Goal: Task Accomplishment & Management: Use online tool/utility

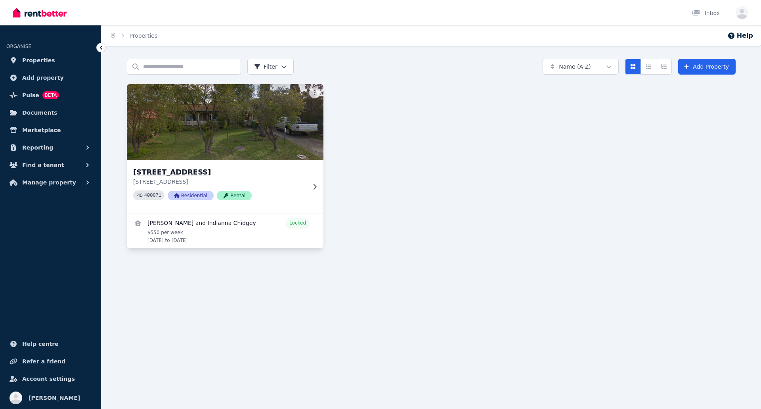
click at [274, 122] on img at bounding box center [225, 122] width 207 height 80
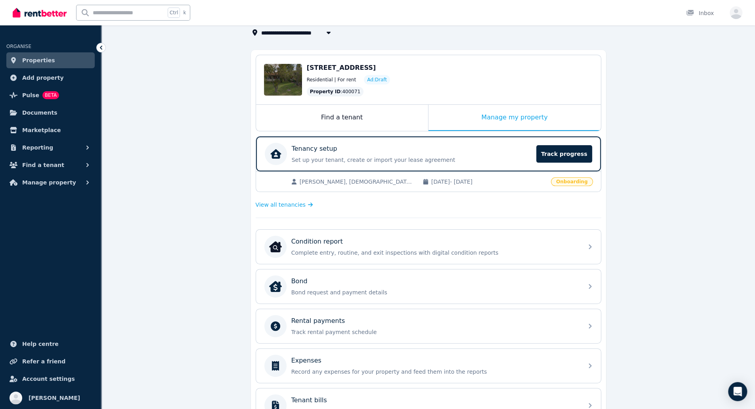
scroll to position [59, 0]
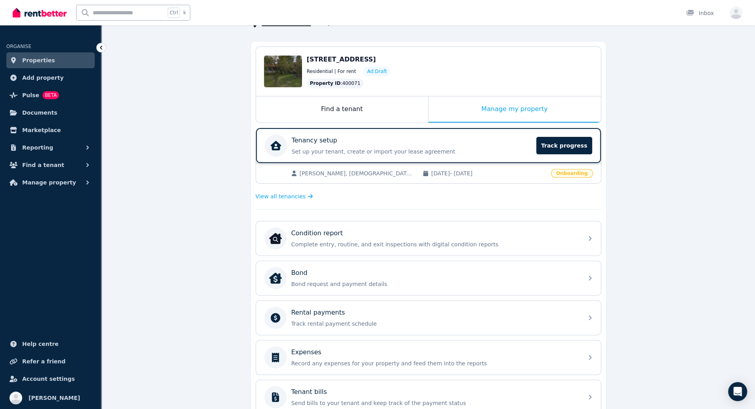
click at [511, 154] on p "Set up your tenant, create or import your lease agreement" at bounding box center [412, 151] width 240 height 8
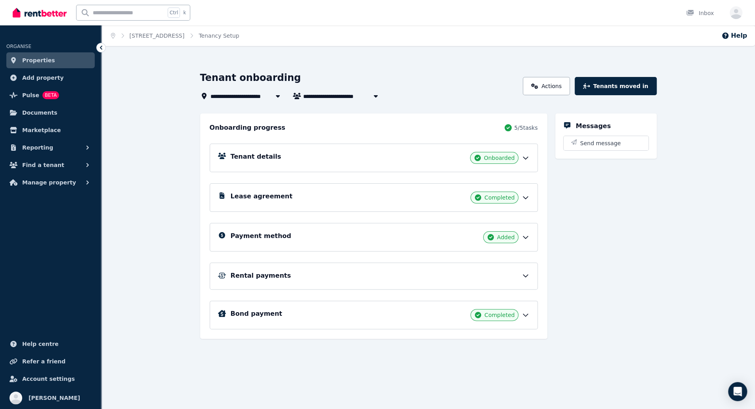
click at [425, 279] on div "Rental payments" at bounding box center [374, 276] width 312 height 10
click at [496, 271] on div "Rental payments" at bounding box center [380, 276] width 299 height 10
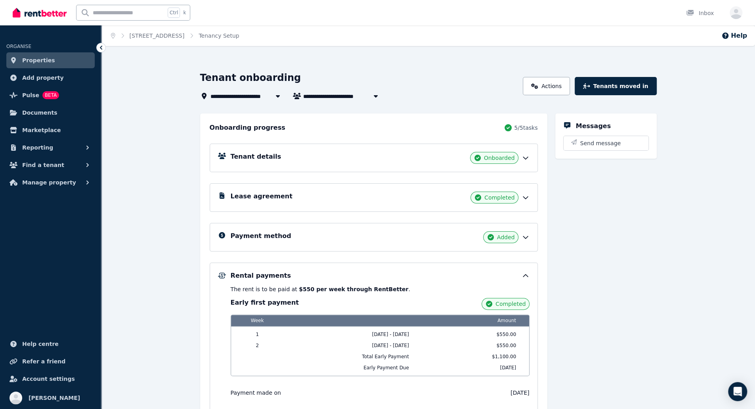
click at [65, 61] on link "Properties" at bounding box center [50, 60] width 88 height 16
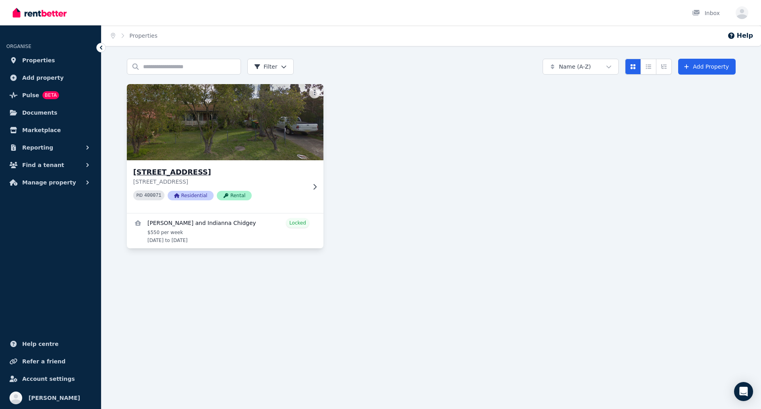
click at [215, 185] on p "[STREET_ADDRESS]" at bounding box center [219, 182] width 173 height 8
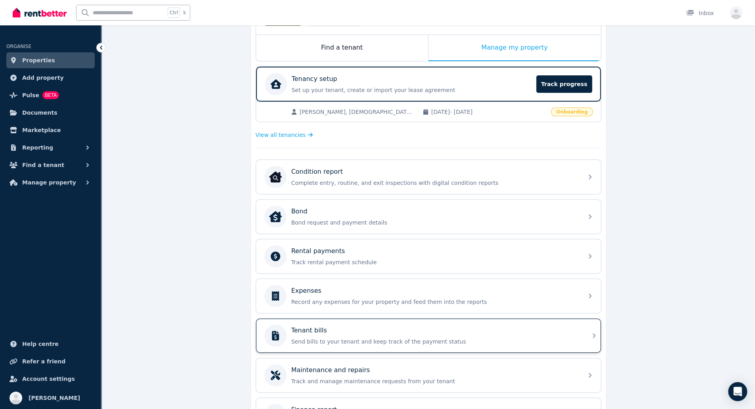
scroll to position [174, 0]
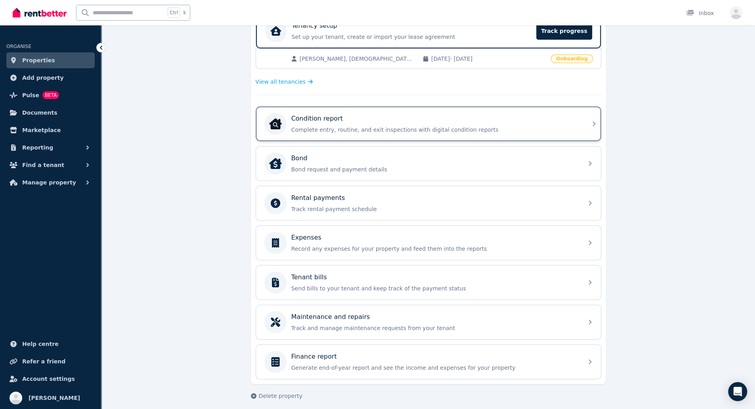
click at [418, 115] on div "Condition report" at bounding box center [434, 119] width 287 height 10
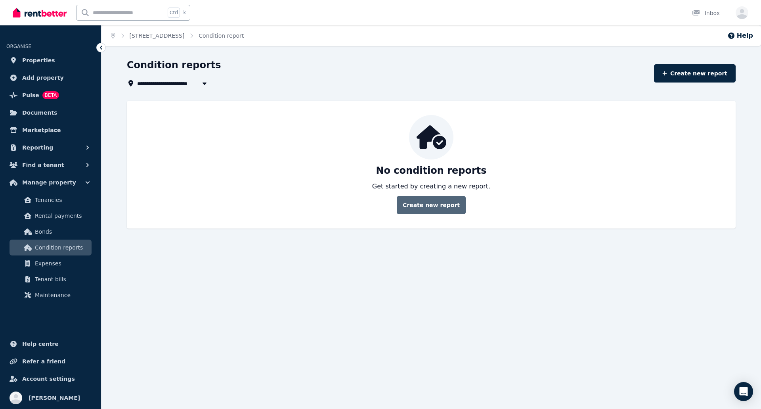
click at [436, 209] on link "Create new report" at bounding box center [431, 205] width 69 height 18
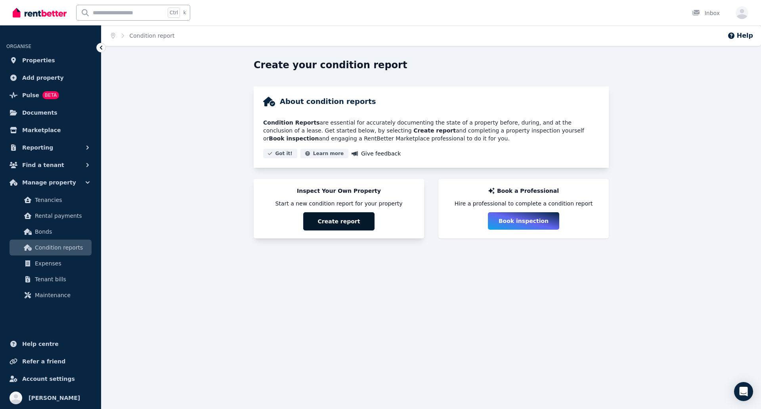
click at [351, 222] on button "Create report" at bounding box center [338, 221] width 71 height 18
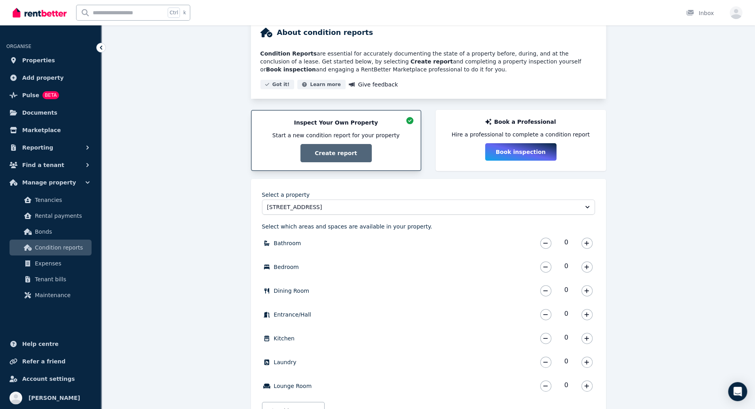
scroll to position [69, 0]
click at [586, 241] on icon "button" at bounding box center [586, 243] width 5 height 6
click at [588, 265] on icon "button" at bounding box center [586, 267] width 5 height 6
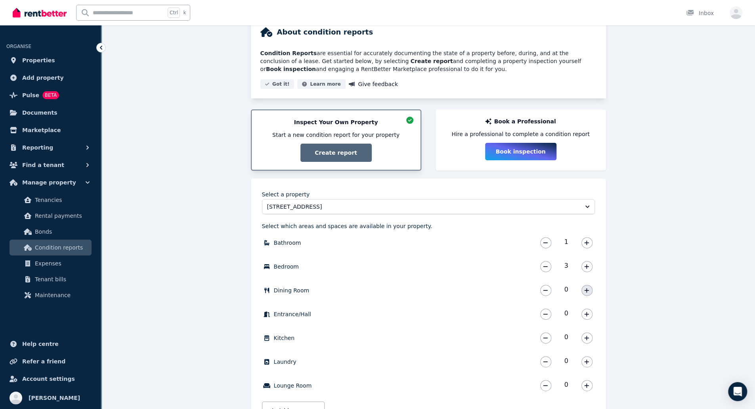
click at [588, 291] on icon "button" at bounding box center [586, 290] width 5 height 6
click at [588, 337] on icon "button" at bounding box center [586, 338] width 5 height 6
click at [588, 360] on icon "button" at bounding box center [586, 362] width 5 height 6
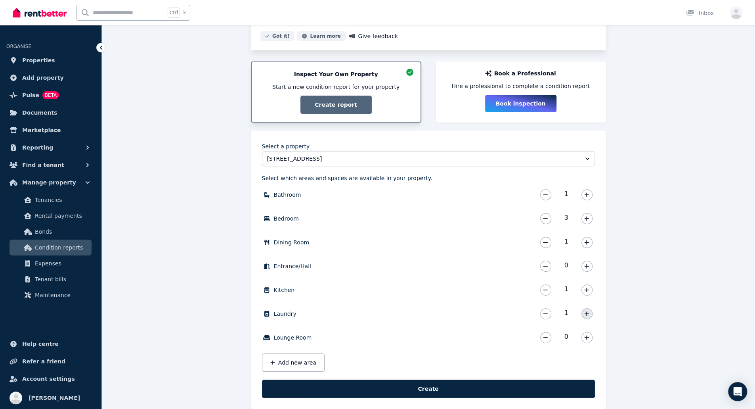
scroll to position [118, 0]
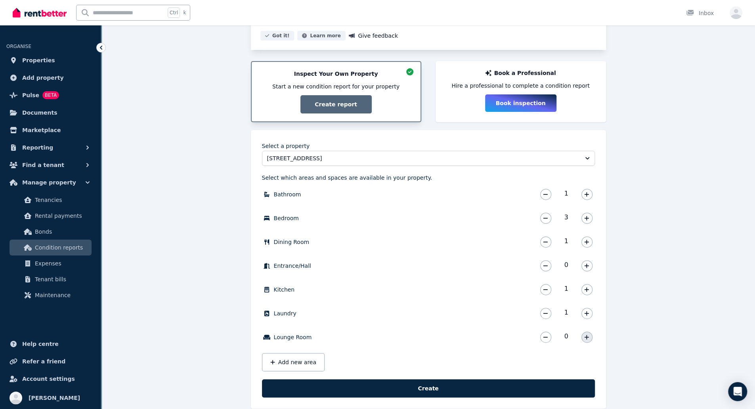
click at [585, 335] on icon "button" at bounding box center [586, 337] width 5 height 6
click at [290, 364] on button "Add new area" at bounding box center [293, 362] width 63 height 18
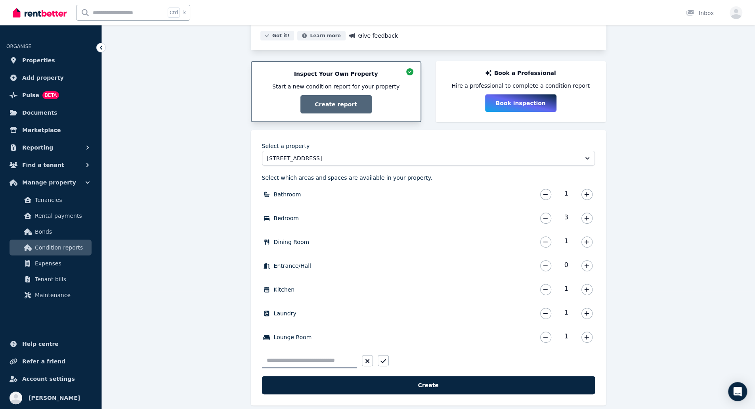
click at [304, 365] on input "text" at bounding box center [309, 360] width 95 height 15
type input "******"
click at [382, 359] on icon "button" at bounding box center [384, 361] width 6 height 6
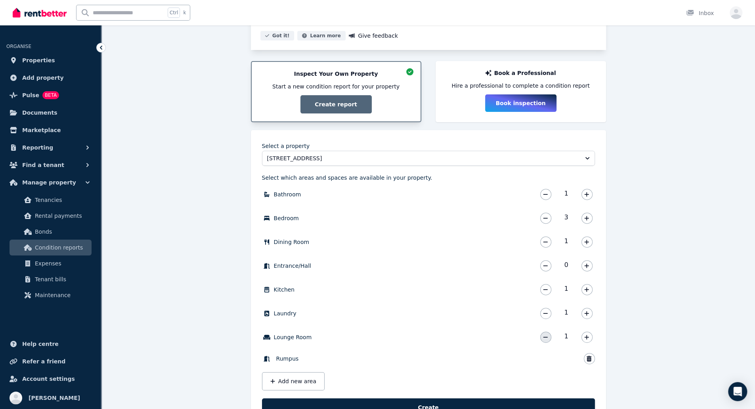
click at [546, 335] on icon "button" at bounding box center [545, 337] width 5 height 6
click at [307, 375] on button "Add new area" at bounding box center [293, 381] width 63 height 18
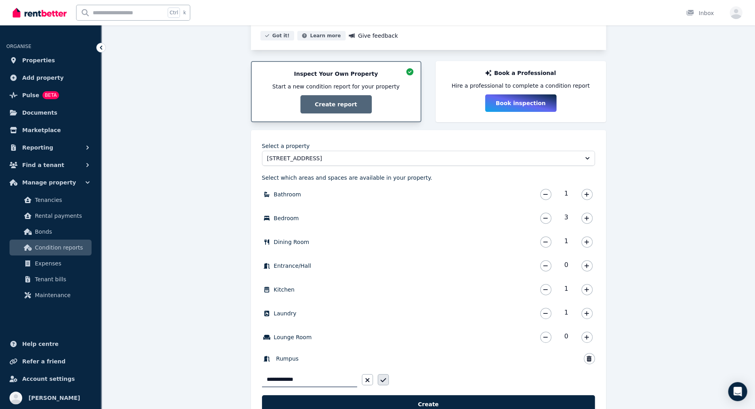
type input "**********"
click at [383, 378] on icon "button" at bounding box center [384, 380] width 6 height 6
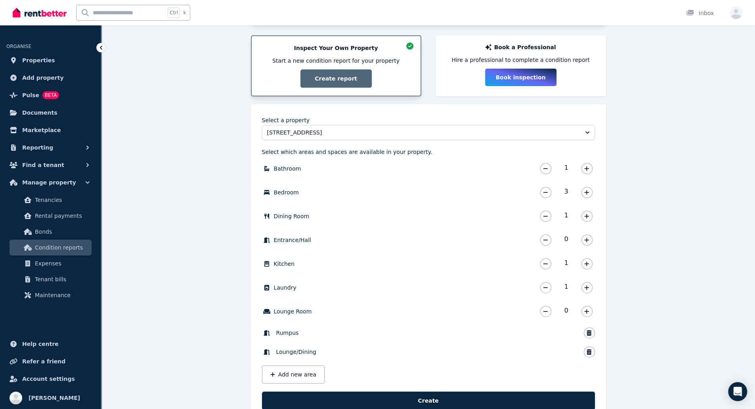
scroll to position [144, 0]
click at [296, 372] on button "Add new area" at bounding box center [293, 374] width 63 height 18
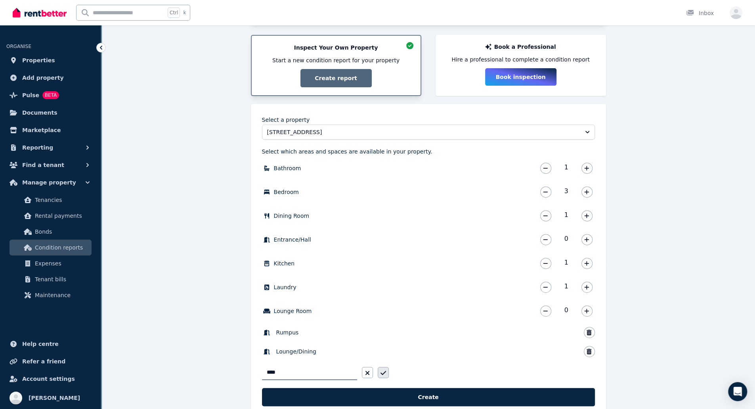
type input "****"
click at [385, 376] on button "button" at bounding box center [383, 372] width 11 height 11
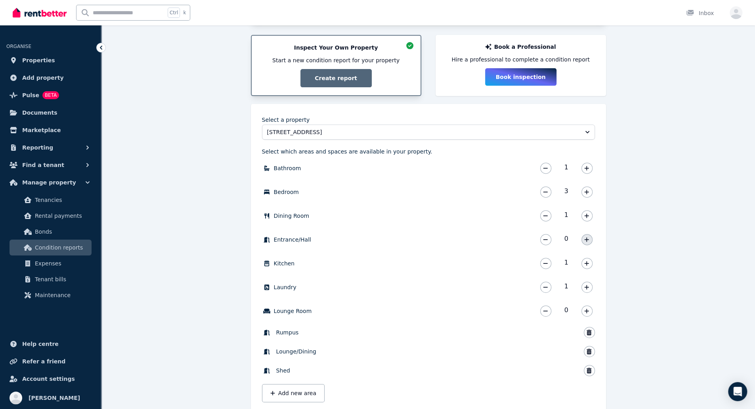
click at [586, 238] on icon "button" at bounding box center [586, 240] width 5 height 6
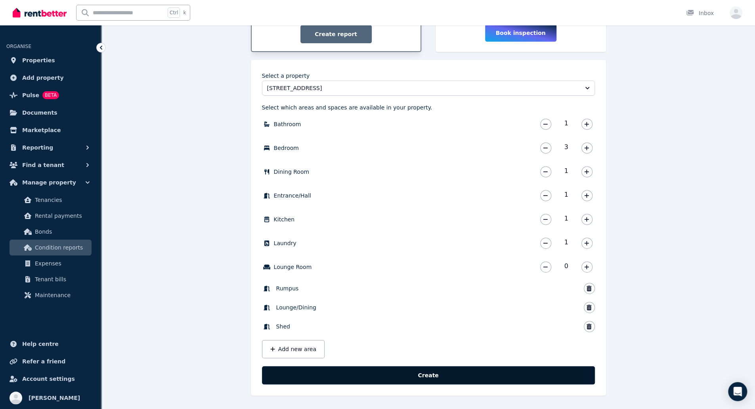
click at [435, 372] on button "Create" at bounding box center [428, 375] width 333 height 18
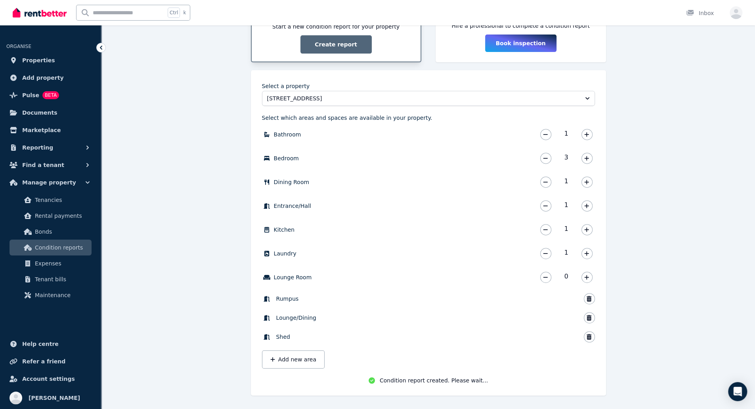
scroll to position [179, 0]
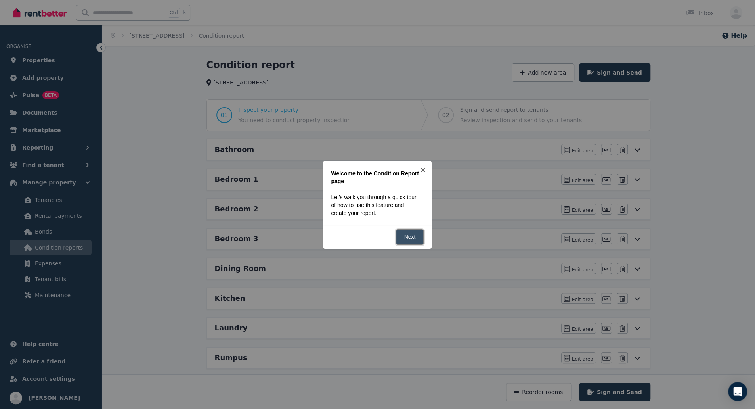
click at [412, 237] on link "Next" at bounding box center [410, 236] width 28 height 15
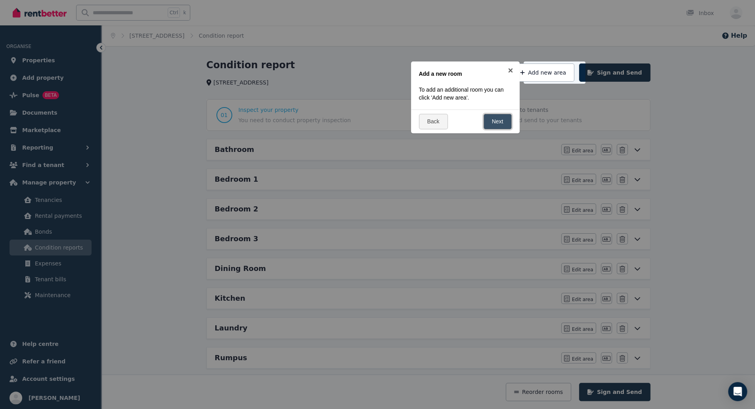
click at [500, 123] on link "Next" at bounding box center [498, 121] width 28 height 15
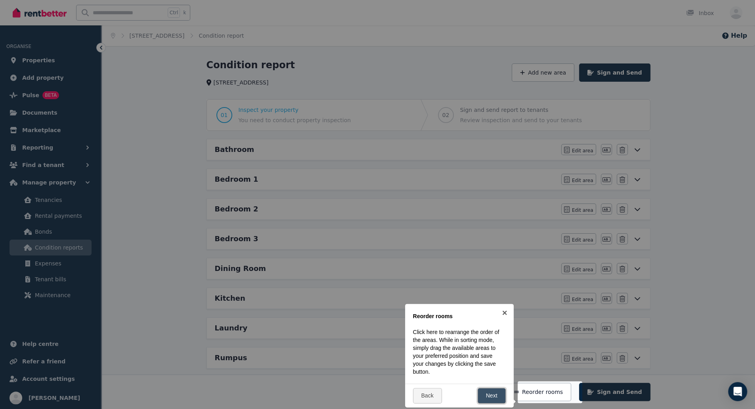
scroll to position [199, 0]
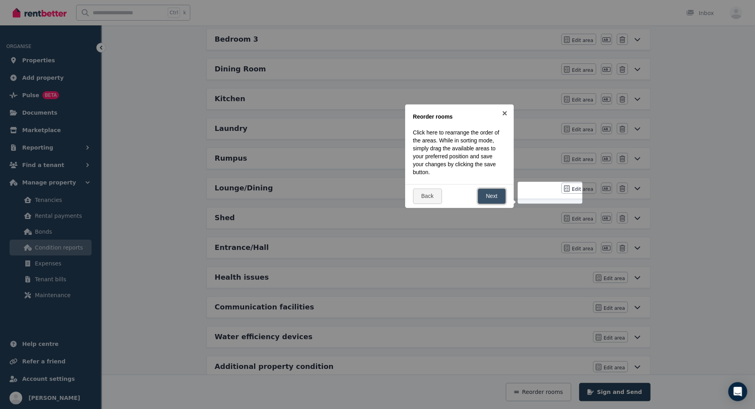
click at [498, 196] on link "Next" at bounding box center [492, 195] width 28 height 15
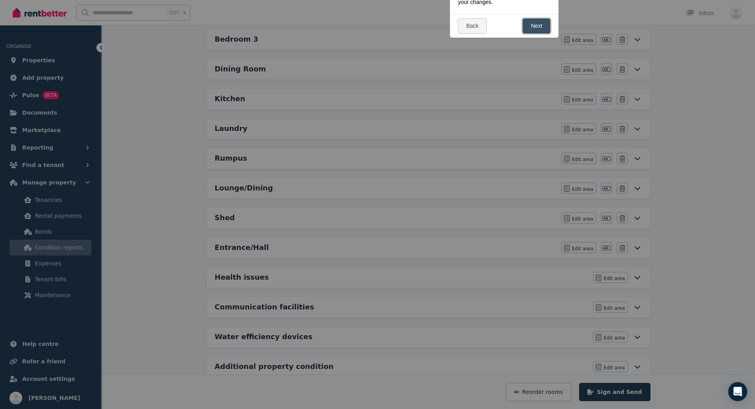
scroll to position [0, 0]
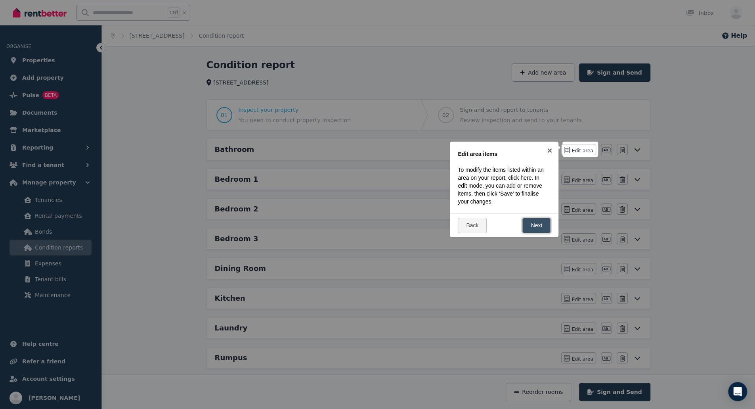
click at [542, 218] on link "Next" at bounding box center [537, 225] width 28 height 15
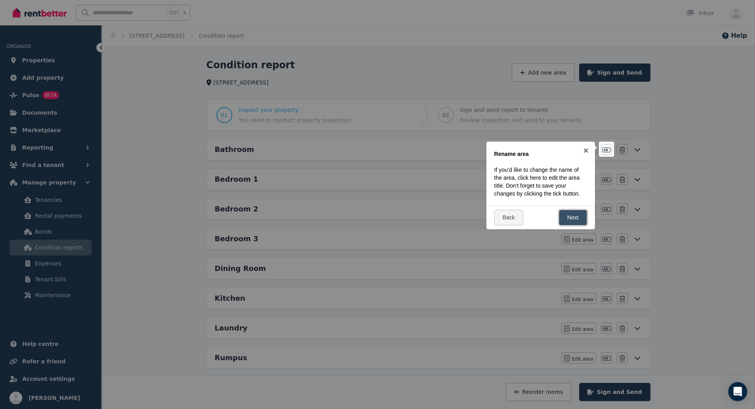
click at [572, 217] on link "Next" at bounding box center [573, 217] width 28 height 15
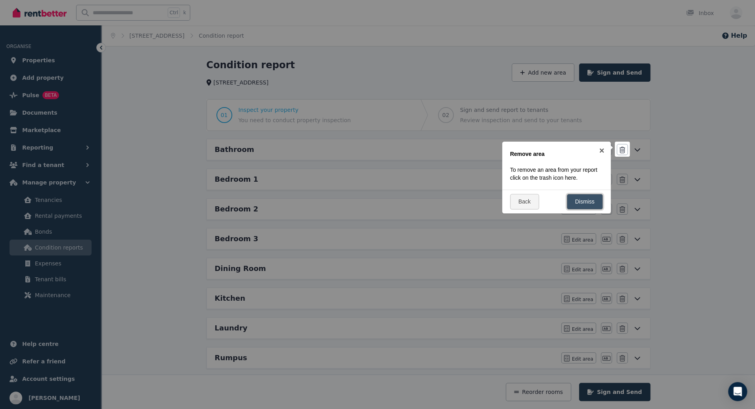
click at [584, 205] on link "Dismiss" at bounding box center [585, 201] width 36 height 15
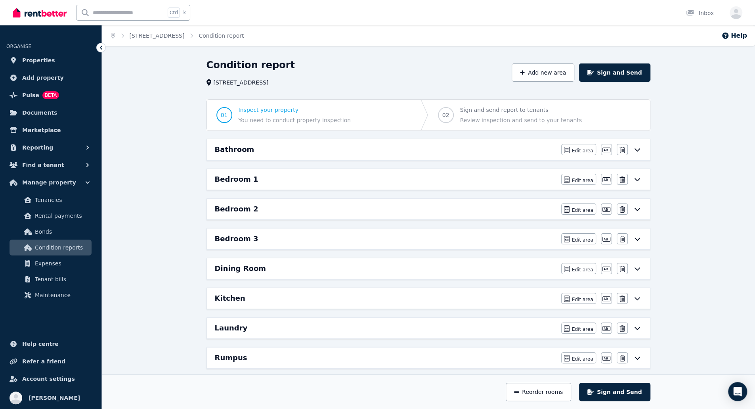
click at [477, 155] on div "Bathroom Edit area Edit area Edit name [GEOGRAPHIC_DATA]" at bounding box center [428, 149] width 443 height 21
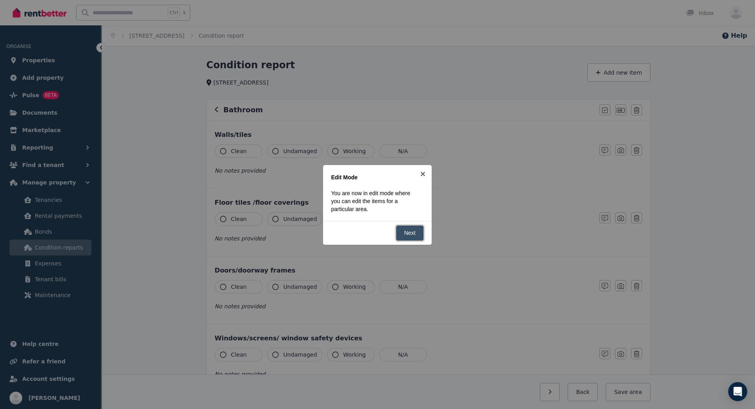
click at [416, 239] on link "Next" at bounding box center [410, 232] width 28 height 15
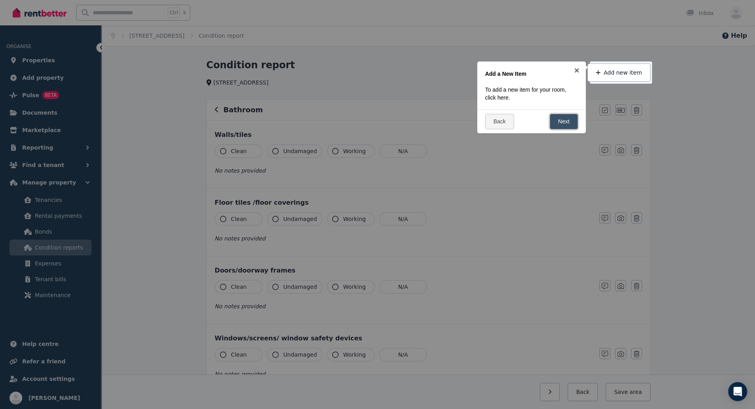
click at [568, 124] on link "Next" at bounding box center [564, 121] width 28 height 15
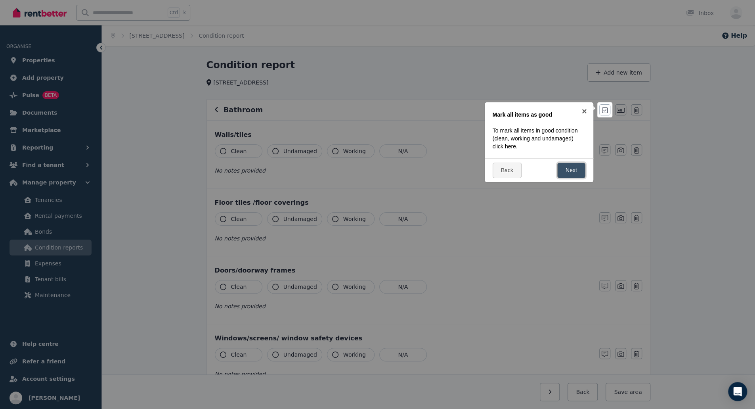
click at [571, 166] on link "Next" at bounding box center [571, 170] width 28 height 15
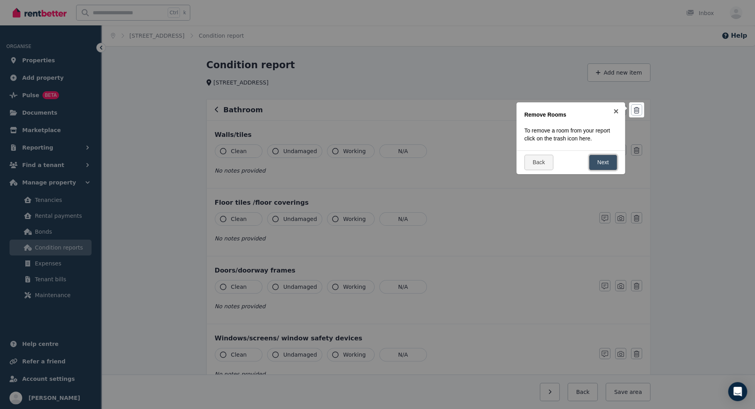
click at [601, 163] on link "Next" at bounding box center [603, 162] width 28 height 15
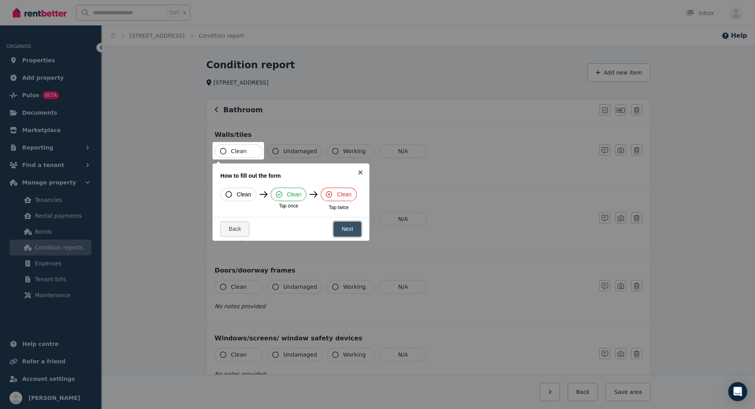
click at [346, 224] on link "Next" at bounding box center [347, 228] width 28 height 15
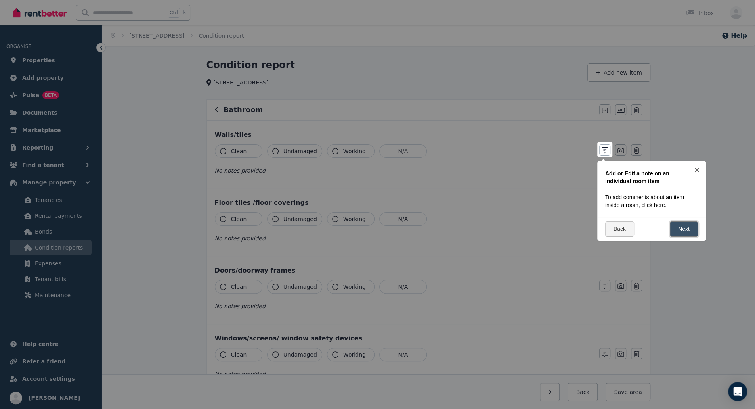
click at [688, 233] on link "Next" at bounding box center [684, 228] width 28 height 15
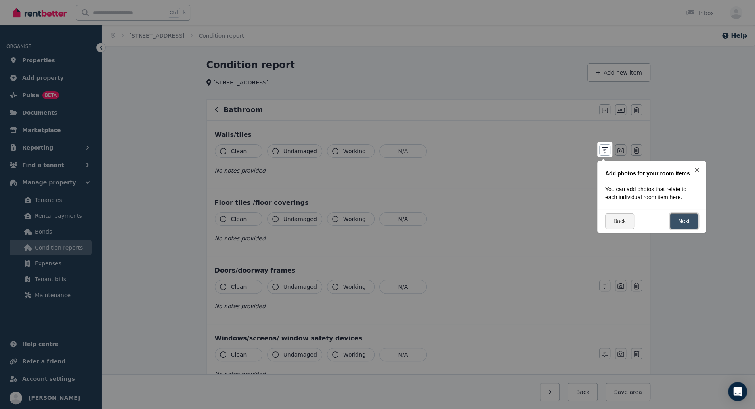
click at [692, 224] on link "Next" at bounding box center [684, 220] width 28 height 15
click at [689, 224] on link "Next" at bounding box center [684, 228] width 28 height 15
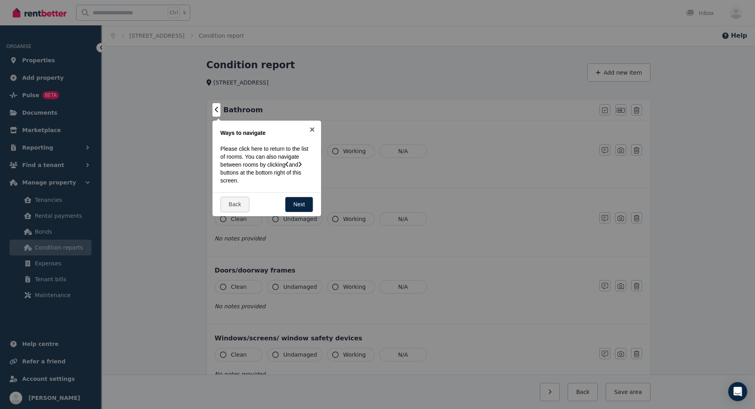
click at [290, 193] on div "Back Next" at bounding box center [267, 204] width 109 height 24
click at [293, 201] on link "Next" at bounding box center [299, 204] width 28 height 15
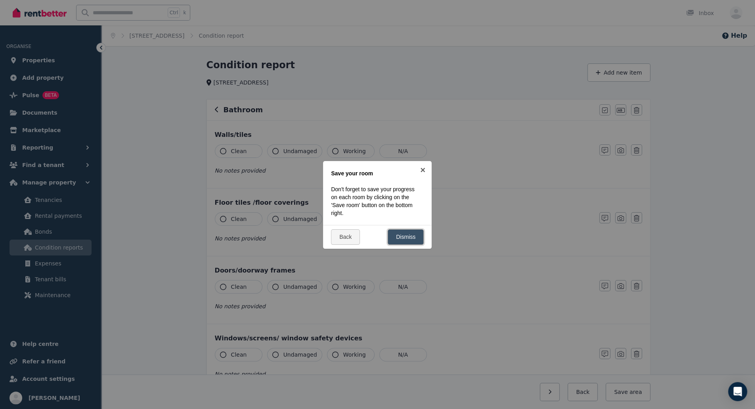
click at [404, 241] on link "Dismiss" at bounding box center [406, 236] width 36 height 15
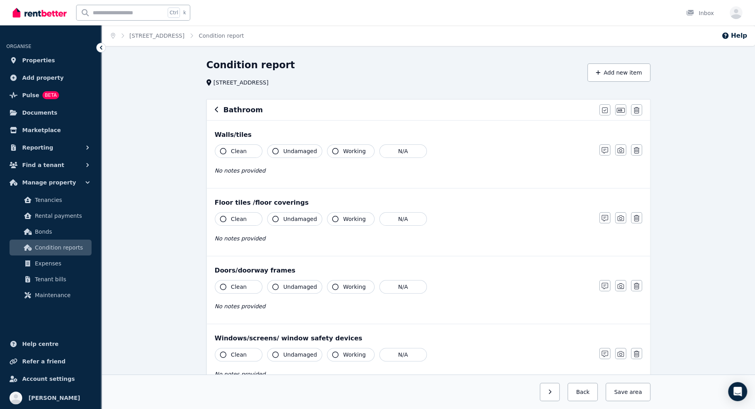
click at [236, 149] on span "Clean" at bounding box center [239, 151] width 16 height 8
click at [244, 216] on button "Clean" at bounding box center [239, 218] width 48 height 13
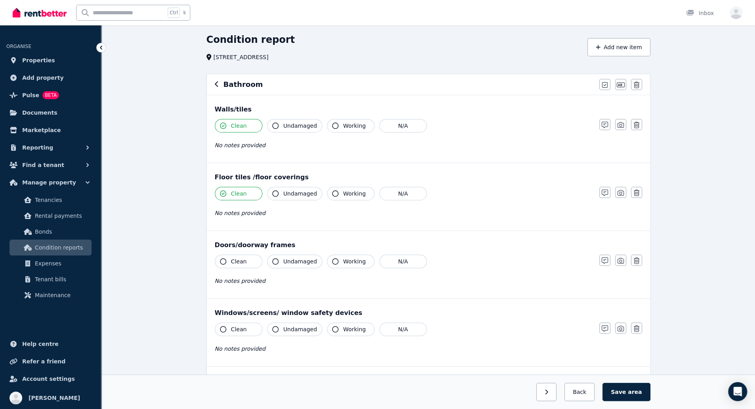
scroll to position [26, 0]
click at [350, 193] on span "Working" at bounding box center [354, 193] width 23 height 8
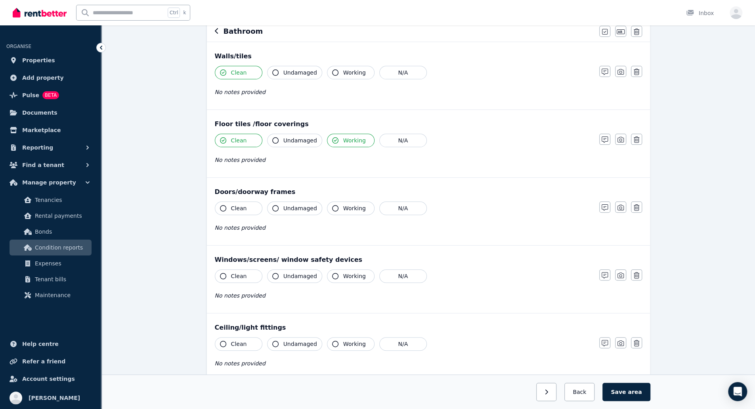
scroll to position [84, 0]
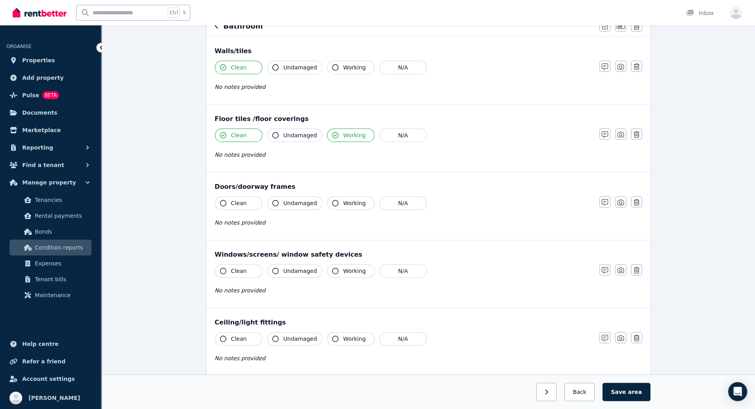
click at [246, 207] on button "Clean" at bounding box center [239, 202] width 48 height 13
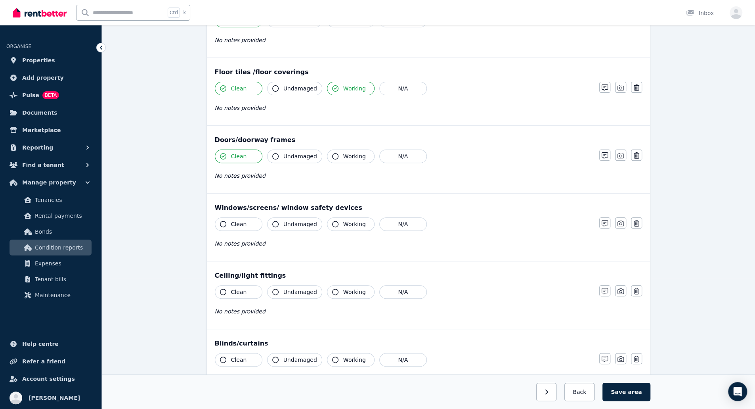
scroll to position [132, 0]
click at [240, 217] on button "Clean" at bounding box center [239, 222] width 48 height 13
click at [357, 220] on span "Working" at bounding box center [354, 223] width 23 height 8
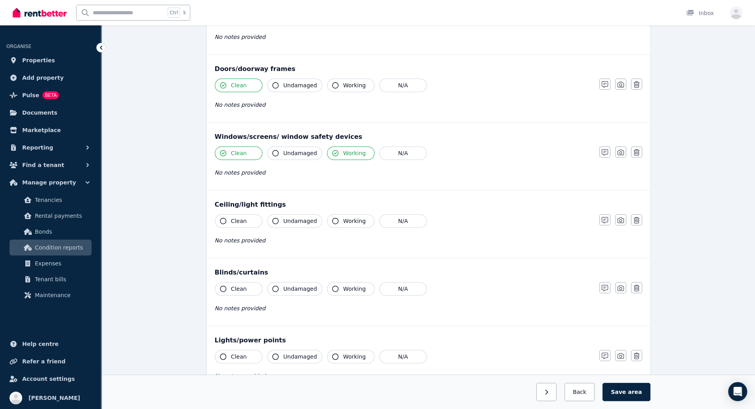
click at [244, 221] on button "Clean" at bounding box center [239, 220] width 48 height 13
click at [311, 219] on span "Undamaged" at bounding box center [300, 221] width 34 height 8
click at [343, 217] on span "Working" at bounding box center [354, 221] width 23 height 8
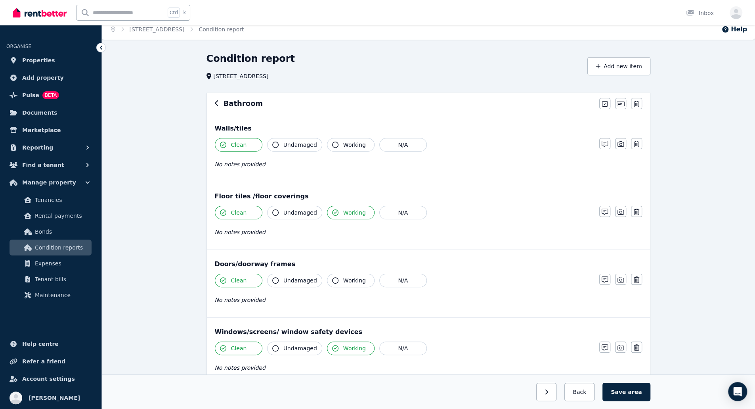
scroll to position [2, 0]
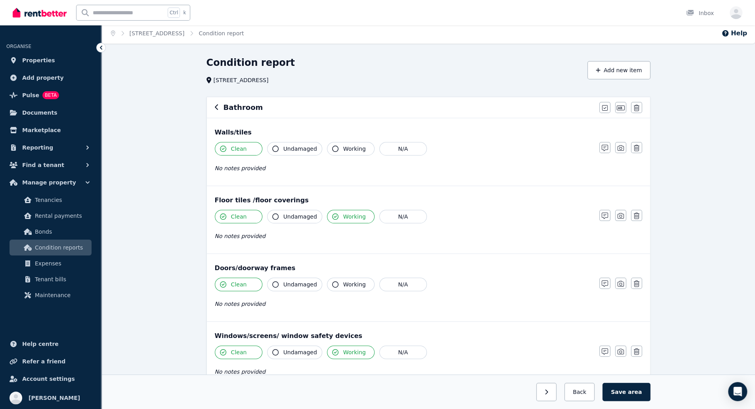
click at [346, 149] on span "Working" at bounding box center [354, 149] width 23 height 8
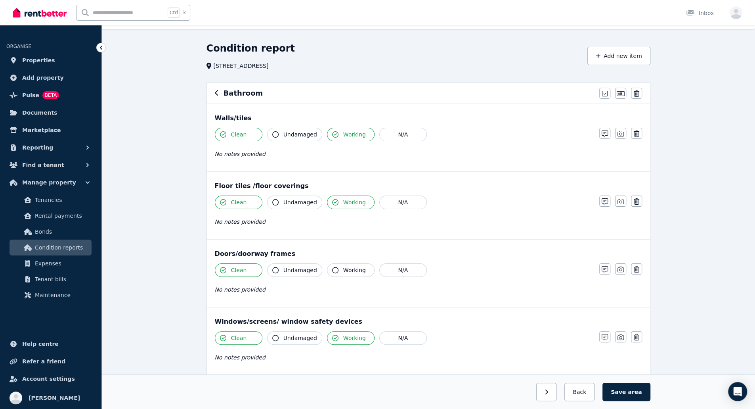
click at [305, 136] on span "Undamaged" at bounding box center [300, 134] width 34 height 8
click at [294, 199] on span "Undamaged" at bounding box center [300, 202] width 34 height 8
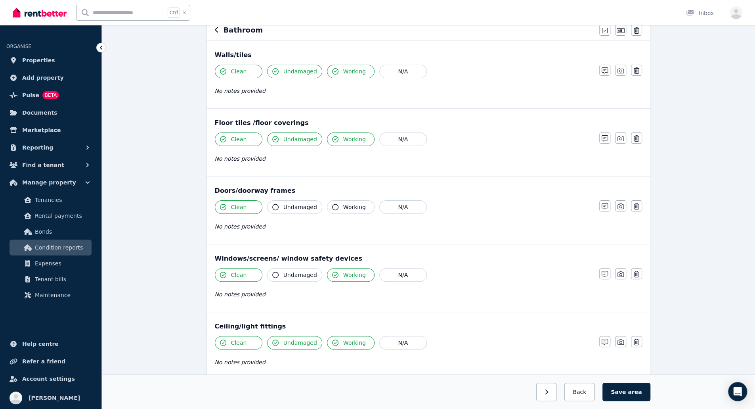
scroll to position [88, 0]
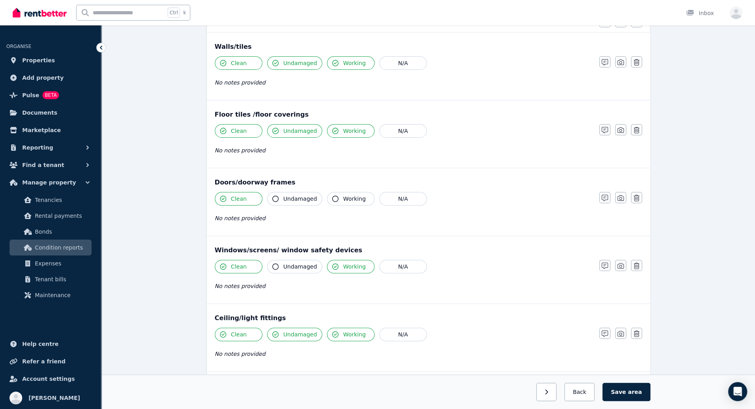
click at [295, 196] on span "Undamaged" at bounding box center [300, 199] width 34 height 8
click at [339, 198] on button "Working" at bounding box center [351, 198] width 48 height 13
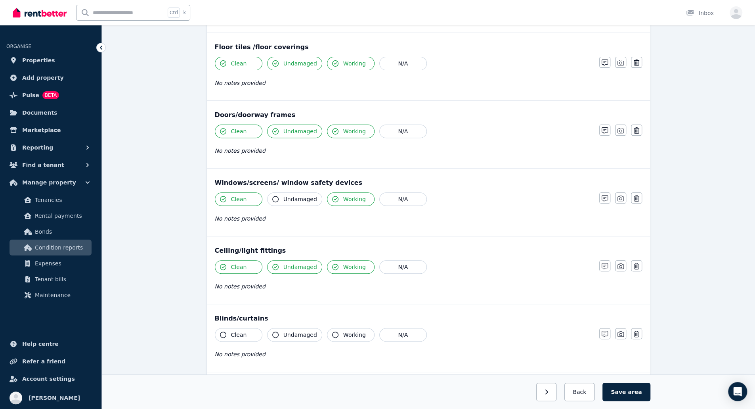
scroll to position [158, 0]
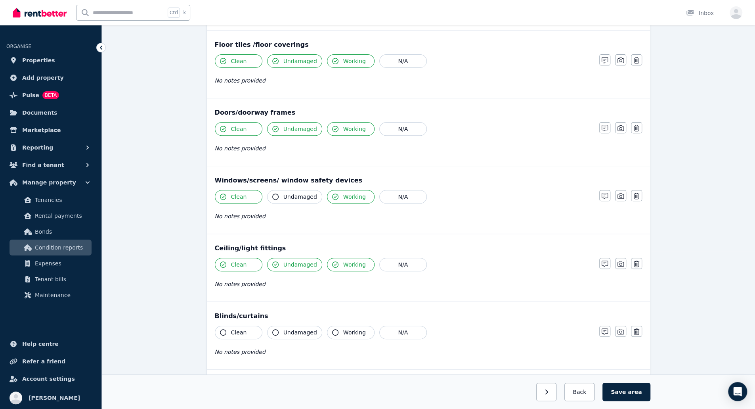
click at [299, 190] on button "Undamaged" at bounding box center [294, 196] width 55 height 13
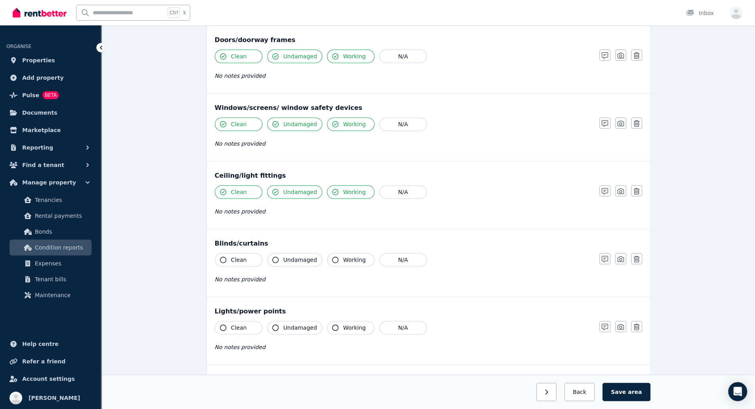
scroll to position [231, 0]
click at [399, 260] on button "N/A" at bounding box center [403, 259] width 48 height 13
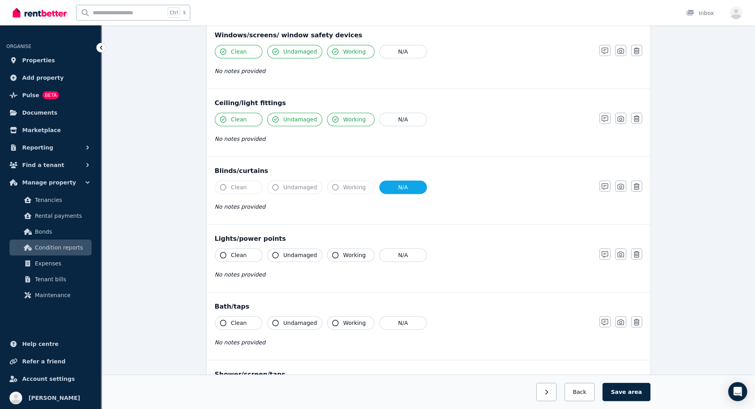
scroll to position [305, 0]
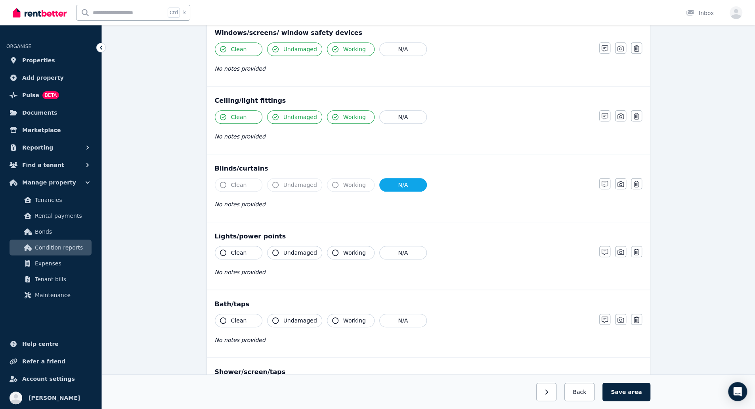
drag, startPoint x: 244, startPoint y: 251, endPoint x: 284, endPoint y: 251, distance: 39.6
click at [284, 251] on div "Clean Undamaged Working N/A" at bounding box center [403, 252] width 377 height 13
click at [284, 251] on span "Undamaged" at bounding box center [300, 253] width 34 height 8
click at [343, 249] on span "Working" at bounding box center [354, 253] width 23 height 8
click at [245, 247] on button "Clean" at bounding box center [239, 252] width 48 height 13
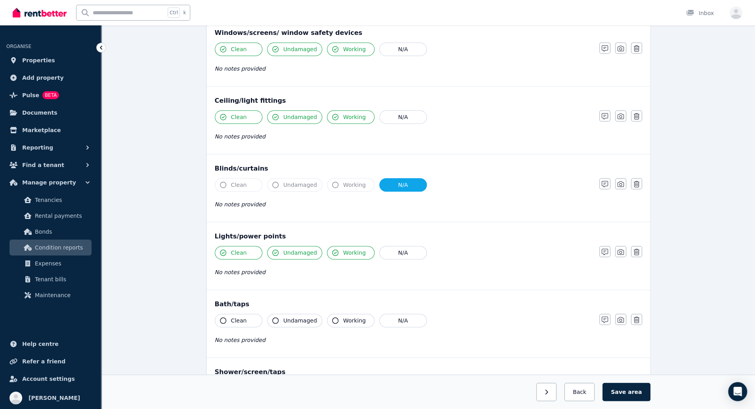
click at [235, 318] on span "Clean" at bounding box center [239, 320] width 16 height 8
click at [293, 319] on span "Undamaged" at bounding box center [300, 320] width 34 height 8
click at [351, 316] on span "Working" at bounding box center [354, 320] width 23 height 8
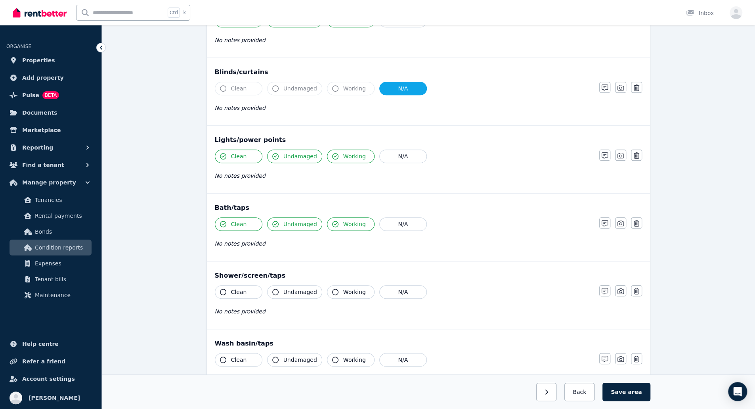
scroll to position [402, 0]
click at [232, 287] on span "Clean" at bounding box center [239, 291] width 16 height 8
click at [280, 287] on button "Undamaged" at bounding box center [294, 291] width 55 height 13
click at [346, 292] on button "Working" at bounding box center [351, 291] width 48 height 13
drag, startPoint x: 385, startPoint y: 228, endPoint x: 396, endPoint y: 219, distance: 13.9
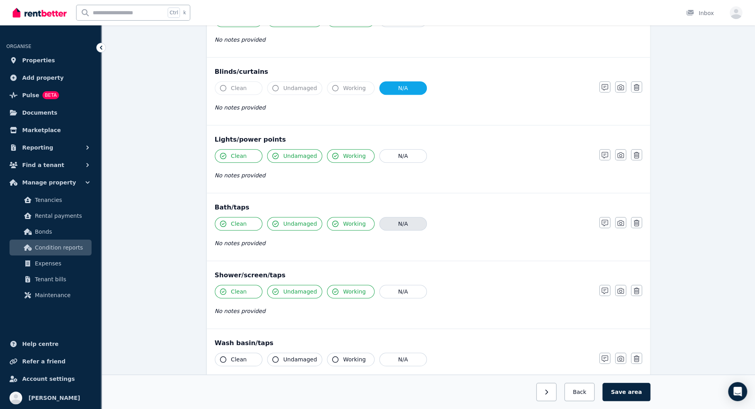
click at [396, 219] on div "Clean Undamaged Working N/A No notes provided" at bounding box center [403, 236] width 377 height 39
click at [396, 219] on button "N/A" at bounding box center [403, 223] width 48 height 13
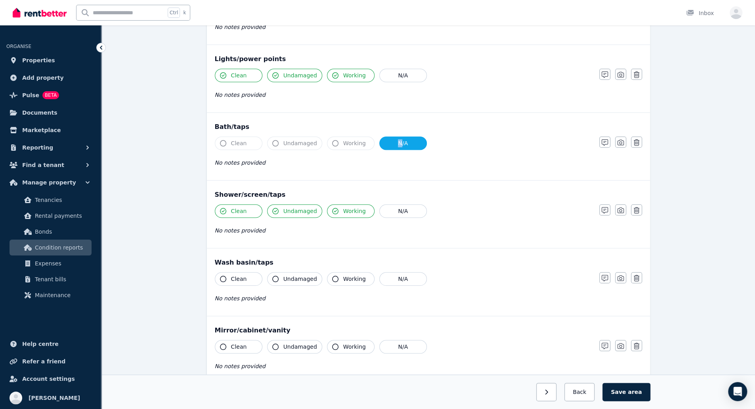
scroll to position [483, 0]
click at [639, 138] on button "button" at bounding box center [636, 141] width 11 height 11
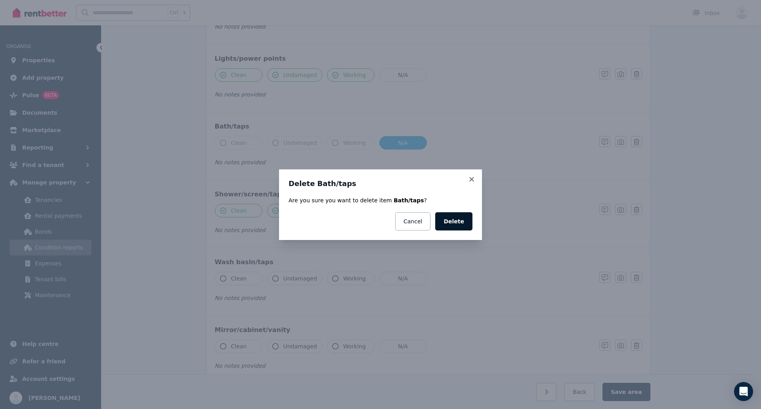
click at [455, 221] on button "Delete" at bounding box center [453, 221] width 37 height 18
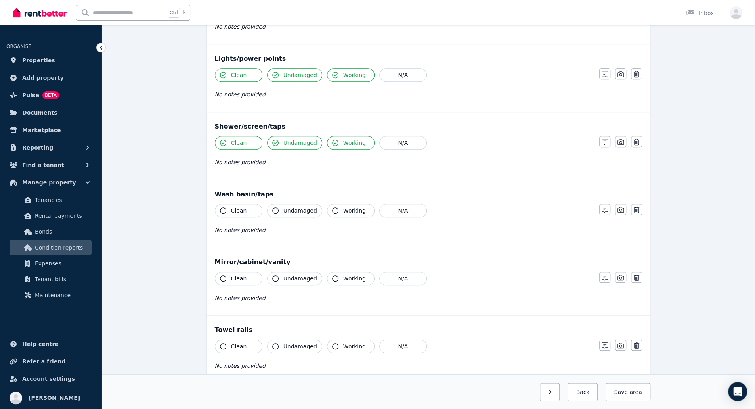
click at [236, 207] on span "Clean" at bounding box center [239, 211] width 16 height 8
click at [289, 211] on button "Undamaged" at bounding box center [294, 210] width 55 height 13
click at [344, 211] on span "Working" at bounding box center [354, 211] width 23 height 8
drag, startPoint x: 221, startPoint y: 278, endPoint x: 294, endPoint y: 281, distance: 73.0
click at [294, 281] on div "Clean Undamaged Working N/A" at bounding box center [403, 278] width 377 height 13
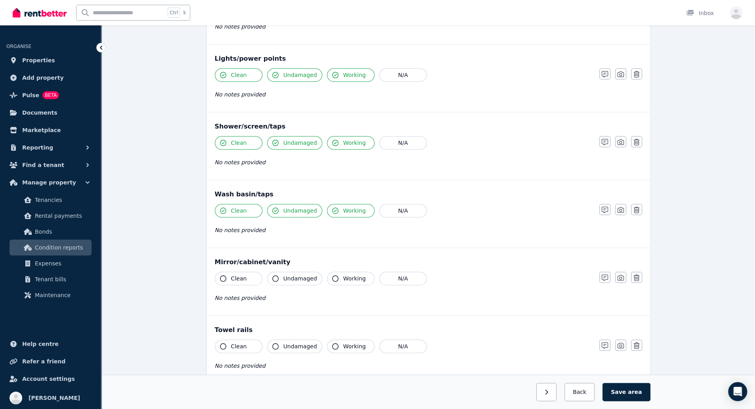
click at [294, 281] on button "Undamaged" at bounding box center [294, 278] width 55 height 13
click at [334, 274] on button "Working" at bounding box center [351, 278] width 48 height 13
click at [253, 274] on button "Clean" at bounding box center [239, 278] width 48 height 13
click at [236, 342] on span "Clean" at bounding box center [239, 346] width 16 height 8
click at [282, 343] on button "Undamaged" at bounding box center [294, 345] width 55 height 13
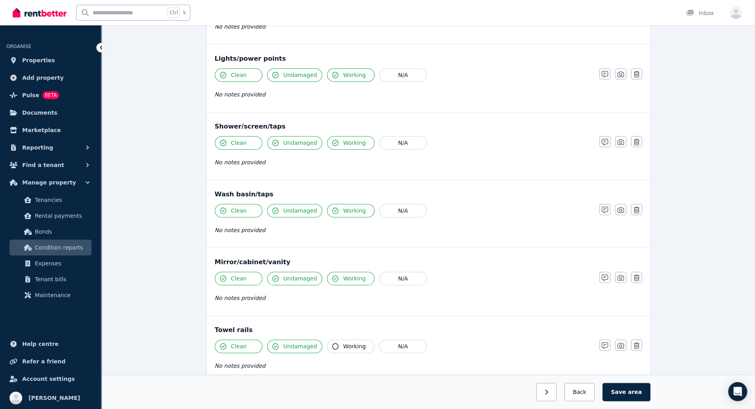
click at [343, 342] on span "Working" at bounding box center [354, 346] width 23 height 8
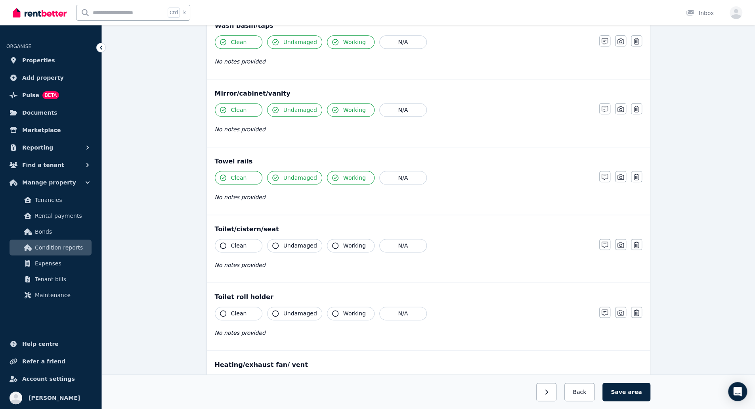
scroll to position [652, 0]
click at [250, 242] on button "Clean" at bounding box center [239, 244] width 48 height 13
click at [288, 245] on button "Undamaged" at bounding box center [294, 244] width 55 height 13
click at [347, 246] on button "Working" at bounding box center [351, 244] width 48 height 13
drag, startPoint x: 241, startPoint y: 310, endPoint x: 293, endPoint y: 306, distance: 52.1
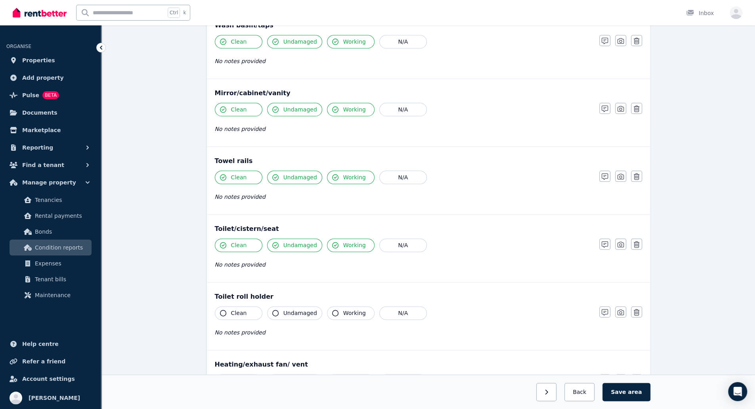
click at [293, 306] on div "Clean Undamaged Working N/A" at bounding box center [403, 312] width 377 height 13
click at [293, 309] on span "Undamaged" at bounding box center [300, 313] width 34 height 8
click at [342, 306] on button "Working" at bounding box center [351, 312] width 48 height 13
click at [242, 306] on button "Clean" at bounding box center [239, 312] width 48 height 13
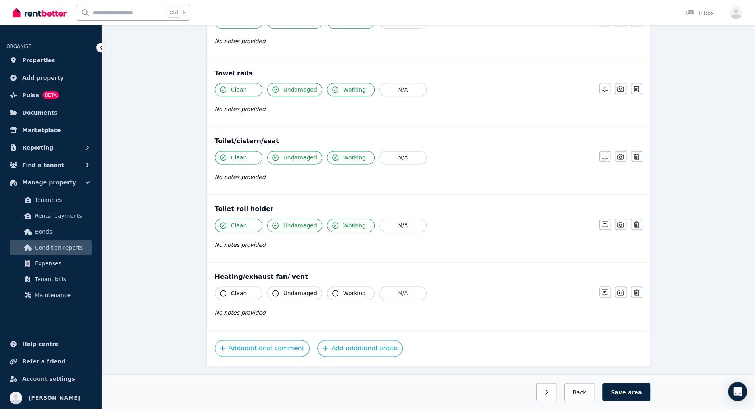
scroll to position [740, 0]
click at [243, 289] on span "Clean" at bounding box center [239, 293] width 16 height 8
click at [289, 289] on span "Undamaged" at bounding box center [300, 293] width 34 height 8
click at [347, 289] on span "Working" at bounding box center [354, 293] width 23 height 8
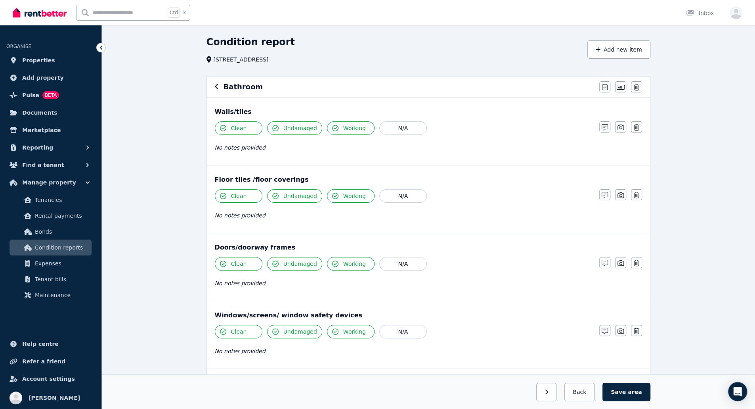
scroll to position [0, 0]
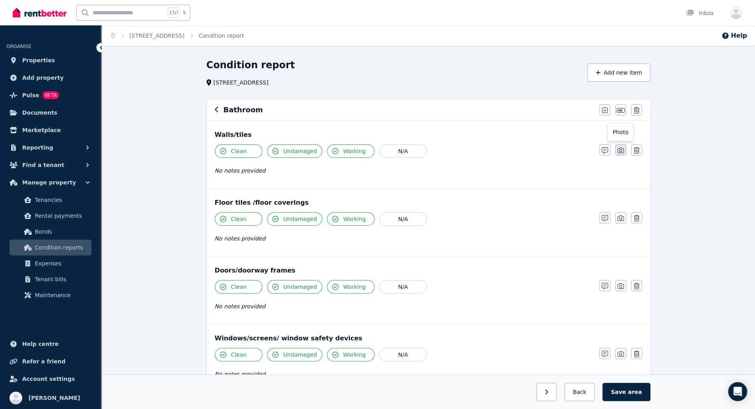
click at [624, 152] on button "button" at bounding box center [620, 149] width 11 height 11
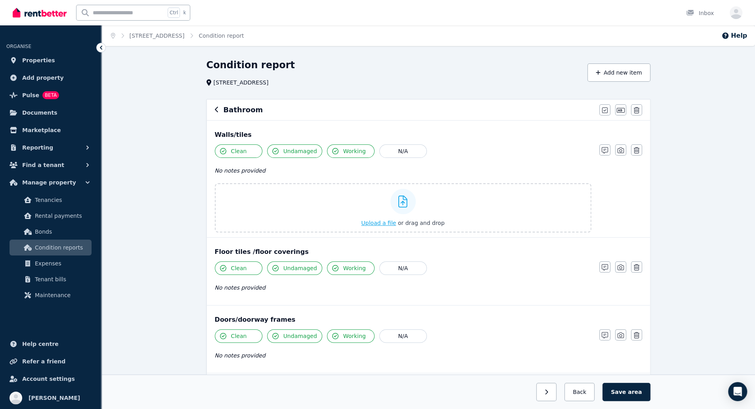
click at [383, 207] on div "Upload a file or drag and drop" at bounding box center [402, 208] width 83 height 48
click at [0, 0] on input "Upload a file or drag and drop" at bounding box center [0, 0] width 0 height 0
click at [254, 114] on h6 "Bathroom" at bounding box center [244, 109] width 40 height 11
click at [213, 109] on div "Bathroom Mark all items as good Edit name Delete" at bounding box center [428, 110] width 443 height 21
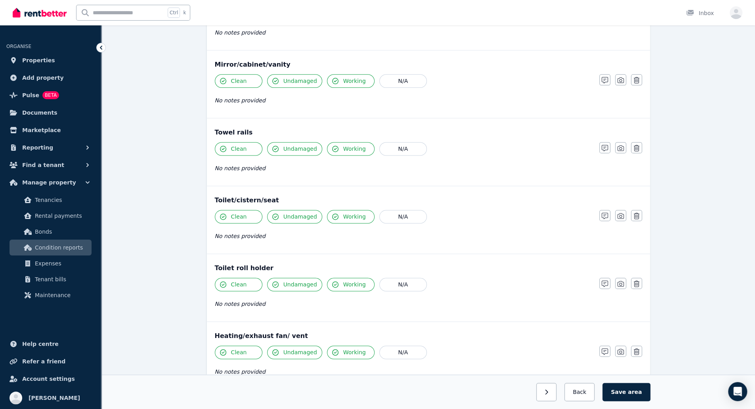
scroll to position [802, 0]
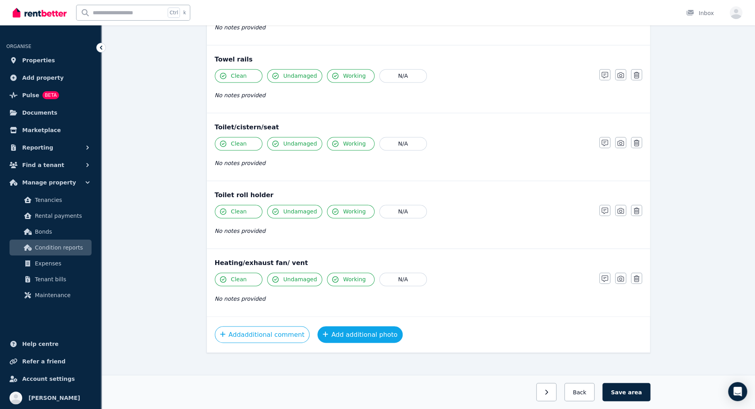
click at [361, 327] on button "Add additional photo" at bounding box center [360, 334] width 85 height 17
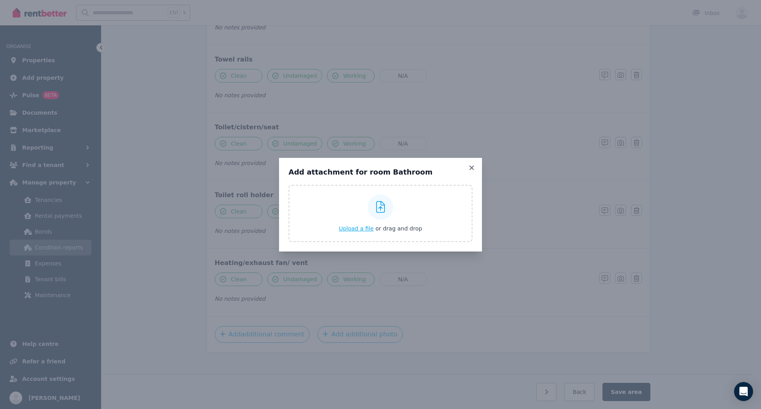
click at [380, 214] on div at bounding box center [380, 206] width 25 height 25
click at [0, 0] on input "Upload a file or drag and drop" at bounding box center [0, 0] width 0 height 0
click at [475, 167] on icon at bounding box center [472, 167] width 8 height 7
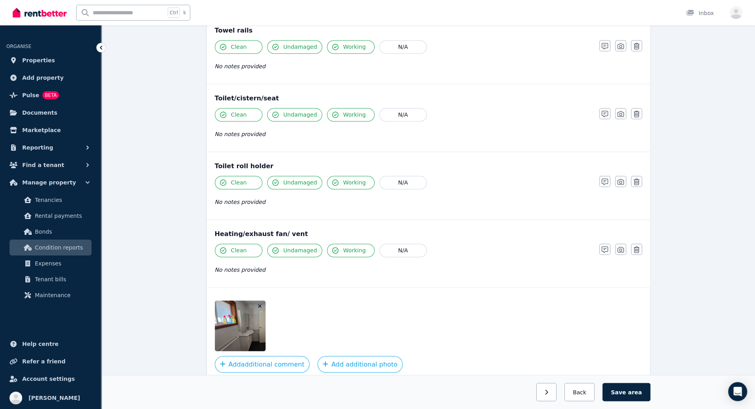
scroll to position [861, 0]
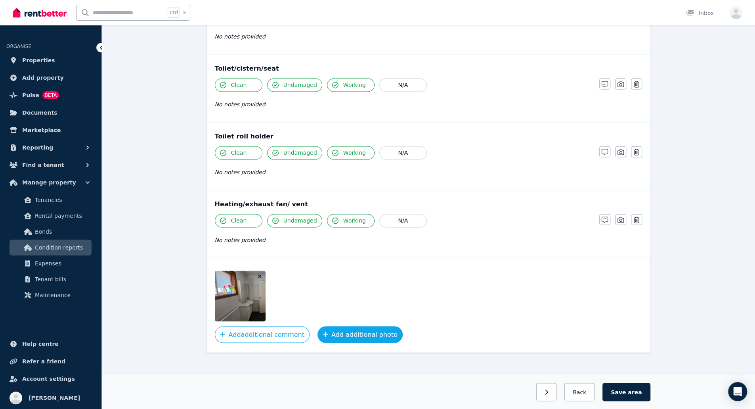
click at [354, 327] on button "Add additional photo" at bounding box center [360, 334] width 85 height 17
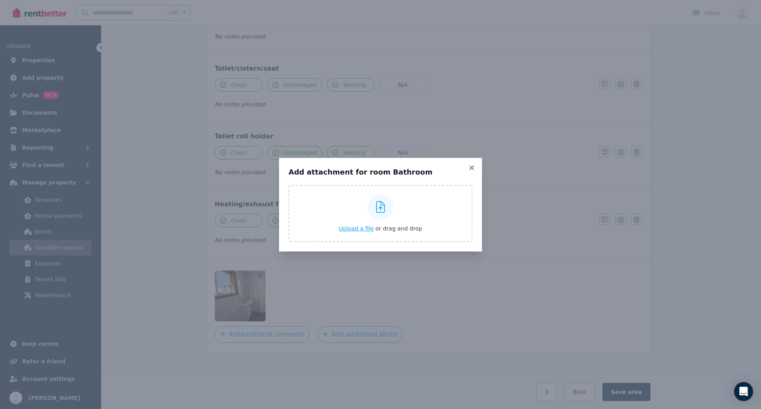
click at [364, 228] on span "Upload a file" at bounding box center [356, 228] width 35 height 6
click at [594, 184] on div "Add attachment for room Bathroom Upload a file or drag and drop" at bounding box center [380, 204] width 761 height 409
click at [474, 165] on icon at bounding box center [472, 167] width 8 height 7
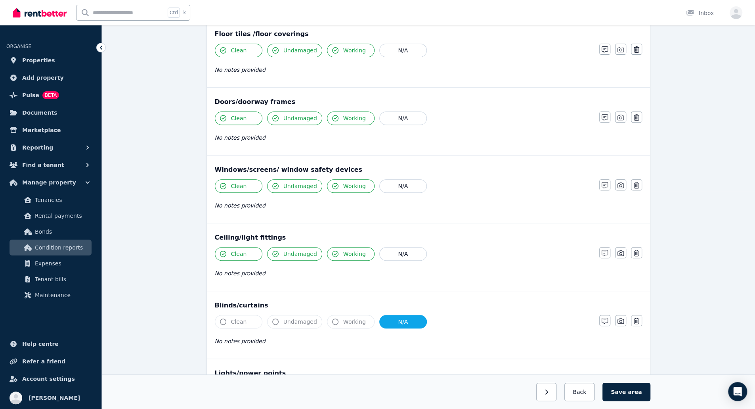
scroll to position [0, 0]
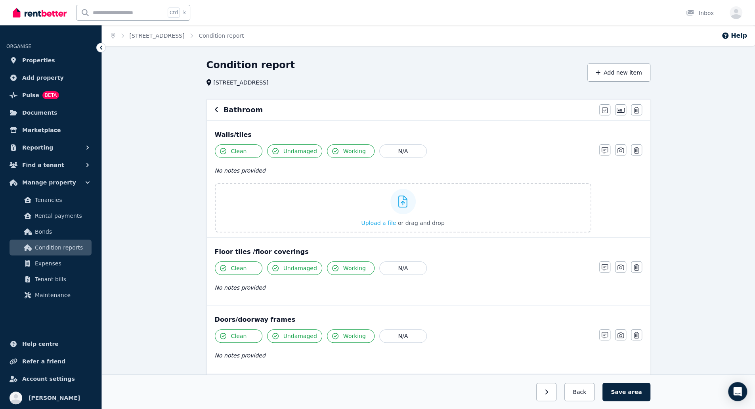
click at [217, 112] on icon "button" at bounding box center [216, 110] width 3 height 6
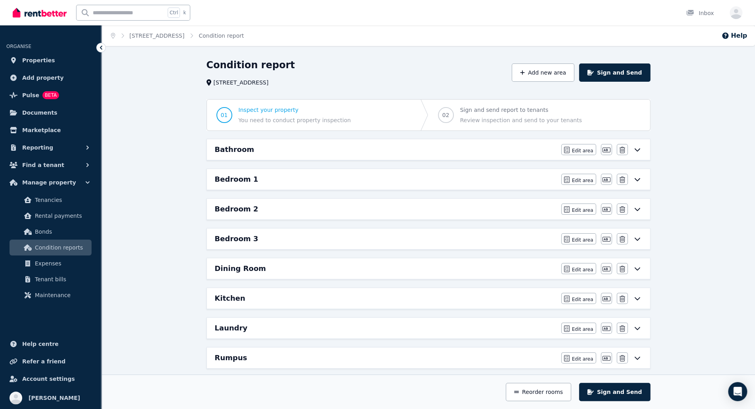
click at [638, 146] on icon at bounding box center [638, 149] width 10 height 6
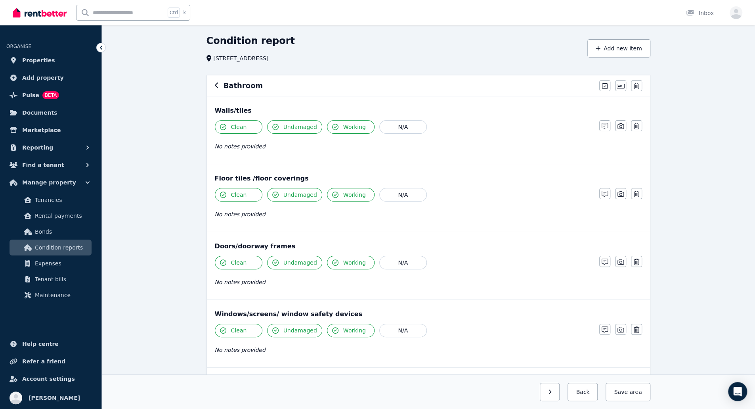
scroll to position [31, 0]
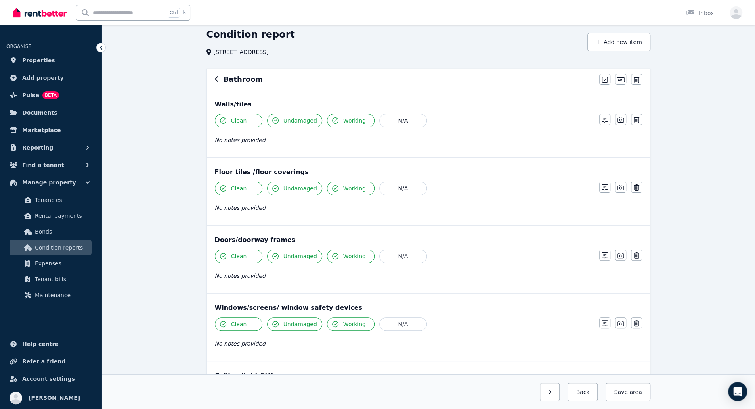
click at [297, 257] on span "Undamaged" at bounding box center [300, 256] width 34 height 8
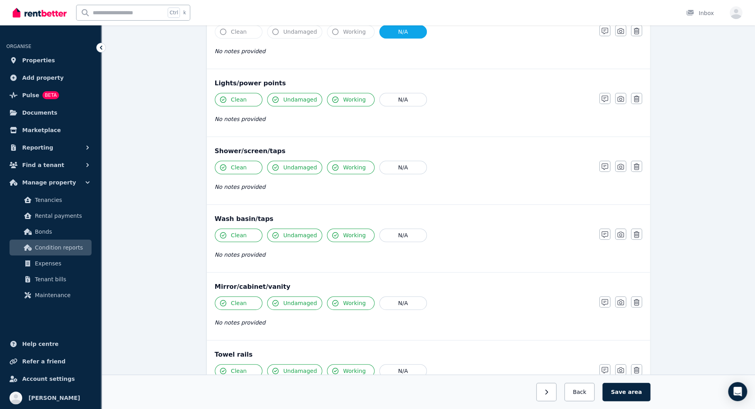
scroll to position [459, 0]
click at [305, 301] on span "Undamaged" at bounding box center [300, 303] width 34 height 8
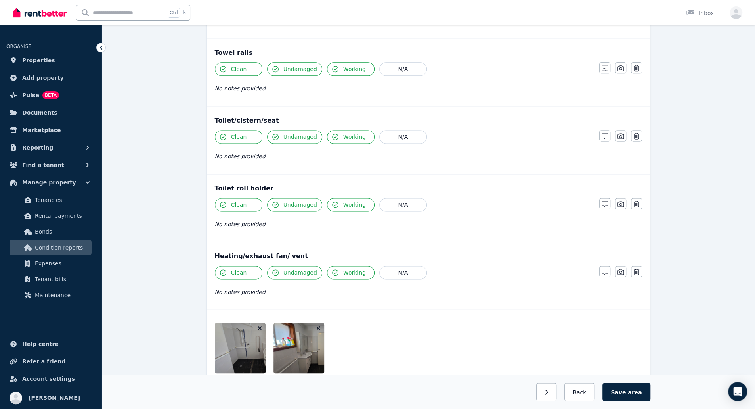
scroll to position [812, 0]
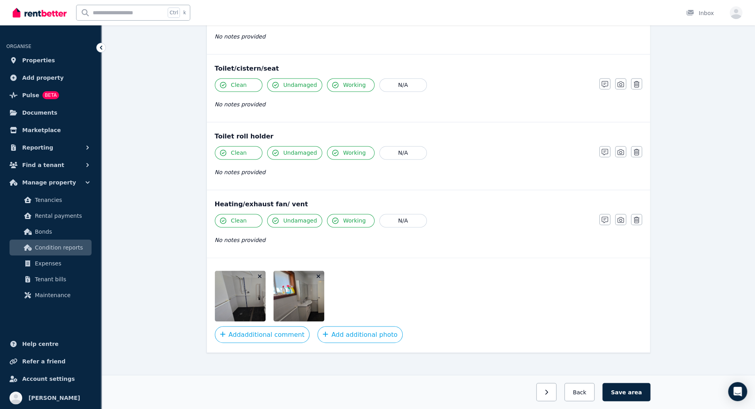
click at [236, 294] on img at bounding box center [260, 295] width 90 height 51
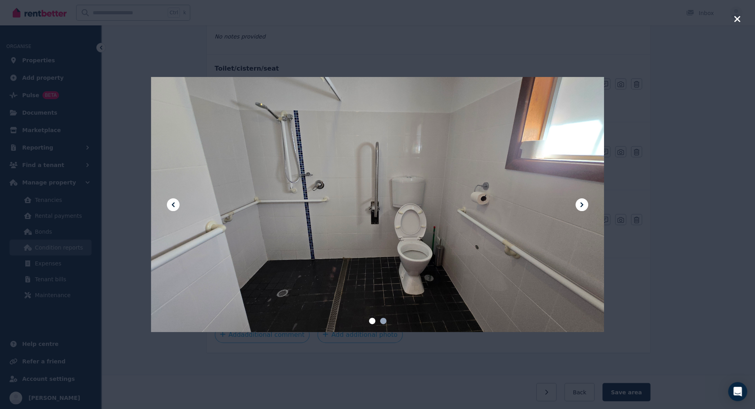
click at [579, 203] on icon at bounding box center [582, 205] width 10 height 10
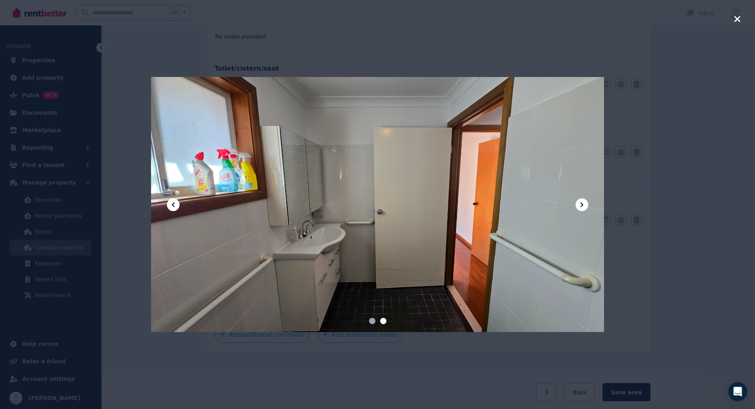
click at [178, 205] on button at bounding box center [173, 204] width 13 height 13
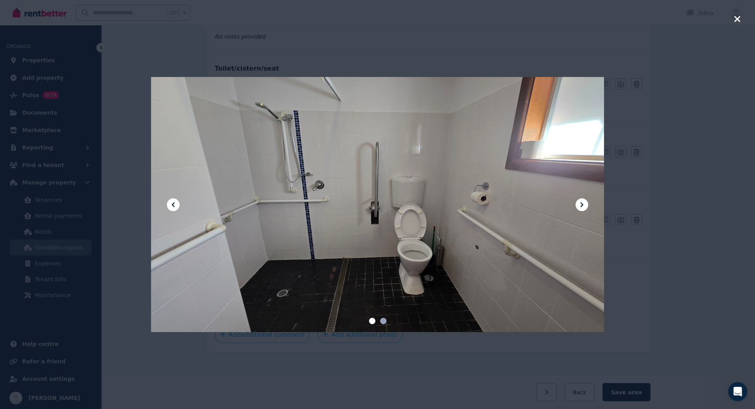
click at [713, 130] on div at bounding box center [377, 204] width 755 height 409
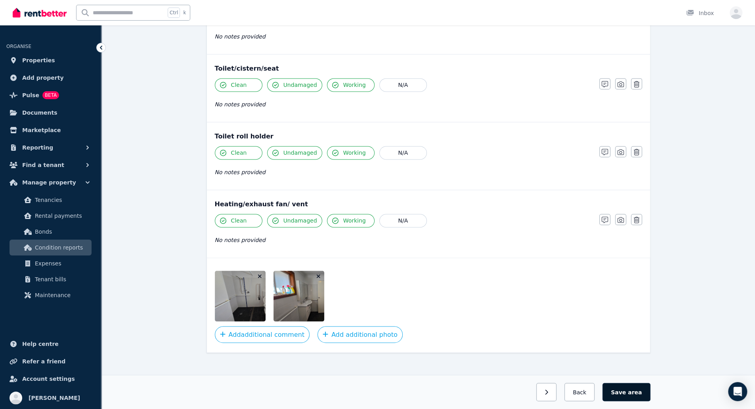
click at [628, 391] on button "Save area" at bounding box center [627, 392] width 48 height 18
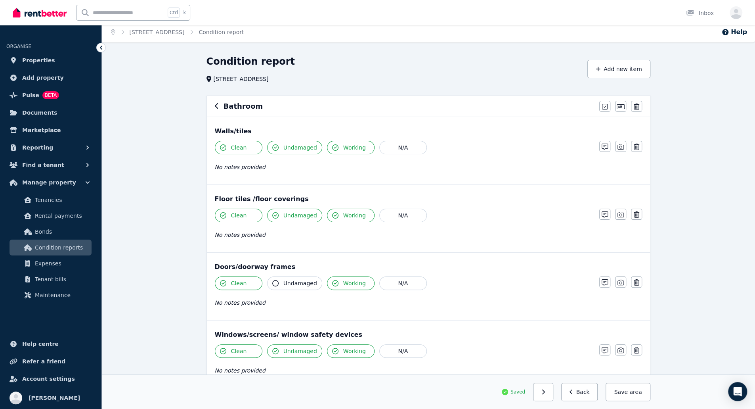
scroll to position [0, 0]
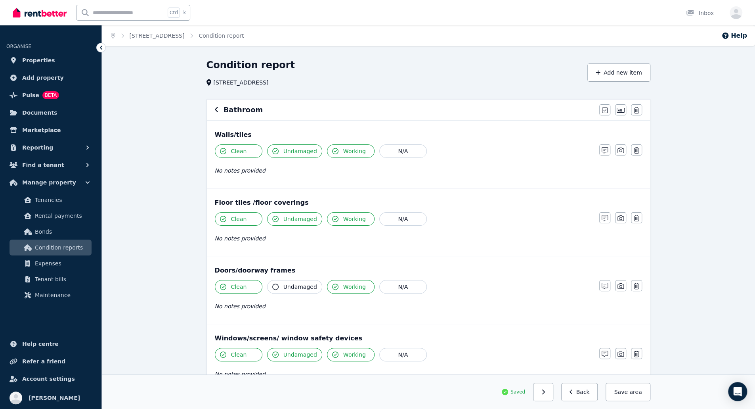
click at [216, 108] on icon "button" at bounding box center [216, 110] width 3 height 6
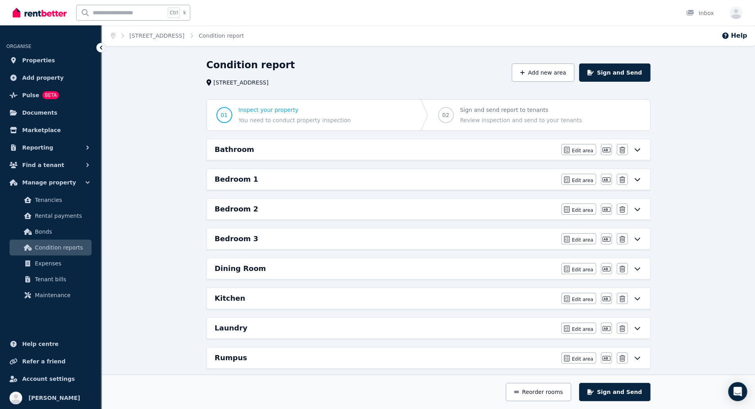
click at [490, 172] on div "Bedroom 1 Edit area Edit area Edit name [GEOGRAPHIC_DATA]" at bounding box center [428, 179] width 443 height 21
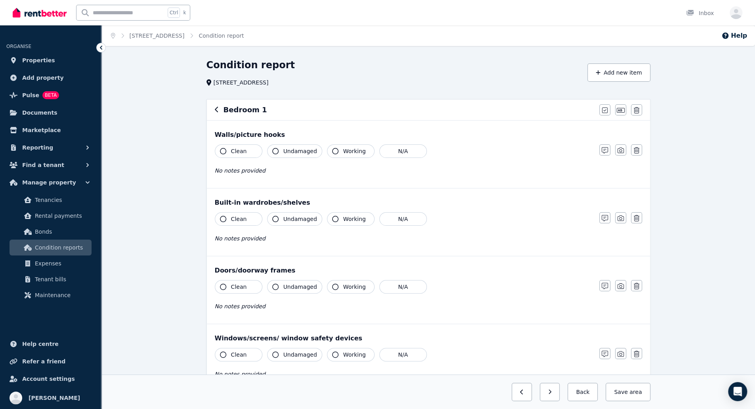
click at [238, 150] on span "Clean" at bounding box center [239, 151] width 16 height 8
click at [245, 220] on button "Clean" at bounding box center [239, 218] width 48 height 13
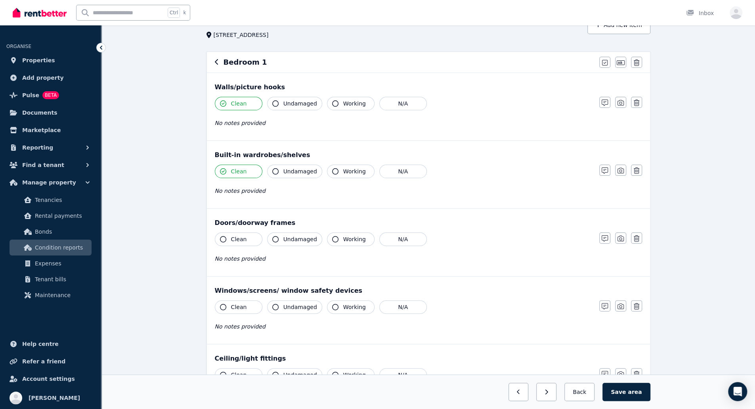
click at [290, 239] on span "Undamaged" at bounding box center [300, 239] width 34 height 8
click at [238, 304] on span "Clean" at bounding box center [239, 307] width 16 height 8
click at [345, 306] on span "Working" at bounding box center [354, 307] width 23 height 8
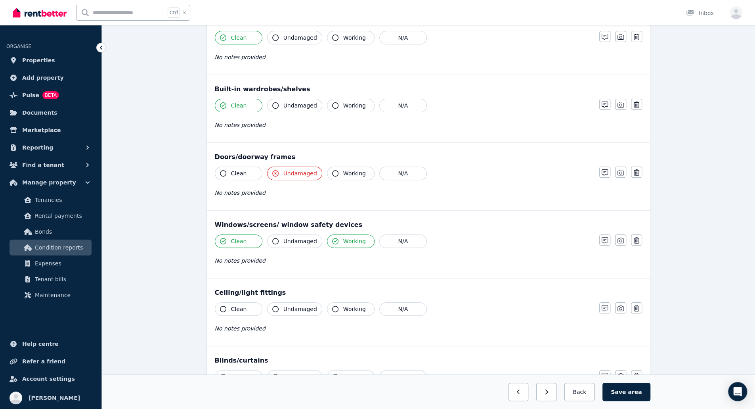
scroll to position [117, 0]
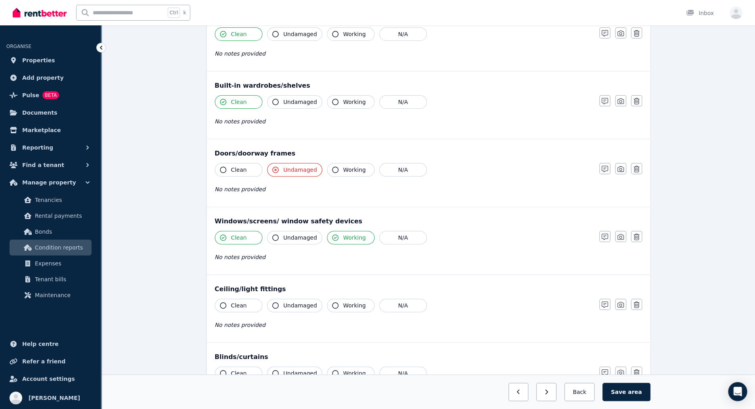
click at [251, 304] on button "Clean" at bounding box center [239, 305] width 48 height 13
click at [304, 306] on span "Undamaged" at bounding box center [300, 305] width 34 height 8
click at [343, 304] on span "Working" at bounding box center [354, 305] width 23 height 8
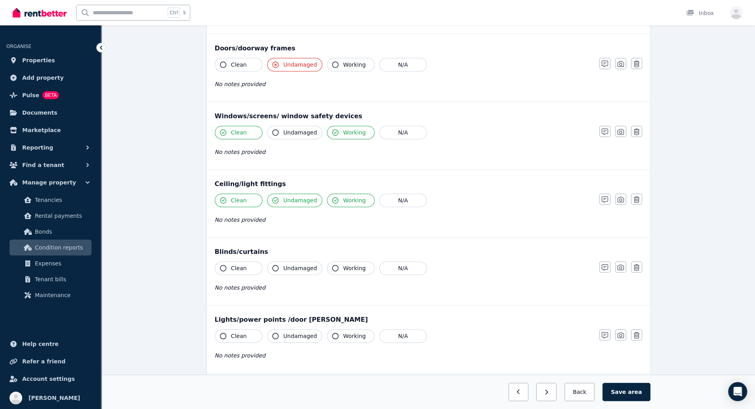
scroll to position [224, 0]
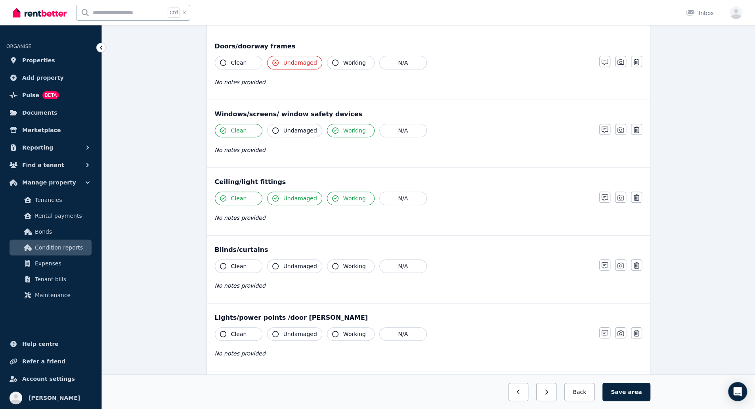
click at [248, 259] on button "Clean" at bounding box center [239, 265] width 48 height 13
click at [276, 266] on icon "button" at bounding box center [275, 266] width 6 height 6
drag, startPoint x: 340, startPoint y: 271, endPoint x: 351, endPoint y: 260, distance: 15.7
click at [351, 260] on div "Clean Undamaged Working N/A No notes provided" at bounding box center [403, 278] width 377 height 39
click at [351, 262] on span "Working" at bounding box center [354, 266] width 23 height 8
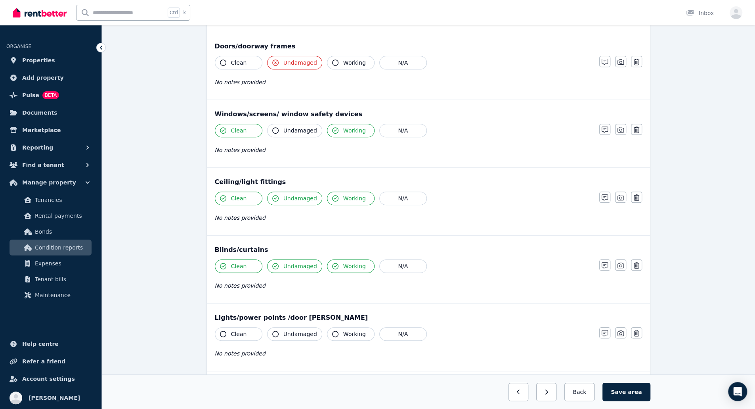
click at [247, 330] on button "Clean" at bounding box center [239, 333] width 48 height 13
click at [297, 331] on span "Undamaged" at bounding box center [300, 334] width 34 height 8
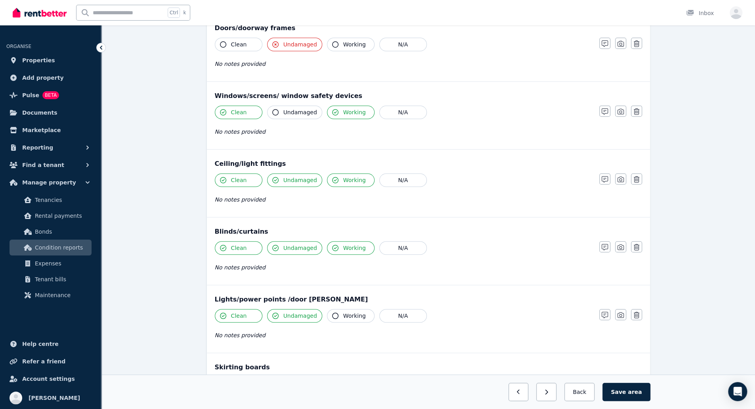
scroll to position [243, 0]
click at [344, 311] on span "Working" at bounding box center [354, 315] width 23 height 8
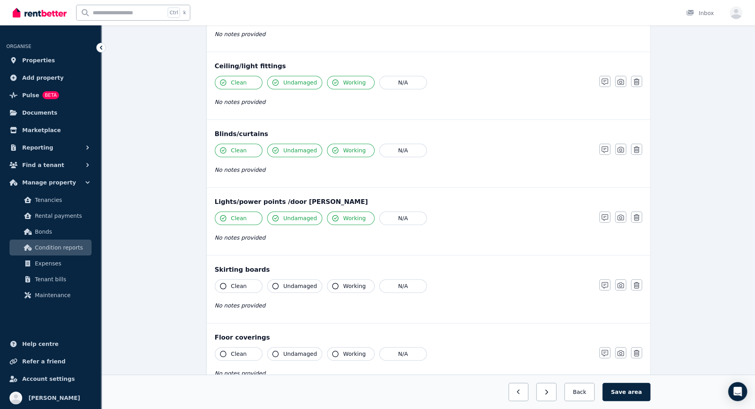
scroll to position [340, 0]
click at [285, 282] on span "Undamaged" at bounding box center [300, 285] width 34 height 8
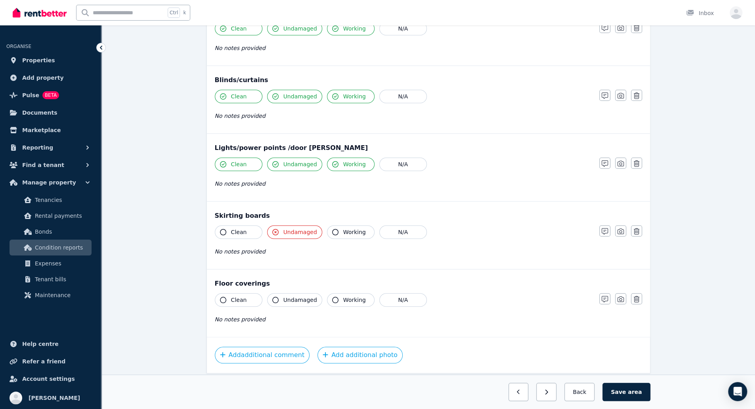
scroll to position [397, 0]
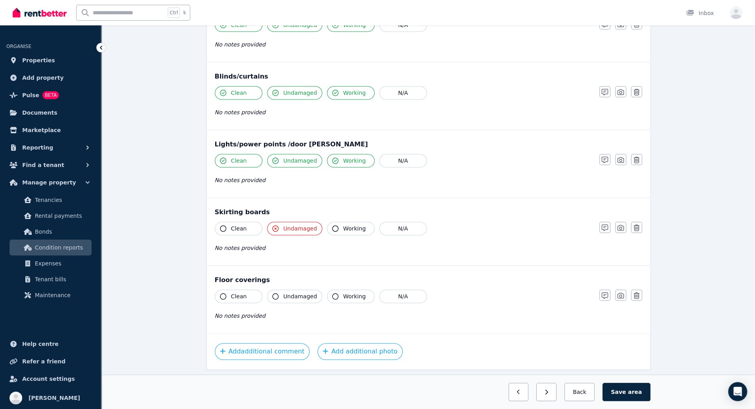
drag, startPoint x: 237, startPoint y: 294, endPoint x: 287, endPoint y: 295, distance: 50.0
click at [287, 295] on div "Clean Undamaged Working N/A" at bounding box center [403, 295] width 377 height 13
click at [287, 295] on span "Undamaged" at bounding box center [300, 296] width 34 height 8
click at [247, 293] on button "Clean" at bounding box center [239, 295] width 48 height 13
click at [346, 346] on button "Add additional photo" at bounding box center [360, 351] width 85 height 17
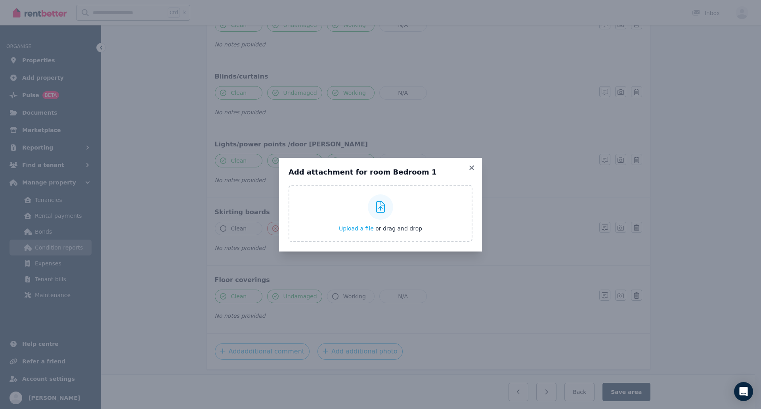
click at [358, 230] on span "Upload a file" at bounding box center [356, 228] width 35 height 6
click at [680, 222] on div "Add attachment for room Bedroom 1 Upload a file or drag and drop" at bounding box center [380, 204] width 761 height 409
click at [478, 165] on div "Add attachment for room Bedroom 1 Upload a file or drag and drop" at bounding box center [380, 205] width 203 height 94
click at [472, 168] on icon at bounding box center [472, 167] width 8 height 7
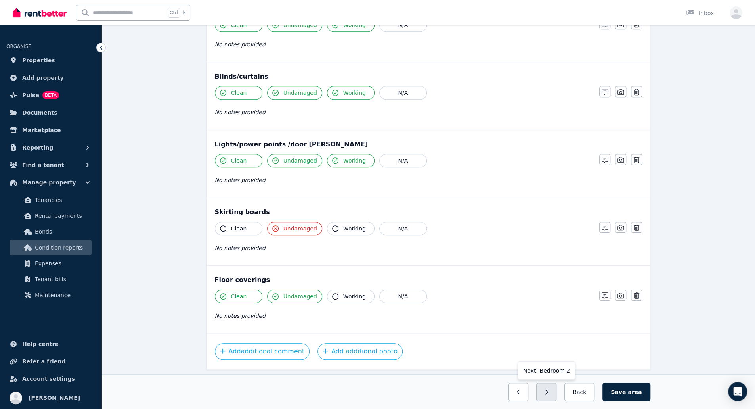
click at [555, 396] on button "button" at bounding box center [546, 392] width 20 height 18
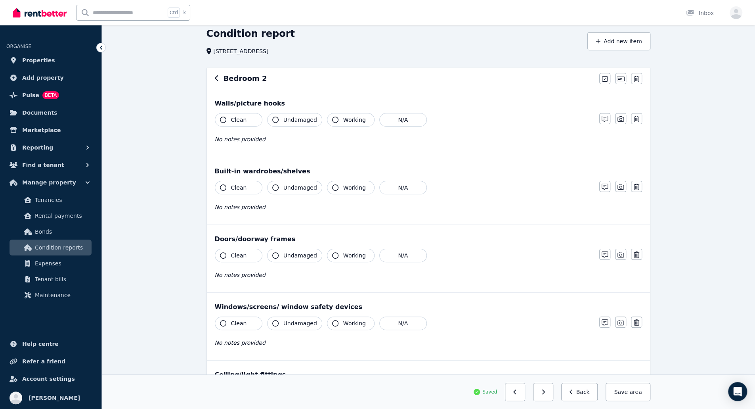
scroll to position [0, 0]
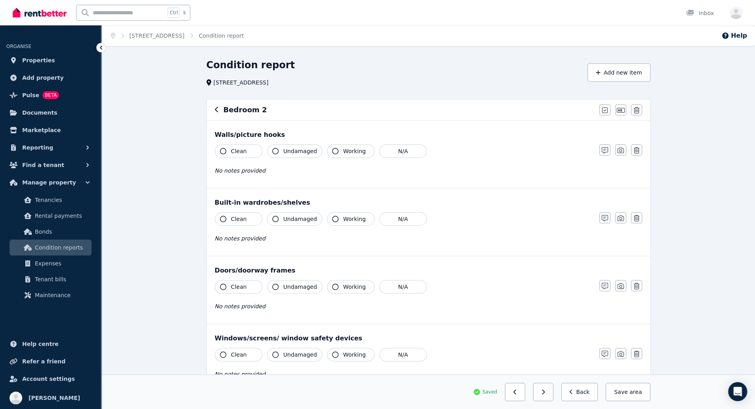
click at [237, 153] on span "Clean" at bounding box center [239, 151] width 16 height 8
click at [234, 219] on span "Clean" at bounding box center [239, 219] width 16 height 8
click at [354, 218] on span "Working" at bounding box center [354, 219] width 23 height 8
click at [293, 220] on span "Undamaged" at bounding box center [300, 219] width 34 height 8
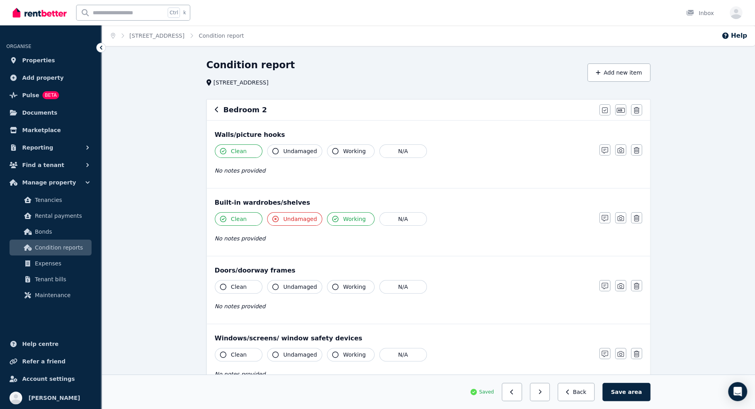
click at [293, 220] on span "Undamaged" at bounding box center [300, 219] width 34 height 8
click at [250, 287] on button "Clean" at bounding box center [239, 286] width 48 height 13
click at [310, 287] on span "Undamaged" at bounding box center [300, 287] width 34 height 8
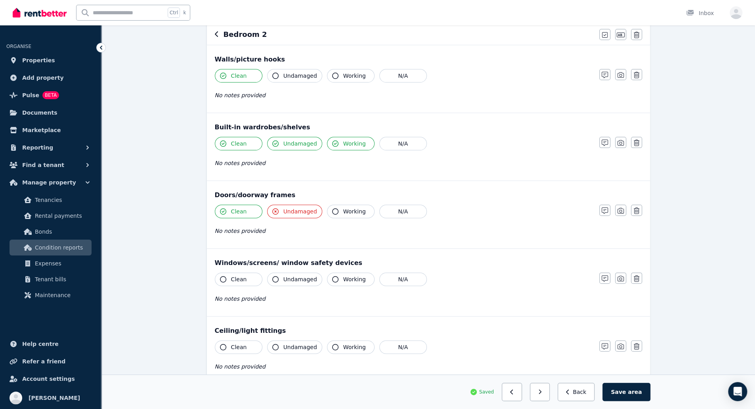
scroll to position [76, 0]
click at [240, 279] on span "Clean" at bounding box center [239, 278] width 16 height 8
click at [335, 276] on button "Working" at bounding box center [351, 278] width 48 height 13
click at [347, 272] on button "Working" at bounding box center [351, 278] width 48 height 13
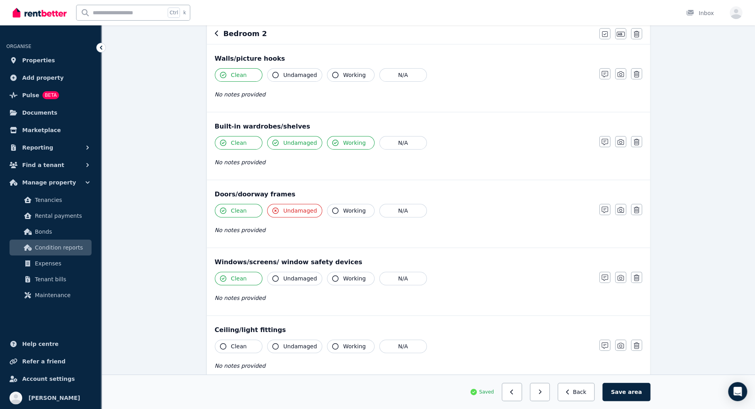
click at [347, 272] on button "Working" at bounding box center [351, 278] width 48 height 13
click at [242, 347] on span "Clean" at bounding box center [239, 346] width 16 height 8
click at [292, 343] on span "Undamaged" at bounding box center [300, 346] width 34 height 8
click at [351, 342] on span "Working" at bounding box center [354, 346] width 23 height 8
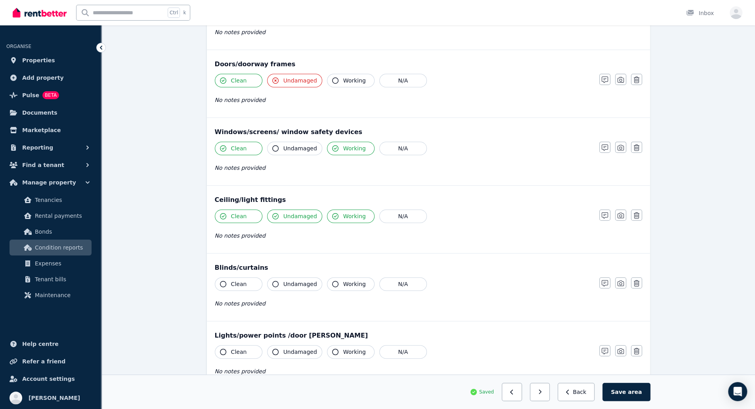
scroll to position [207, 0]
click at [249, 276] on button "Clean" at bounding box center [239, 282] width 48 height 13
click at [286, 280] on span "Undamaged" at bounding box center [300, 283] width 34 height 8
click at [346, 281] on span "Working" at bounding box center [354, 283] width 23 height 8
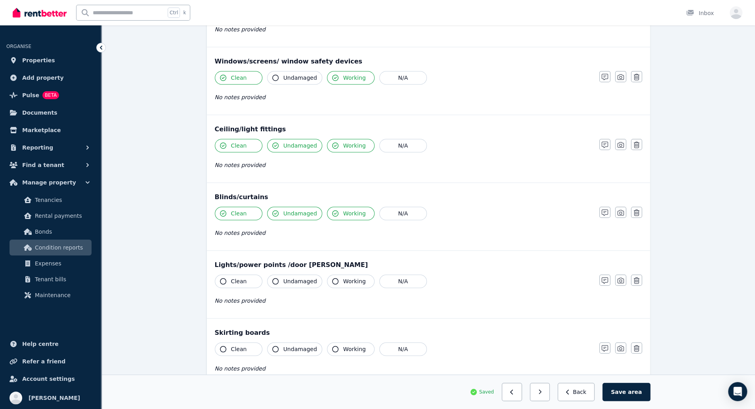
scroll to position [279, 0]
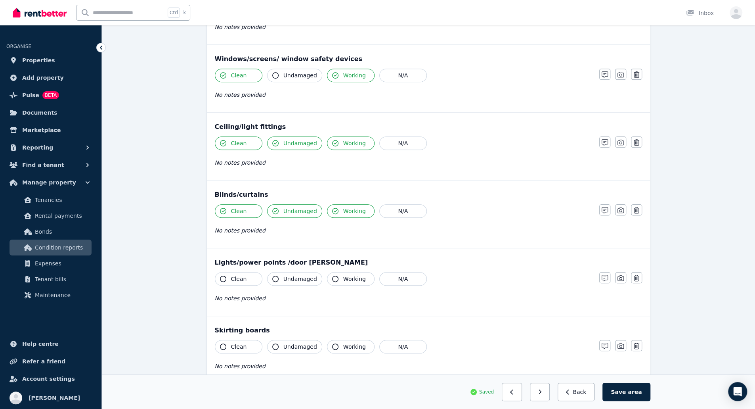
click at [236, 267] on div "Lights/power points /door bell Clean Undamaged Working N/A No notes provided No…" at bounding box center [428, 281] width 443 height 67
click at [232, 279] on span "Clean" at bounding box center [239, 279] width 16 height 8
click at [295, 278] on span "Undamaged" at bounding box center [300, 279] width 34 height 8
click at [343, 279] on span "Working" at bounding box center [354, 279] width 23 height 8
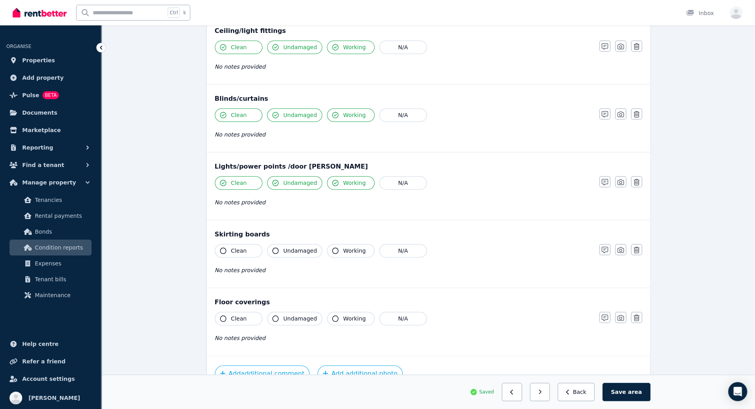
scroll to position [376, 0]
click at [289, 248] on span "Undamaged" at bounding box center [300, 250] width 34 height 8
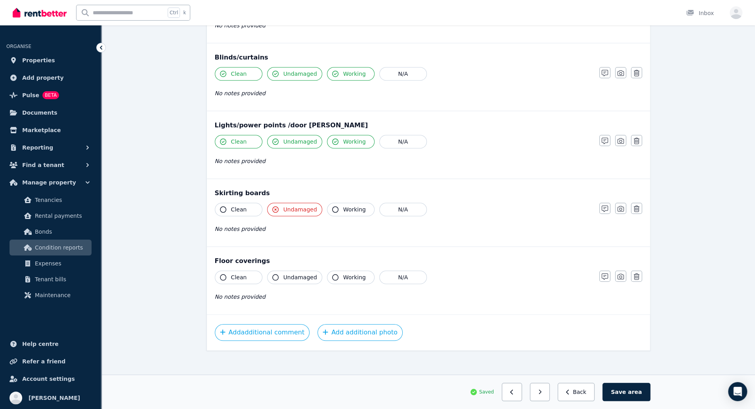
click at [247, 275] on button "Clean" at bounding box center [239, 276] width 48 height 13
click at [292, 273] on span "Undamaged" at bounding box center [300, 277] width 34 height 8
click at [542, 385] on button "button" at bounding box center [540, 392] width 20 height 18
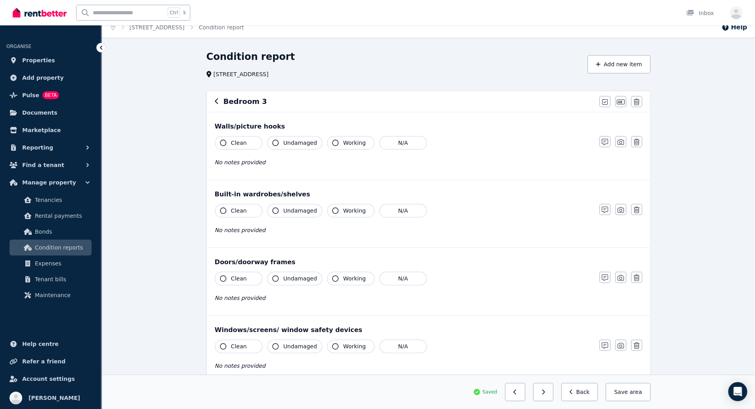
scroll to position [0, 0]
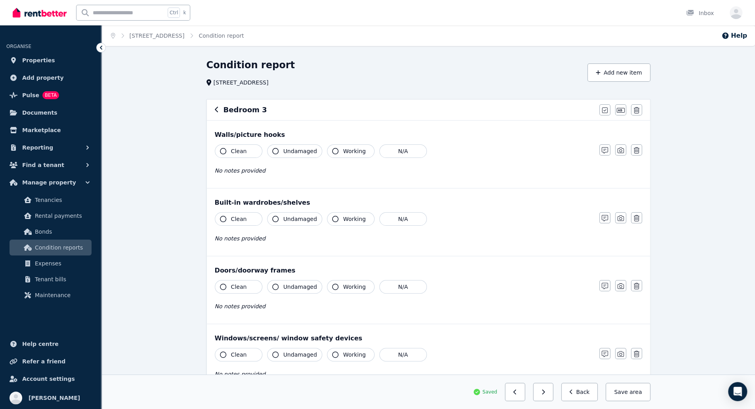
click at [231, 148] on span "Clean" at bounding box center [239, 151] width 16 height 8
click at [294, 152] on span "Undamaged" at bounding box center [300, 151] width 34 height 8
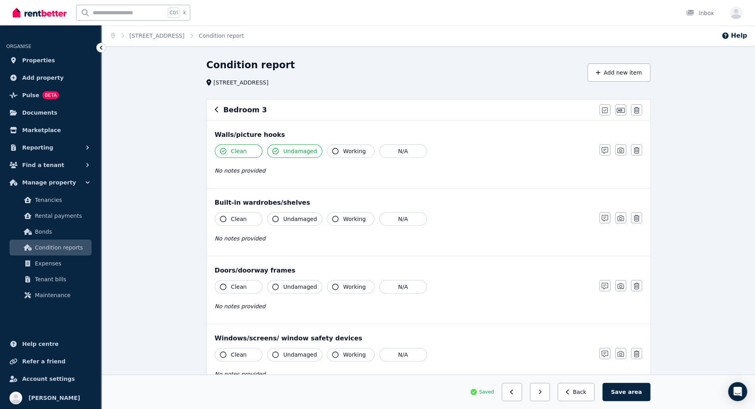
click at [294, 152] on span "Undamaged" at bounding box center [300, 151] width 34 height 8
click at [246, 219] on button "Clean" at bounding box center [239, 218] width 48 height 13
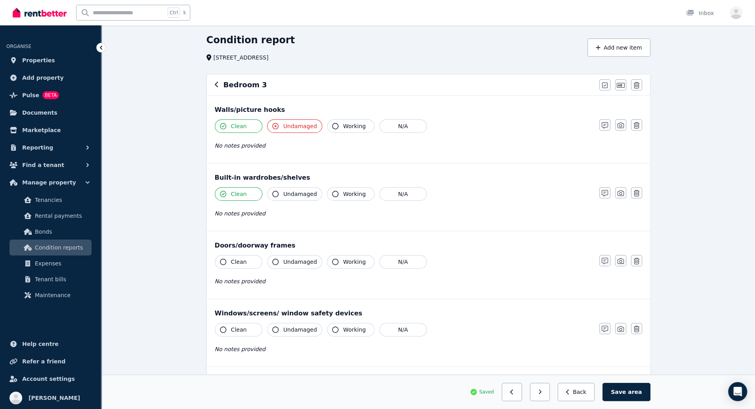
scroll to position [31, 0]
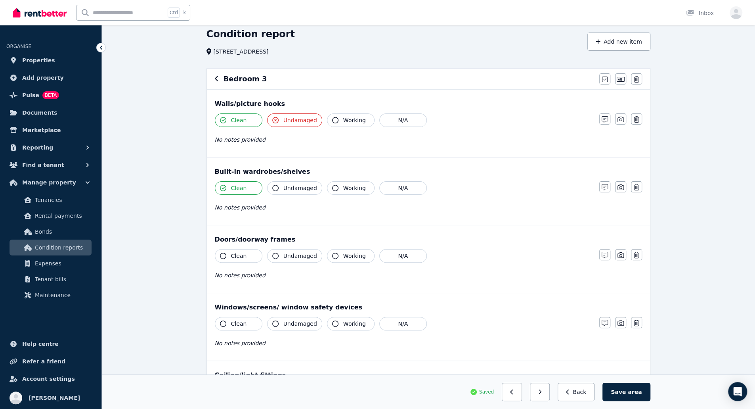
click at [239, 257] on span "Clean" at bounding box center [239, 256] width 16 height 8
click at [249, 255] on button "Clean" at bounding box center [239, 255] width 48 height 13
drag, startPoint x: 238, startPoint y: 256, endPoint x: 252, endPoint y: 258, distance: 13.7
click at [252, 258] on button "Clean" at bounding box center [239, 255] width 48 height 13
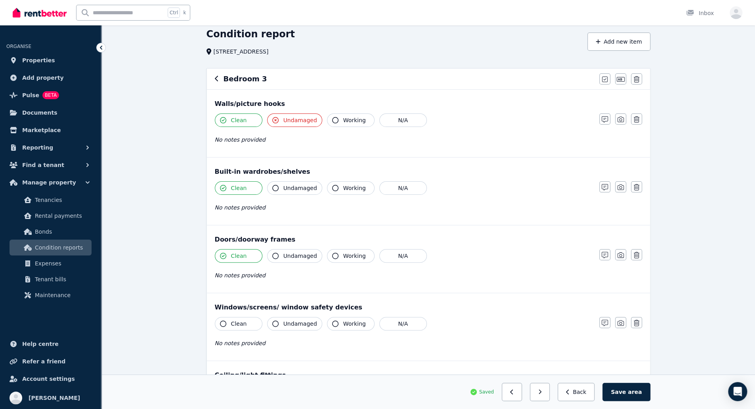
click at [252, 258] on button "Clean" at bounding box center [239, 255] width 48 height 13
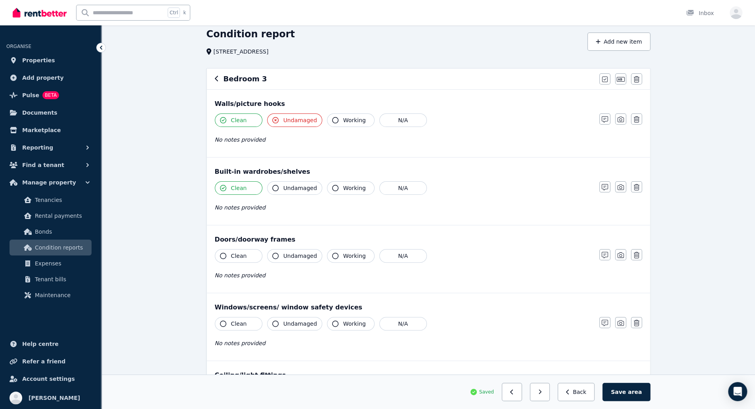
click at [252, 258] on button "Clean" at bounding box center [239, 255] width 48 height 13
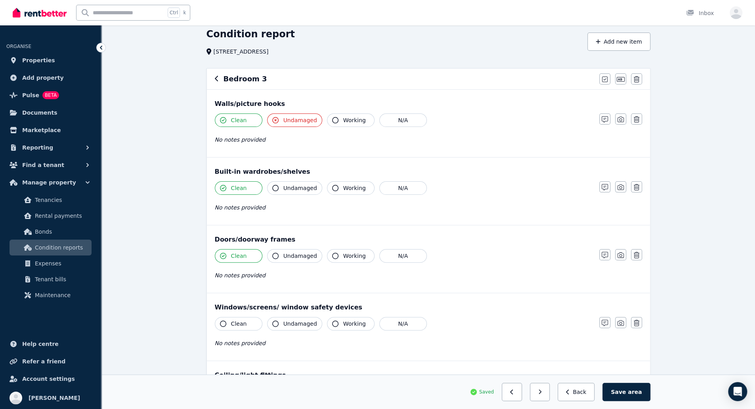
click at [252, 258] on button "Clean" at bounding box center [239, 255] width 48 height 13
click at [286, 257] on span "Undamaged" at bounding box center [300, 256] width 34 height 8
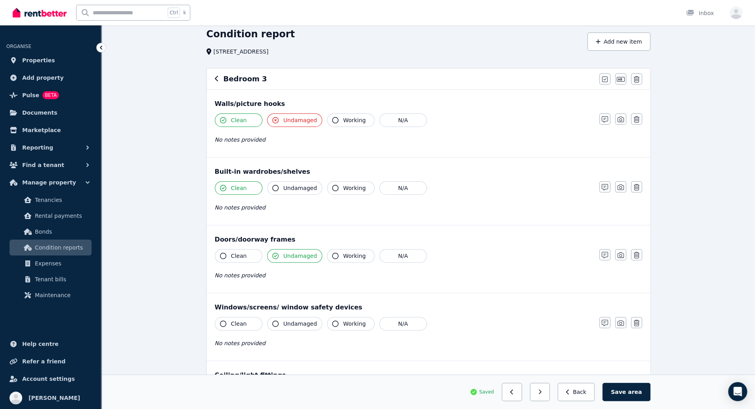
click at [286, 257] on span "Undamaged" at bounding box center [300, 256] width 34 height 8
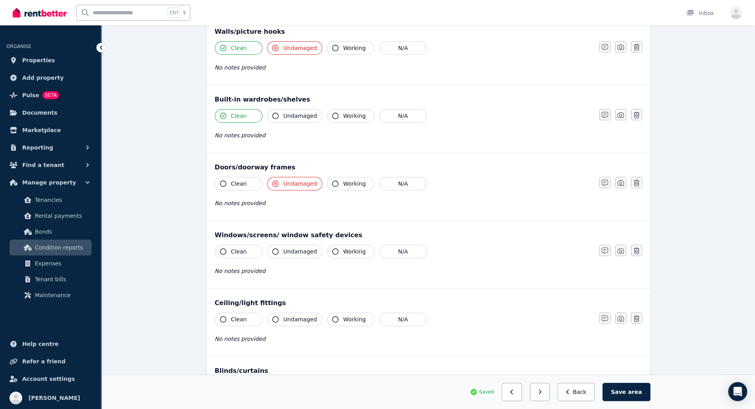
scroll to position [104, 0]
click at [239, 253] on button "Clean" at bounding box center [239, 250] width 48 height 13
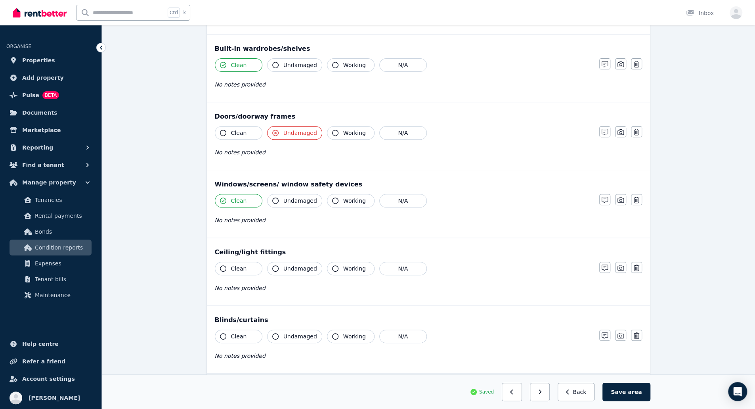
scroll to position [155, 0]
click at [606, 199] on icon "button" at bounding box center [605, 198] width 6 height 6
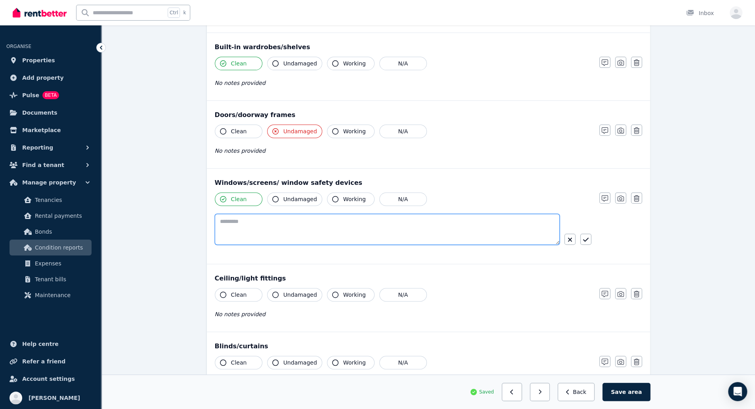
click at [394, 232] on textarea at bounding box center [387, 229] width 345 height 31
type textarea "*********"
click at [586, 236] on icon "button" at bounding box center [586, 239] width 6 height 6
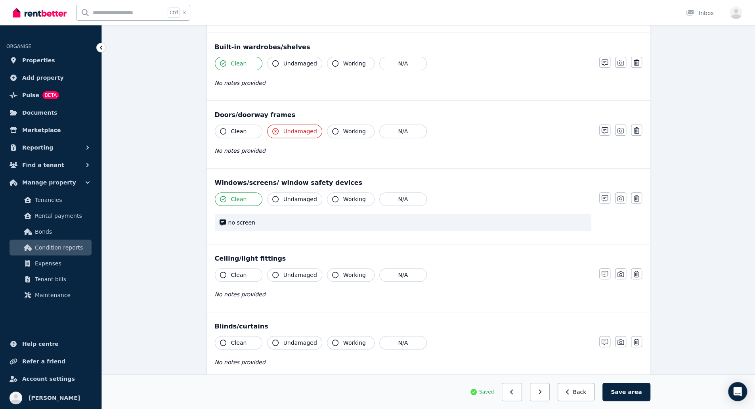
click at [253, 273] on button "Clean" at bounding box center [239, 274] width 48 height 13
click at [304, 274] on span "Undamaged" at bounding box center [300, 275] width 34 height 8
click at [350, 272] on span "Working" at bounding box center [354, 275] width 23 height 8
drag, startPoint x: 251, startPoint y: 337, endPoint x: 300, endPoint y: 340, distance: 48.8
click at [300, 340] on div "Clean Undamaged Working N/A" at bounding box center [403, 342] width 377 height 13
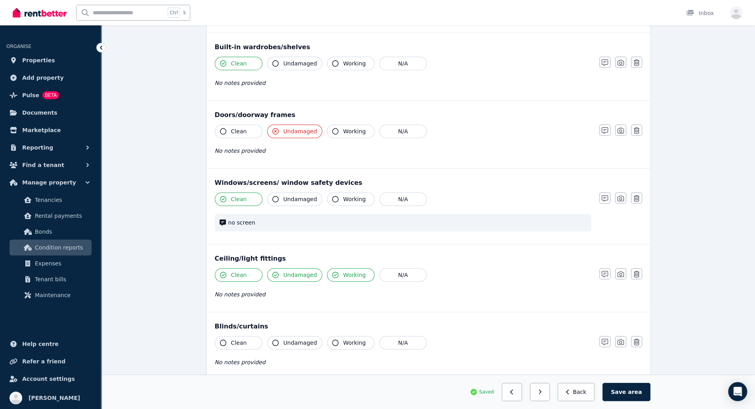
click at [300, 340] on span "Undamaged" at bounding box center [300, 343] width 34 height 8
click at [358, 339] on span "Working" at bounding box center [354, 343] width 23 height 8
click at [236, 342] on span "Clean" at bounding box center [239, 343] width 16 height 8
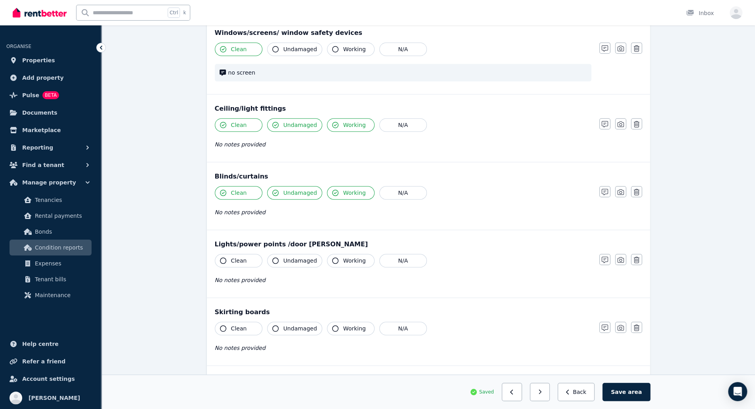
scroll to position [307, 0]
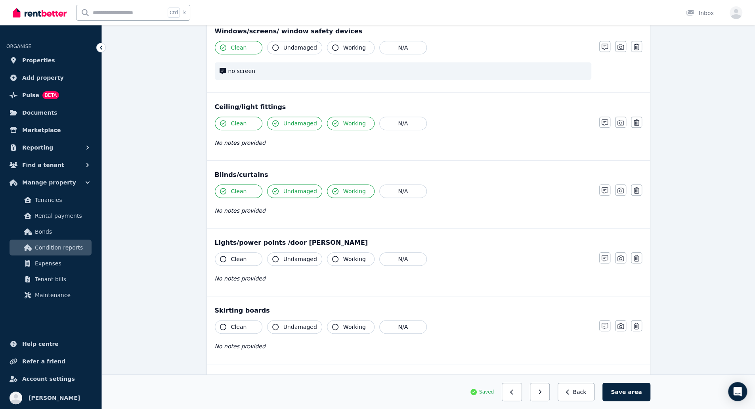
drag, startPoint x: 251, startPoint y: 253, endPoint x: 301, endPoint y: 257, distance: 49.7
click at [301, 257] on div "Clean Undamaged Working N/A" at bounding box center [403, 258] width 377 height 13
click at [301, 257] on span "Undamaged" at bounding box center [300, 259] width 34 height 8
click at [347, 259] on span "Working" at bounding box center [354, 259] width 23 height 8
click at [245, 257] on button "Clean" at bounding box center [239, 258] width 48 height 13
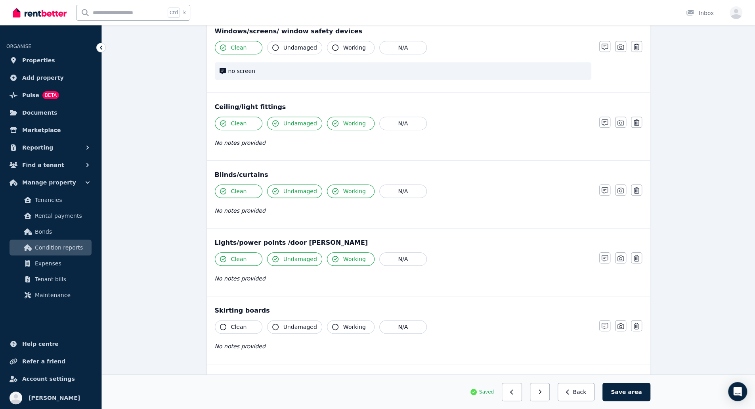
click at [298, 323] on span "Undamaged" at bounding box center [300, 327] width 34 height 8
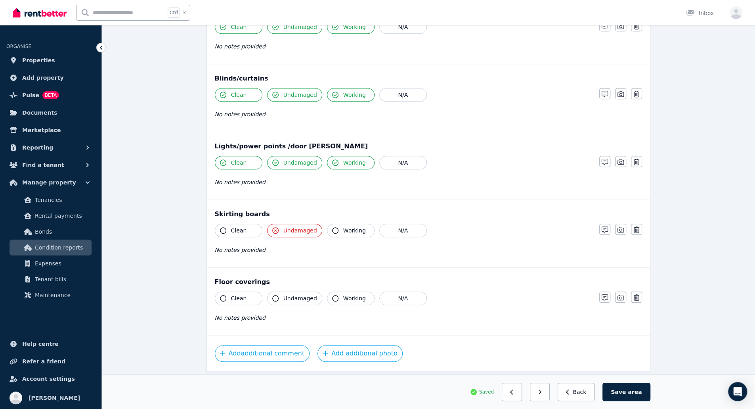
scroll to position [411, 0]
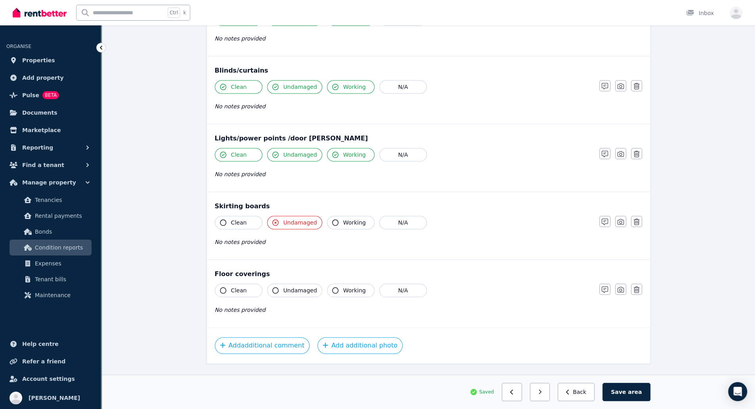
click at [243, 286] on span "Clean" at bounding box center [239, 290] width 16 height 8
click at [303, 287] on span "Undamaged" at bounding box center [300, 290] width 34 height 8
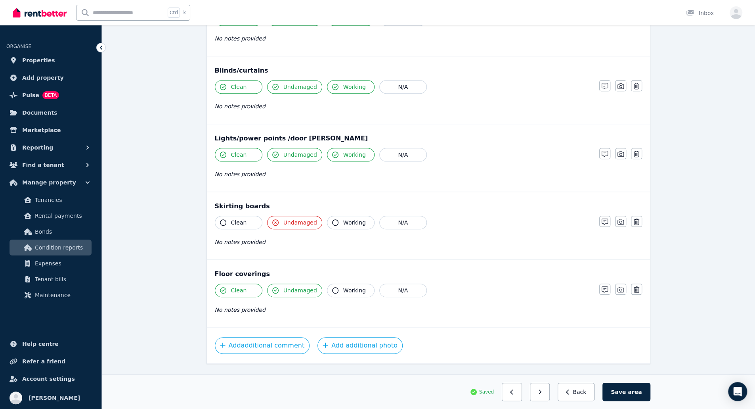
click at [303, 287] on span "Undamaged" at bounding box center [300, 290] width 34 height 8
click at [610, 287] on button "button" at bounding box center [604, 288] width 11 height 11
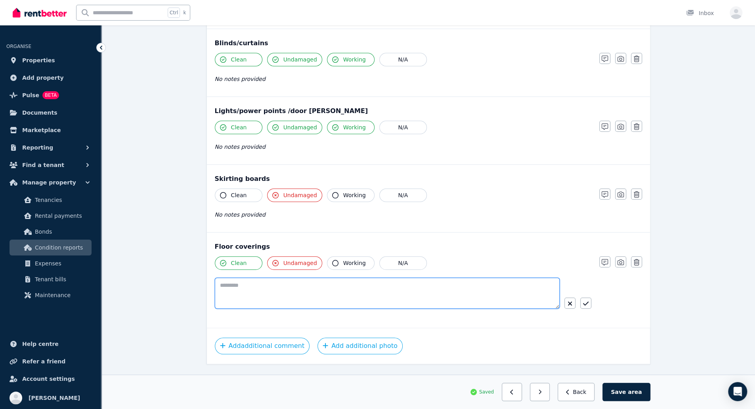
click at [480, 297] on textarea at bounding box center [387, 293] width 345 height 31
type textarea "**********"
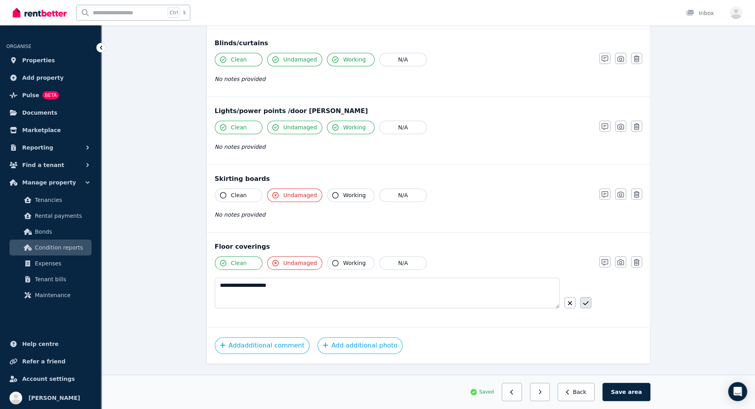
click at [586, 297] on button "button" at bounding box center [585, 302] width 11 height 11
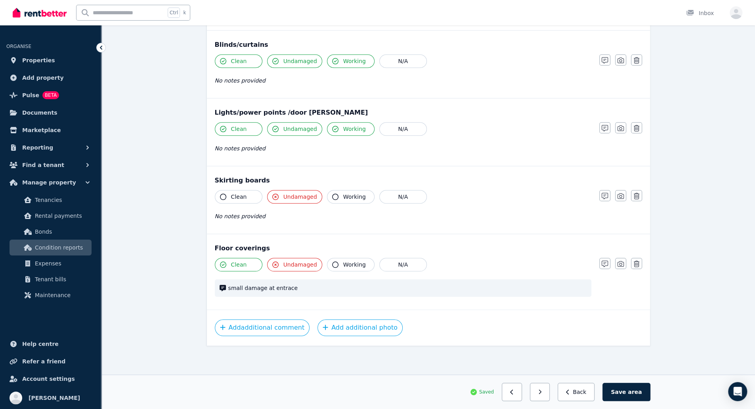
scroll to position [419, 0]
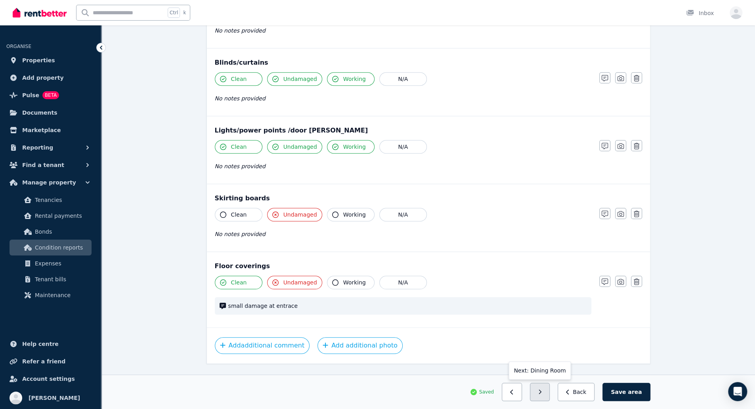
click at [550, 391] on button "button" at bounding box center [540, 392] width 20 height 18
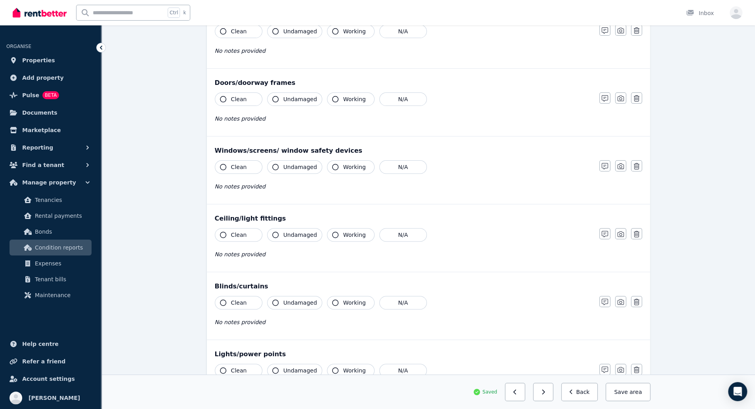
scroll to position [0, 0]
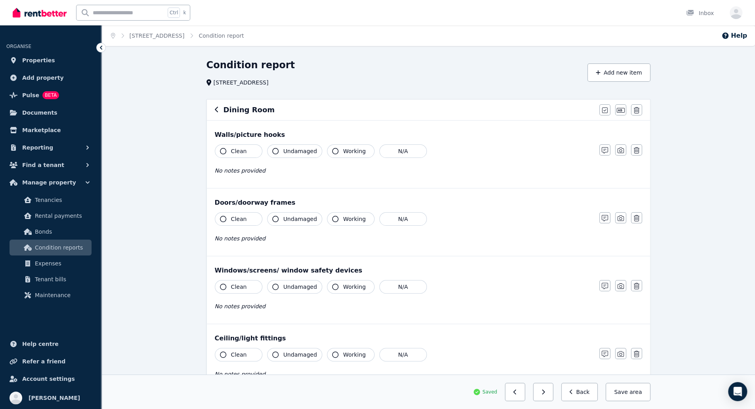
click at [239, 151] on span "Clean" at bounding box center [239, 151] width 16 height 8
click at [295, 153] on span "Undamaged" at bounding box center [300, 151] width 34 height 8
click at [244, 216] on button "Clean" at bounding box center [239, 218] width 48 height 13
click at [290, 218] on span "Undamaged" at bounding box center [300, 219] width 34 height 8
drag, startPoint x: 241, startPoint y: 280, endPoint x: 296, endPoint y: 284, distance: 54.9
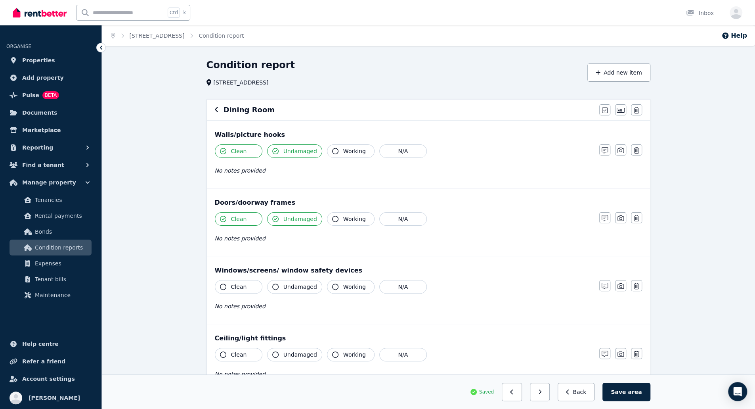
click at [296, 284] on div "Clean Undamaged Working N/A" at bounding box center [403, 286] width 377 height 13
click at [296, 284] on span "Undamaged" at bounding box center [300, 287] width 34 height 8
click at [239, 285] on span "Clean" at bounding box center [239, 287] width 16 height 8
drag, startPoint x: 349, startPoint y: 287, endPoint x: 248, endPoint y: 357, distance: 122.5
click at [248, 357] on div "Walls/picture hooks Clean Undamaged Working N/A No notes provided Notes Photo D…" at bounding box center [428, 392] width 443 height 542
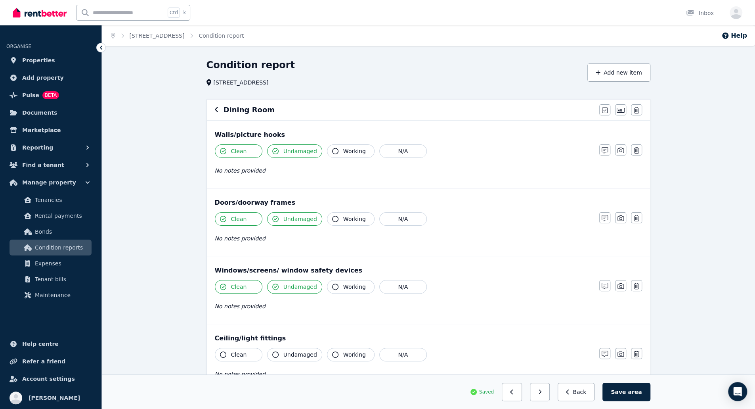
click at [248, 357] on button "Clean" at bounding box center [239, 354] width 48 height 13
click at [347, 350] on span "Working" at bounding box center [354, 354] width 23 height 8
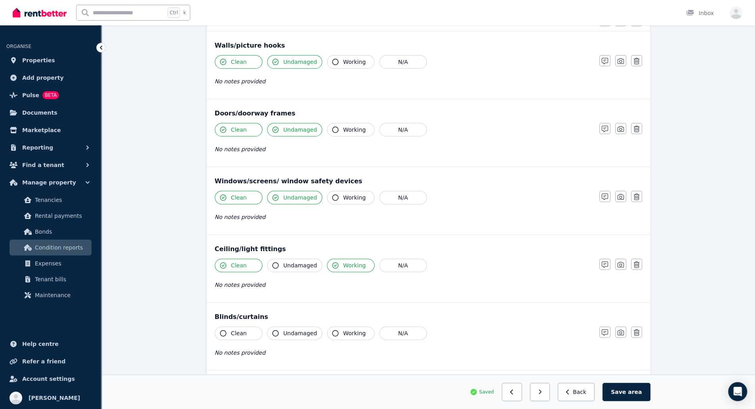
scroll to position [90, 0]
click at [237, 332] on span "Clean" at bounding box center [239, 332] width 16 height 8
click at [278, 327] on button "Undamaged" at bounding box center [294, 331] width 55 height 13
click at [343, 325] on button "Working" at bounding box center [351, 331] width 48 height 13
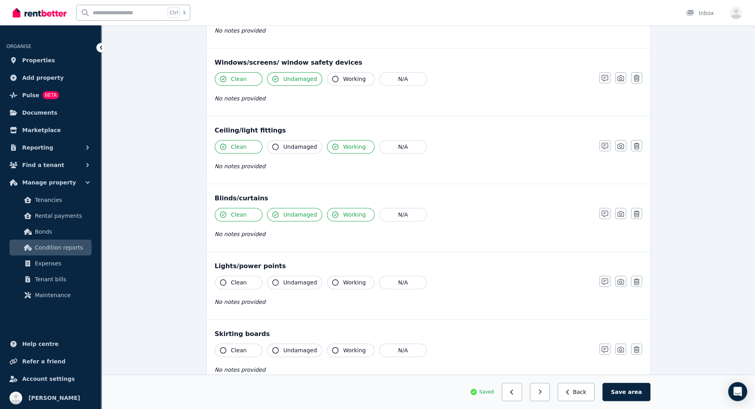
scroll to position [208, 0]
drag, startPoint x: 222, startPoint y: 276, endPoint x: 278, endPoint y: 278, distance: 55.2
click at [278, 278] on div "Clean Undamaged Working N/A" at bounding box center [403, 281] width 377 height 13
click at [278, 279] on icon "button" at bounding box center [275, 282] width 6 height 6
drag, startPoint x: 228, startPoint y: 277, endPoint x: 343, endPoint y: 279, distance: 114.2
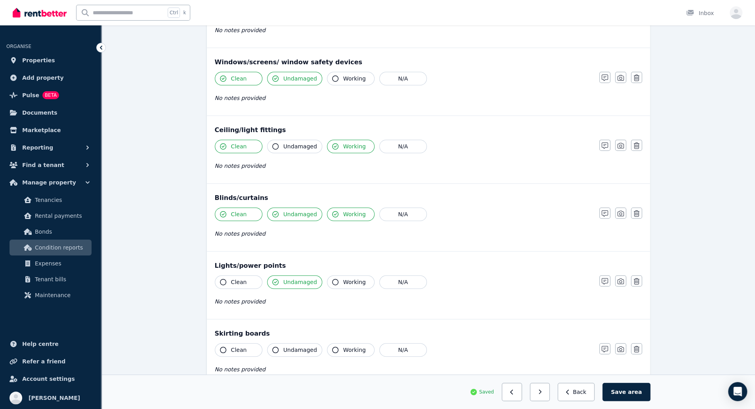
click at [343, 279] on div "Clean Undamaged Working N/A" at bounding box center [403, 281] width 377 height 13
click at [343, 279] on span "Working" at bounding box center [354, 282] width 23 height 8
click at [246, 276] on button "Clean" at bounding box center [239, 281] width 48 height 13
click at [302, 352] on button "Undamaged" at bounding box center [294, 349] width 55 height 13
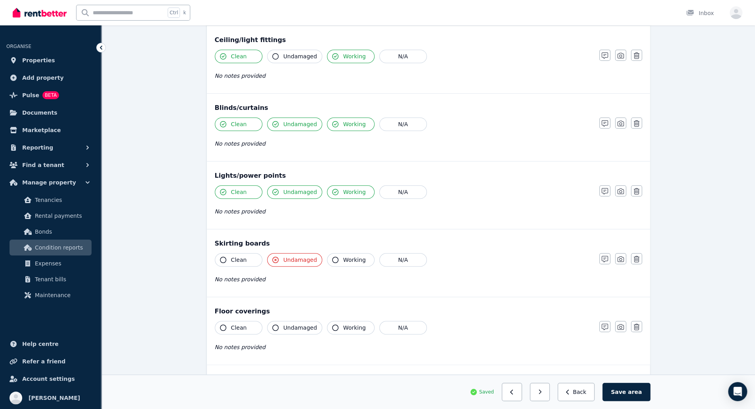
scroll to position [349, 0]
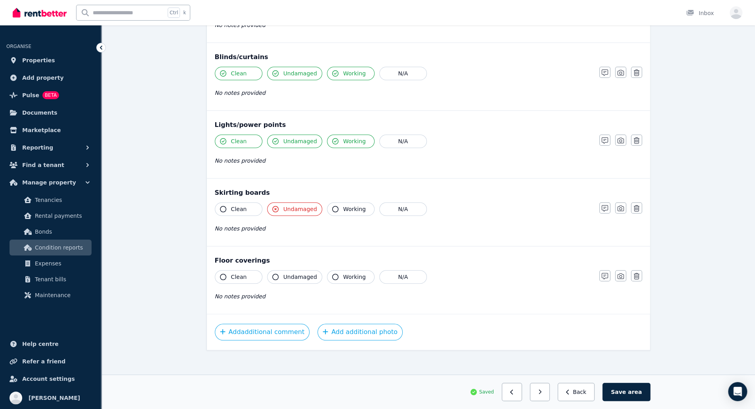
drag, startPoint x: 242, startPoint y: 276, endPoint x: 287, endPoint y: 276, distance: 44.8
click at [287, 276] on div "Clean Undamaged Working N/A" at bounding box center [403, 276] width 377 height 13
click at [287, 276] on span "Undamaged" at bounding box center [300, 277] width 34 height 8
click at [236, 273] on span "Clean" at bounding box center [239, 277] width 16 height 8
click at [345, 273] on span "Working" at bounding box center [354, 277] width 23 height 8
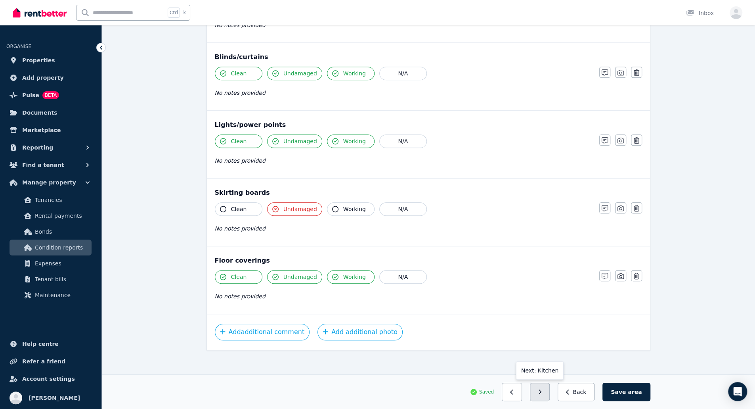
click at [542, 391] on icon "button" at bounding box center [540, 391] width 3 height 5
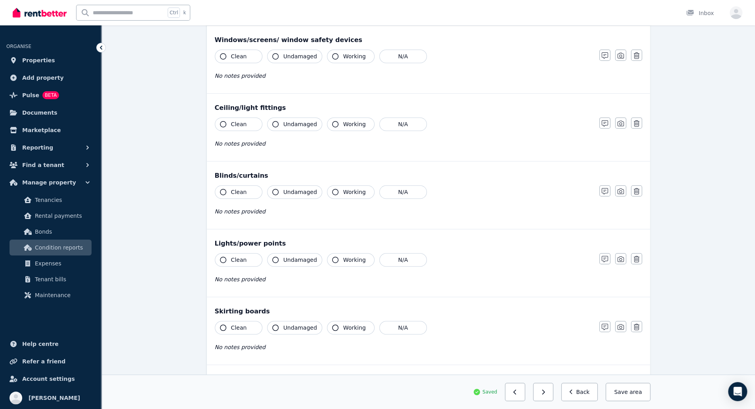
scroll to position [0, 0]
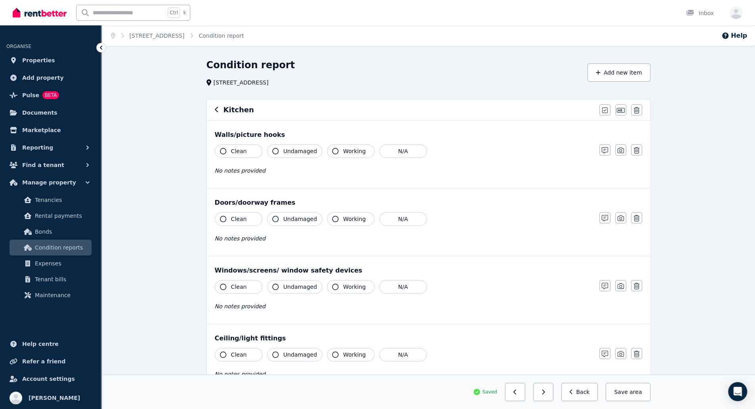
click at [236, 147] on span "Clean" at bounding box center [239, 151] width 16 height 8
click at [303, 155] on button "Undamaged" at bounding box center [294, 150] width 55 height 13
click at [241, 217] on span "Clean" at bounding box center [239, 219] width 16 height 8
click at [279, 219] on button "Undamaged" at bounding box center [294, 218] width 55 height 13
click at [254, 280] on button "Clean" at bounding box center [239, 286] width 48 height 13
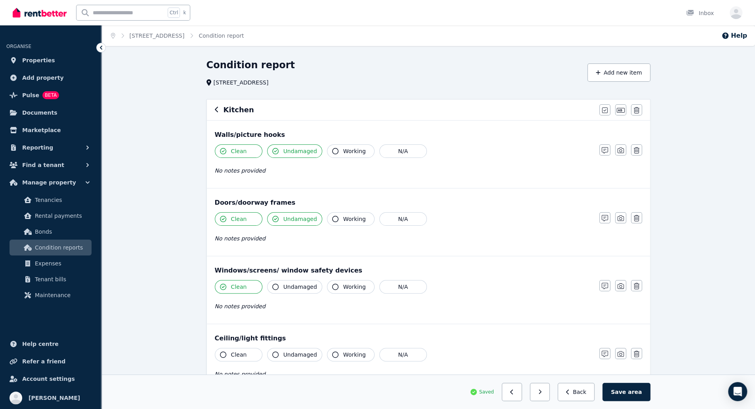
click at [301, 289] on span "Undamaged" at bounding box center [300, 287] width 34 height 8
click at [246, 356] on button "Clean" at bounding box center [239, 354] width 48 height 13
click at [287, 350] on span "Undamaged" at bounding box center [300, 354] width 34 height 8
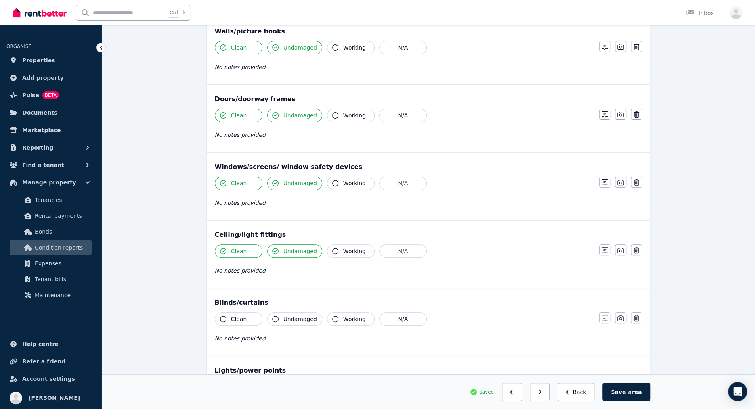
scroll to position [111, 0]
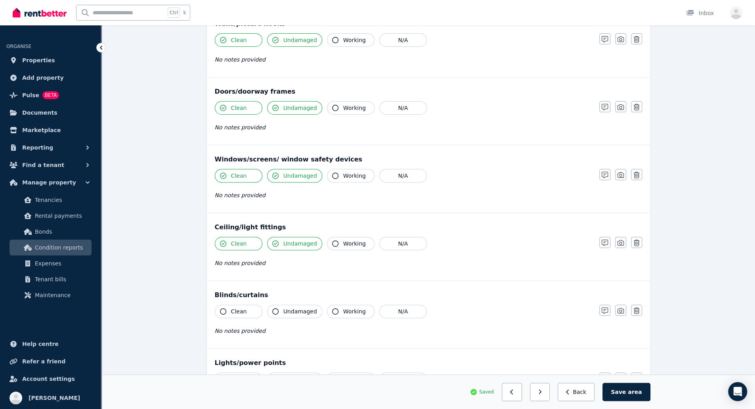
drag, startPoint x: 346, startPoint y: 237, endPoint x: 239, endPoint y: 307, distance: 127.1
click at [239, 307] on span "Clean" at bounding box center [239, 311] width 16 height 8
click at [286, 307] on span "Undamaged" at bounding box center [300, 311] width 34 height 8
click at [343, 308] on span "Working" at bounding box center [354, 311] width 23 height 8
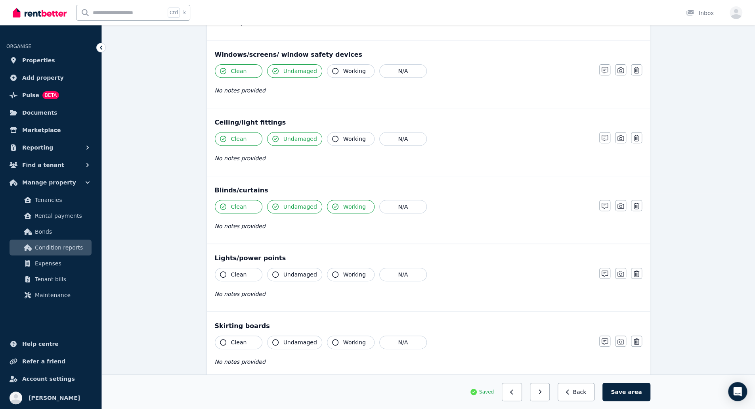
scroll to position [220, 0]
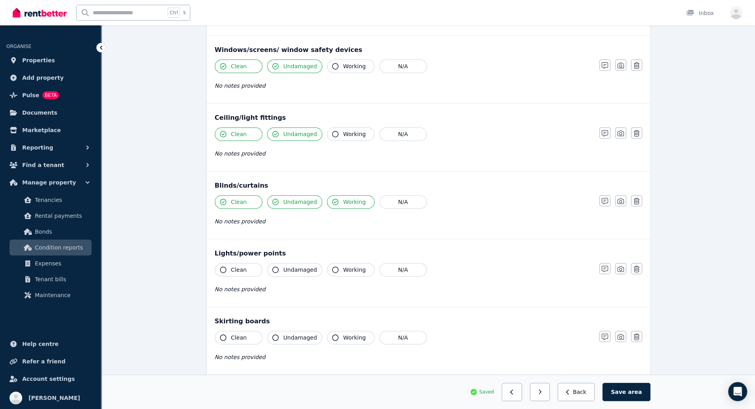
drag, startPoint x: 247, startPoint y: 270, endPoint x: 287, endPoint y: 266, distance: 40.6
click at [287, 266] on div "Clean Undamaged Working N/A" at bounding box center [403, 269] width 377 height 13
click at [287, 266] on span "Undamaged" at bounding box center [300, 270] width 34 height 8
click at [238, 263] on button "Clean" at bounding box center [239, 269] width 48 height 13
click at [350, 266] on span "Working" at bounding box center [354, 270] width 23 height 8
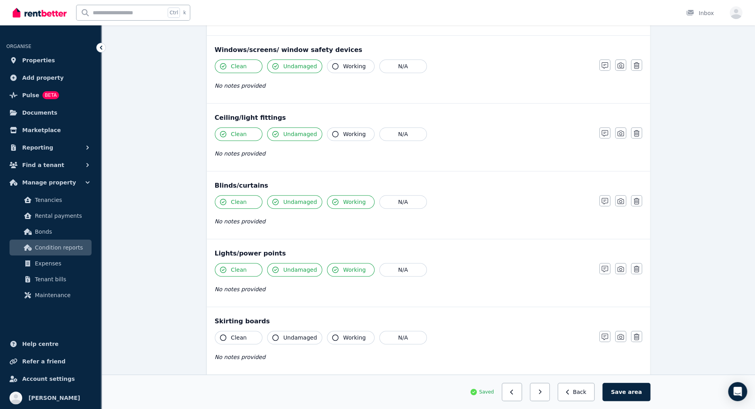
click at [239, 338] on span "Clean" at bounding box center [239, 337] width 16 height 8
click at [304, 340] on button "Undamaged" at bounding box center [294, 337] width 55 height 13
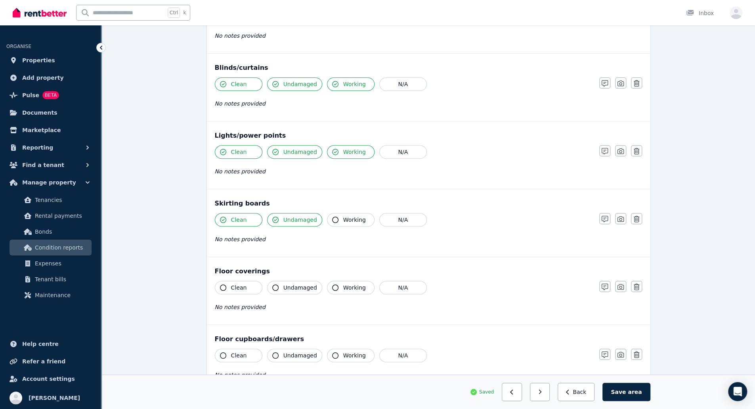
scroll to position [341, 0]
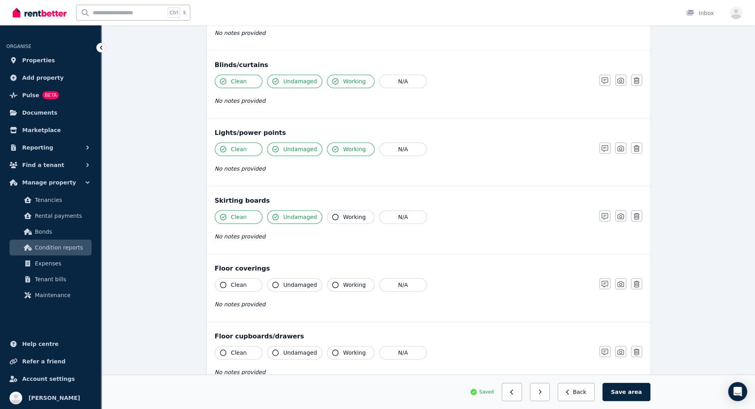
click at [250, 279] on button "Clean" at bounding box center [239, 284] width 48 height 13
click at [285, 281] on span "Undamaged" at bounding box center [300, 285] width 34 height 8
click at [354, 284] on span "Working" at bounding box center [354, 285] width 23 height 8
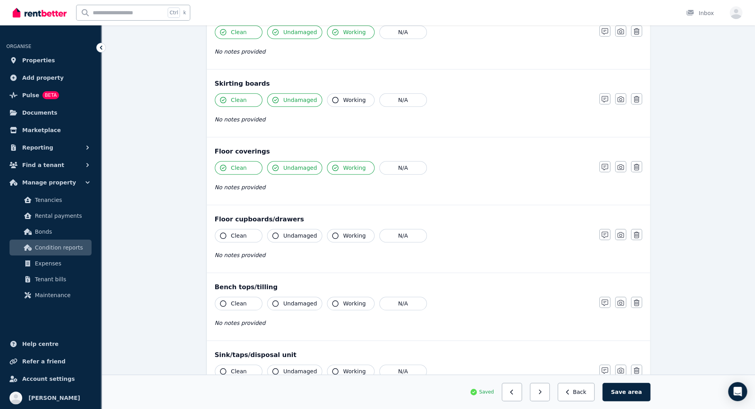
scroll to position [460, 0]
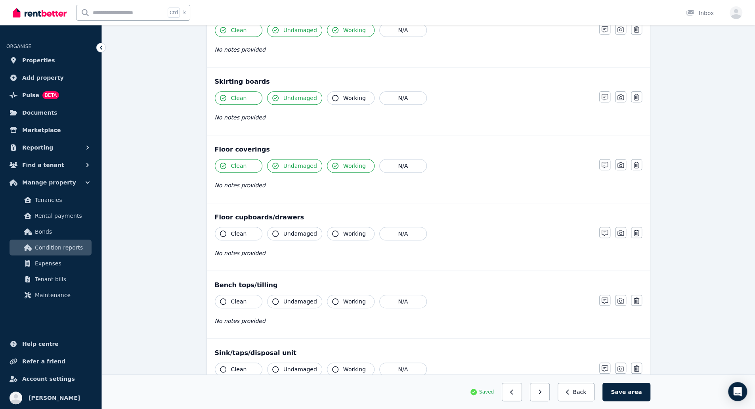
click at [245, 235] on button "Clean" at bounding box center [239, 233] width 48 height 13
click at [347, 230] on span "Working" at bounding box center [354, 234] width 23 height 8
click at [242, 297] on span "Clean" at bounding box center [239, 301] width 16 height 8
drag, startPoint x: 309, startPoint y: 296, endPoint x: 349, endPoint y: 297, distance: 40.1
click at [349, 297] on div "Clean Undamaged Working N/A" at bounding box center [403, 301] width 377 height 13
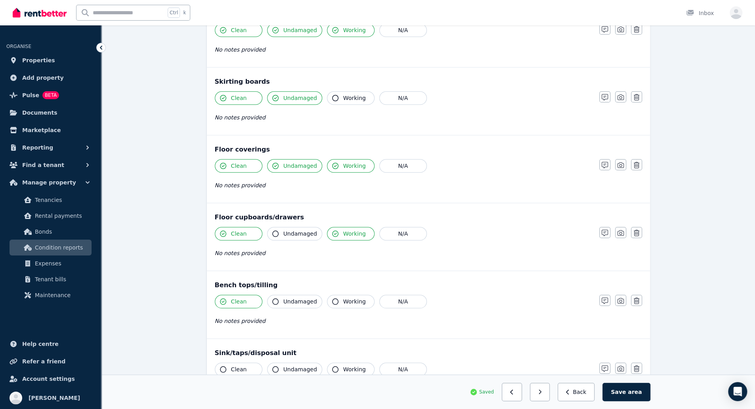
click at [349, 297] on span "Working" at bounding box center [354, 301] width 23 height 8
click at [293, 297] on span "Undamaged" at bounding box center [300, 301] width 34 height 8
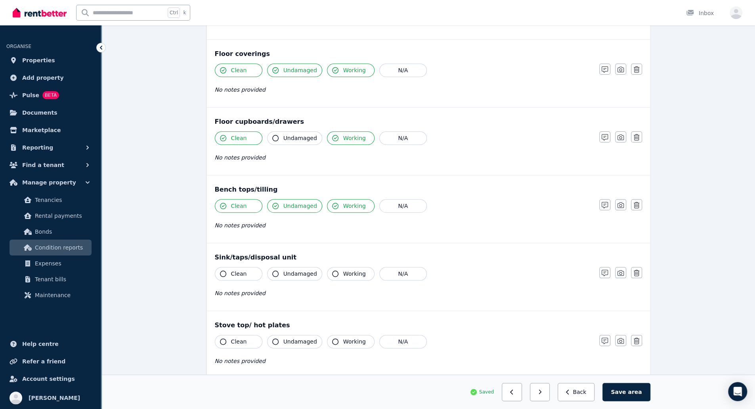
scroll to position [556, 0]
click at [250, 270] on button "Clean" at bounding box center [239, 272] width 48 height 13
click at [287, 272] on span "Undamaged" at bounding box center [300, 273] width 34 height 8
click at [350, 274] on button "Working" at bounding box center [351, 272] width 48 height 13
drag, startPoint x: 339, startPoint y: 340, endPoint x: 293, endPoint y: 341, distance: 46.0
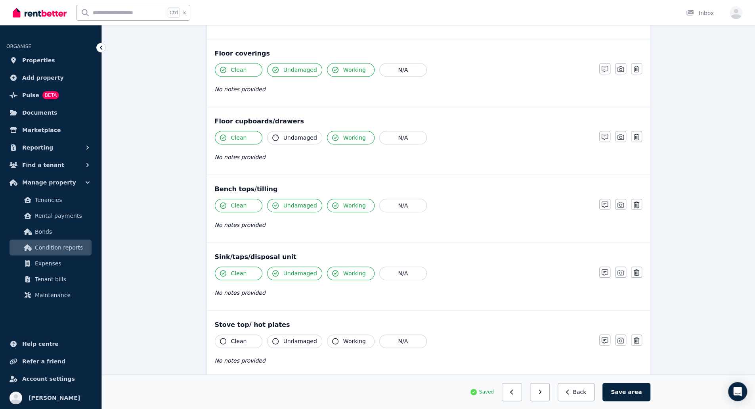
click at [293, 341] on div "Clean Undamaged Working N/A" at bounding box center [403, 340] width 377 height 13
click at [293, 341] on button "Undamaged" at bounding box center [294, 340] width 55 height 13
click at [231, 337] on span "Clean" at bounding box center [239, 341] width 16 height 8
click at [351, 337] on span "Working" at bounding box center [354, 341] width 23 height 8
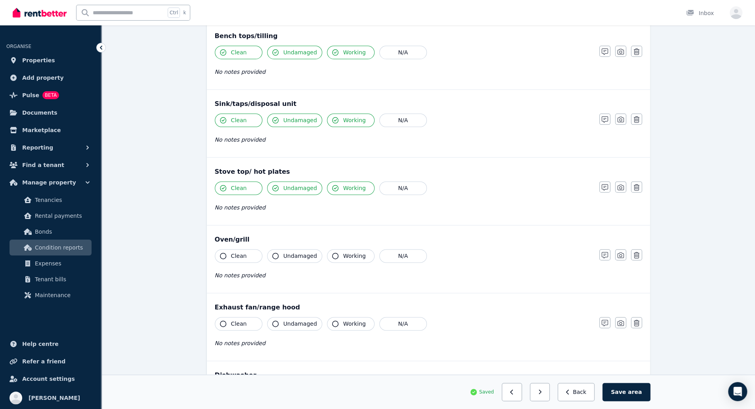
scroll to position [711, 0]
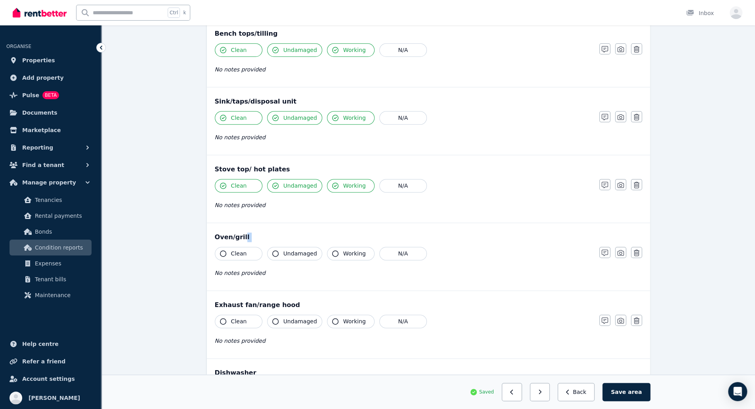
drag, startPoint x: 242, startPoint y: 237, endPoint x: 240, endPoint y: 250, distance: 12.8
click at [240, 250] on div "Oven/grill Clean Undamaged Working N/A No notes provided Notes Photo Delete" at bounding box center [428, 256] width 443 height 67
click at [240, 250] on span "Clean" at bounding box center [239, 253] width 16 height 8
click at [289, 255] on button "Undamaged" at bounding box center [294, 253] width 55 height 13
click at [346, 250] on span "Working" at bounding box center [354, 253] width 23 height 8
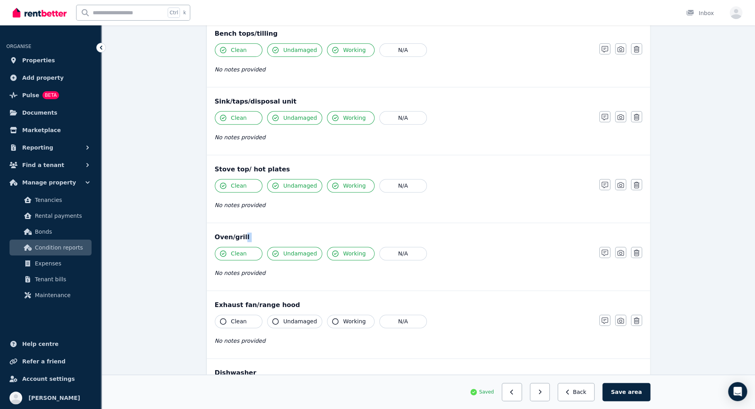
click at [230, 316] on button "Clean" at bounding box center [239, 320] width 48 height 13
click at [269, 318] on button "Undamaged" at bounding box center [294, 320] width 55 height 13
click at [343, 317] on span "Working" at bounding box center [354, 321] width 23 height 8
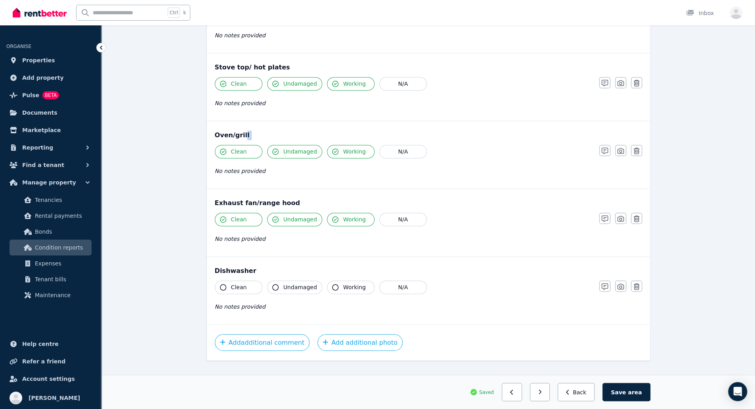
scroll to position [821, 0]
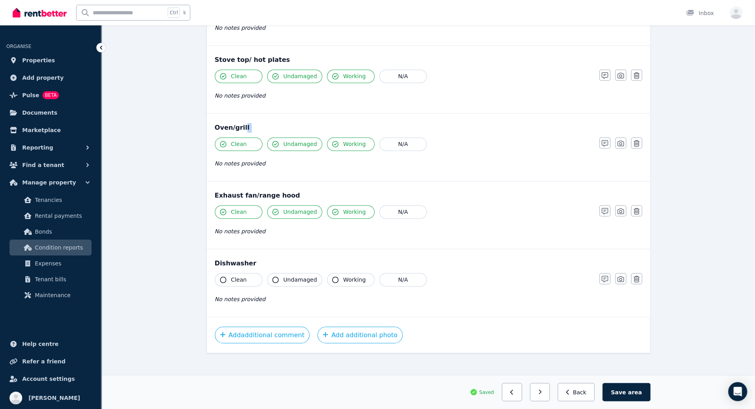
drag, startPoint x: 241, startPoint y: 269, endPoint x: 291, endPoint y: 274, distance: 50.7
click at [291, 274] on div "Clean Undamaged Working N/A" at bounding box center [403, 279] width 377 height 13
click at [258, 273] on button "Clean" at bounding box center [239, 279] width 48 height 13
click at [298, 280] on button "Undamaged" at bounding box center [294, 279] width 55 height 13
click at [339, 273] on button "Working" at bounding box center [351, 279] width 48 height 13
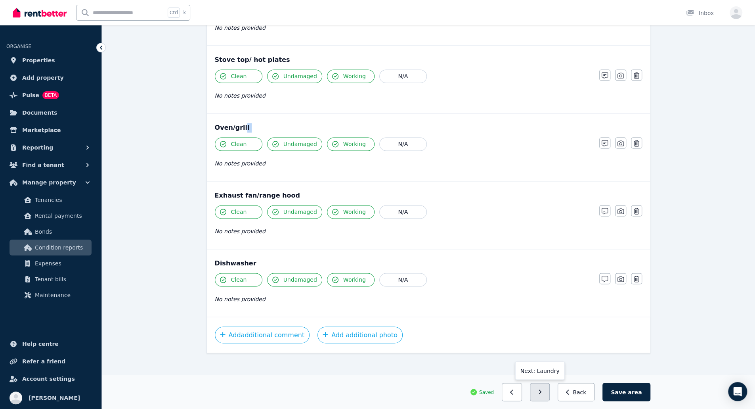
click at [542, 394] on icon "button" at bounding box center [540, 392] width 4 height 6
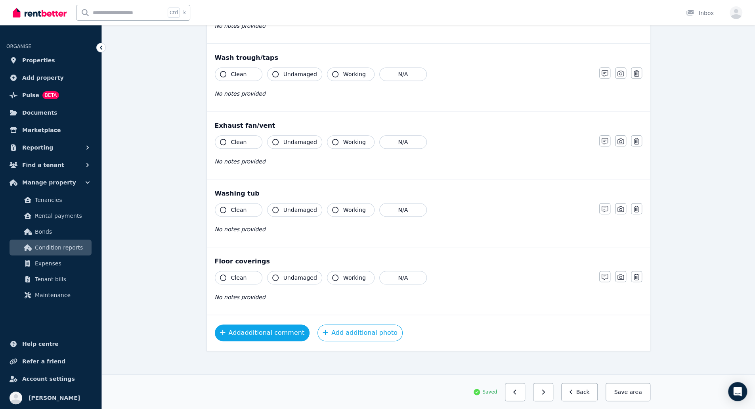
click at [271, 327] on button "Add additional comment" at bounding box center [262, 332] width 95 height 17
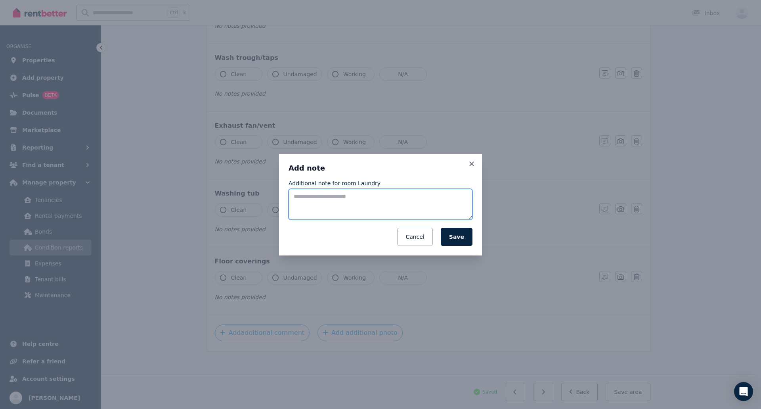
click at [369, 211] on textarea "Additional note for room Laundry" at bounding box center [381, 204] width 184 height 31
type textarea "**********"
click at [460, 244] on button "Save" at bounding box center [457, 236] width 32 height 18
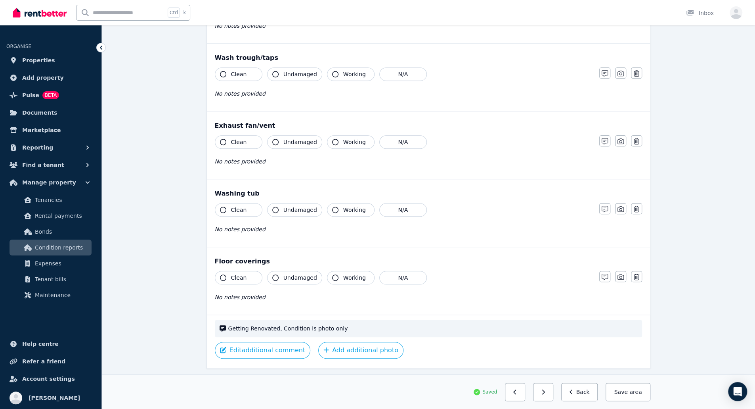
scroll to position [501, 0]
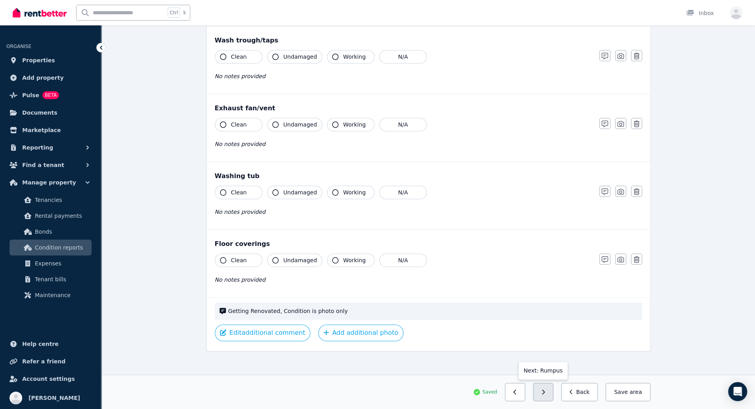
click at [553, 394] on button "button" at bounding box center [543, 392] width 20 height 18
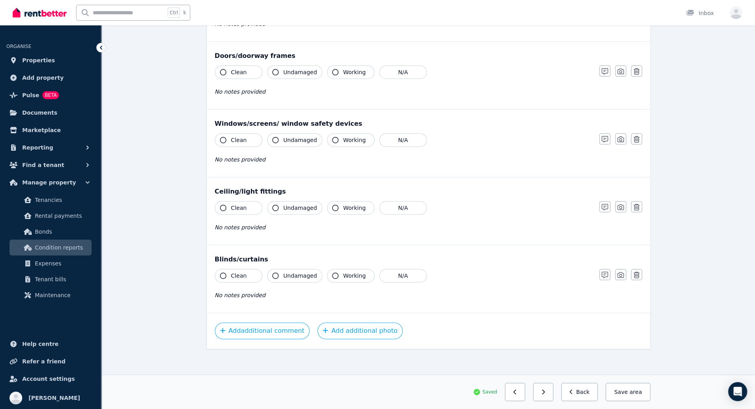
scroll to position [0, 0]
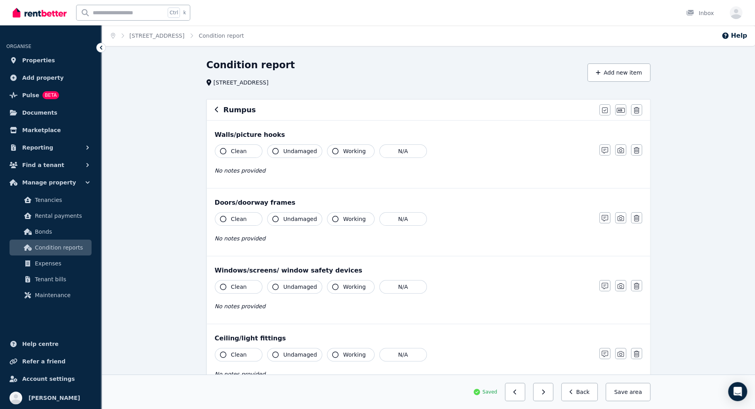
click at [239, 155] on button "Clean" at bounding box center [239, 150] width 48 height 13
click at [300, 148] on span "Undamaged" at bounding box center [300, 151] width 34 height 8
click at [349, 151] on span "Working" at bounding box center [354, 151] width 23 height 8
click at [335, 151] on button "Working" at bounding box center [351, 150] width 48 height 13
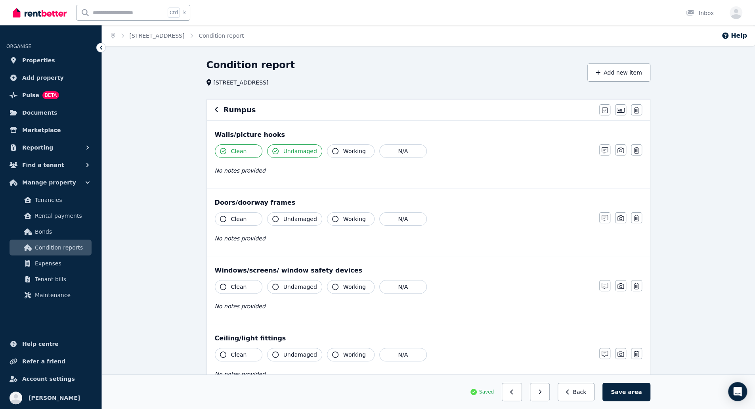
click at [240, 213] on button "Clean" at bounding box center [239, 218] width 48 height 13
click at [297, 215] on span "Undamaged" at bounding box center [300, 219] width 34 height 8
click at [241, 283] on span "Clean" at bounding box center [239, 287] width 16 height 8
click at [297, 283] on span "Undamaged" at bounding box center [300, 287] width 34 height 8
click at [610, 281] on button "button" at bounding box center [604, 285] width 11 height 11
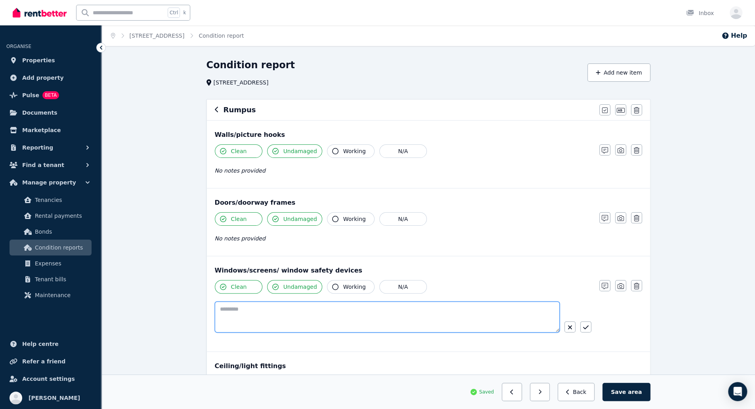
click at [431, 314] on textarea at bounding box center [387, 316] width 345 height 31
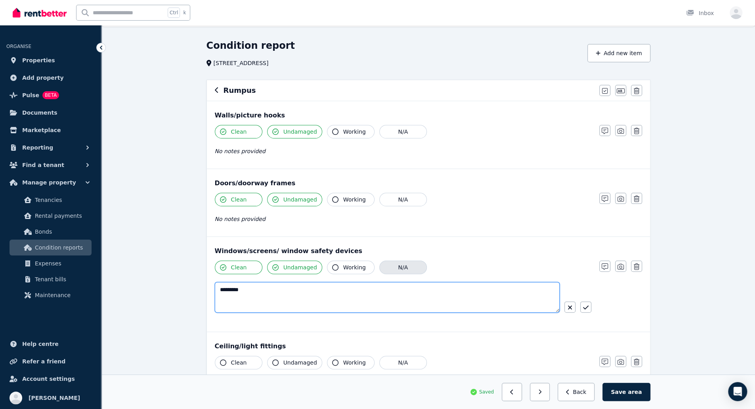
scroll to position [24, 0]
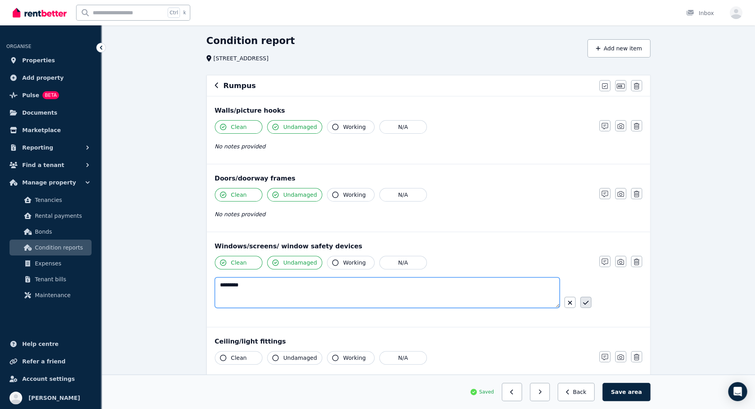
type textarea "*********"
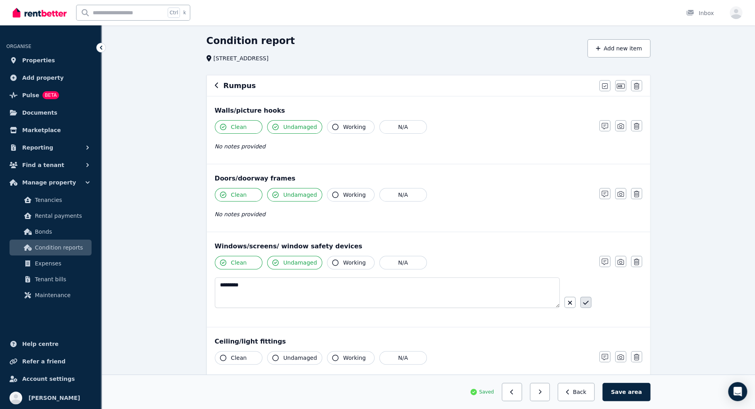
click at [591, 298] on button "button" at bounding box center [585, 302] width 11 height 11
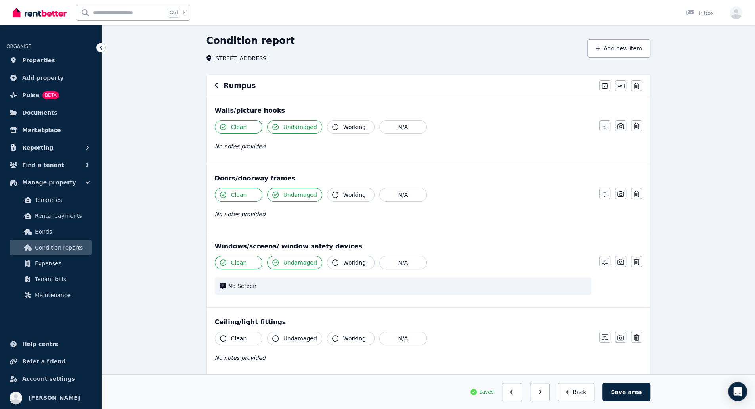
click at [223, 337] on icon "button" at bounding box center [223, 338] width 6 height 6
click at [301, 334] on span "Undamaged" at bounding box center [300, 338] width 34 height 8
click at [350, 337] on span "Working" at bounding box center [354, 338] width 23 height 8
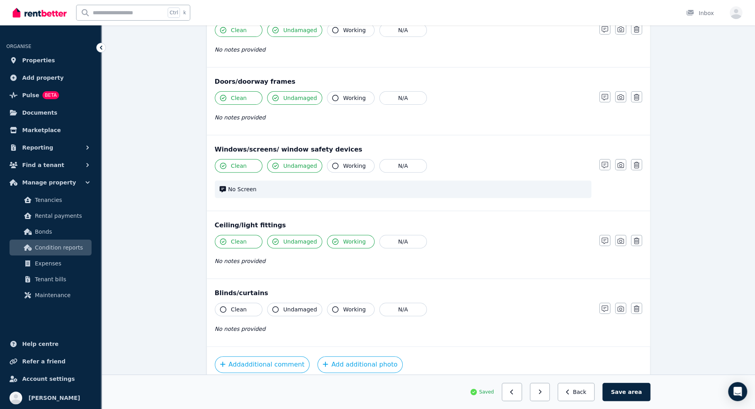
scroll to position [137, 0]
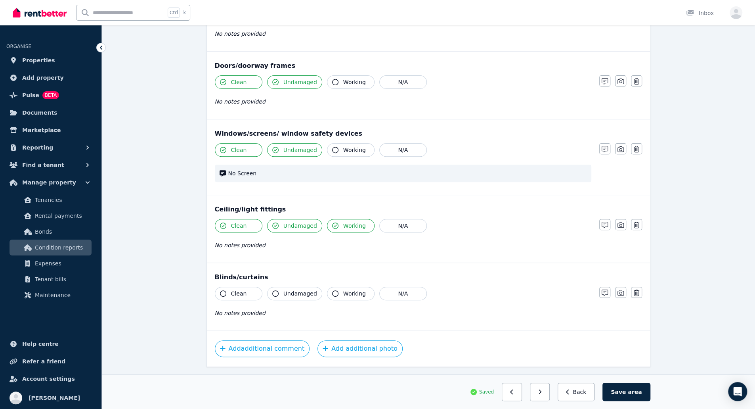
click at [225, 291] on icon "button" at bounding box center [223, 293] width 6 height 6
click at [291, 287] on button "Undamaged" at bounding box center [294, 293] width 55 height 13
click at [352, 290] on span "Working" at bounding box center [354, 293] width 23 height 8
click at [550, 387] on button "button" at bounding box center [540, 392] width 20 height 18
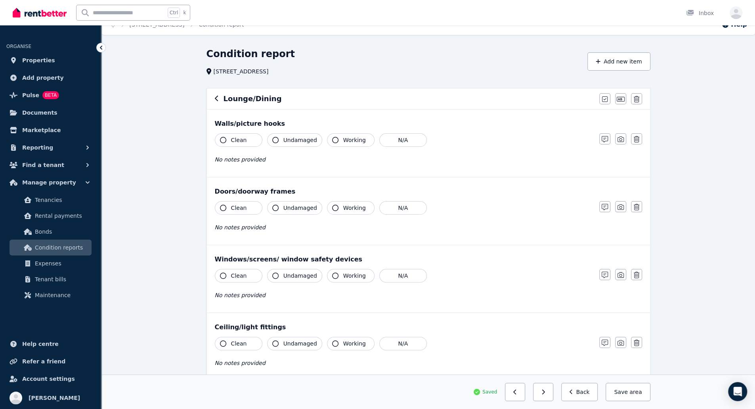
scroll to position [0, 0]
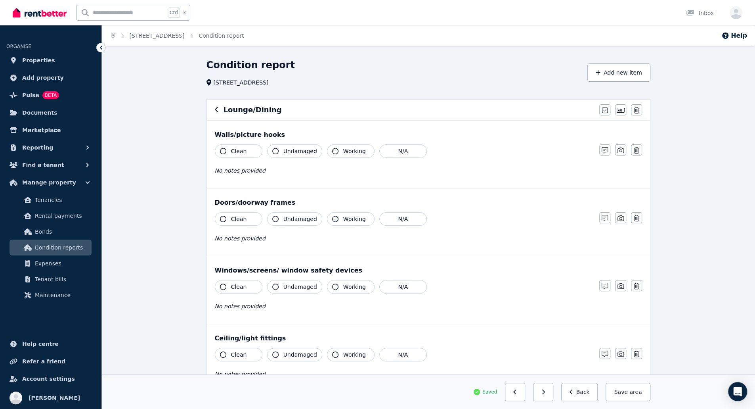
click at [240, 213] on button "Clean" at bounding box center [239, 218] width 48 height 13
click at [239, 152] on span "Clean" at bounding box center [239, 151] width 16 height 8
click at [217, 111] on icon "button" at bounding box center [217, 109] width 4 height 6
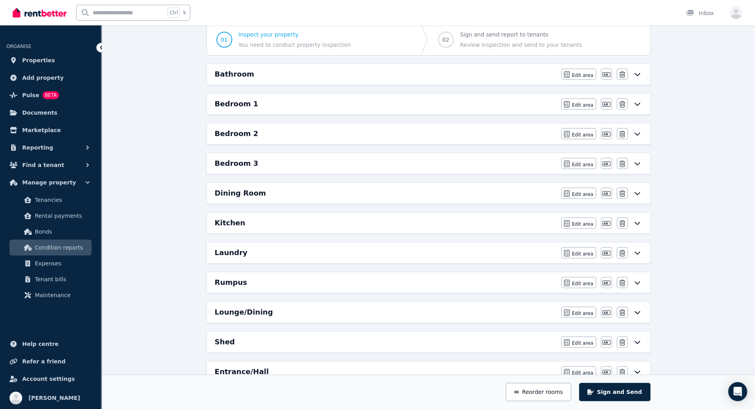
scroll to position [86, 0]
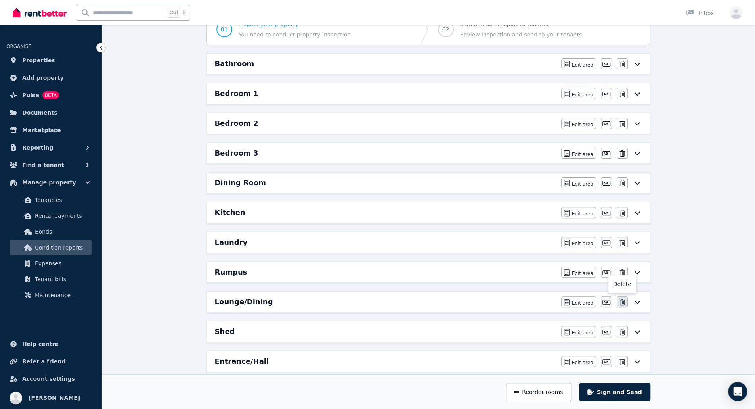
click at [623, 299] on icon "button" at bounding box center [623, 302] width 6 height 6
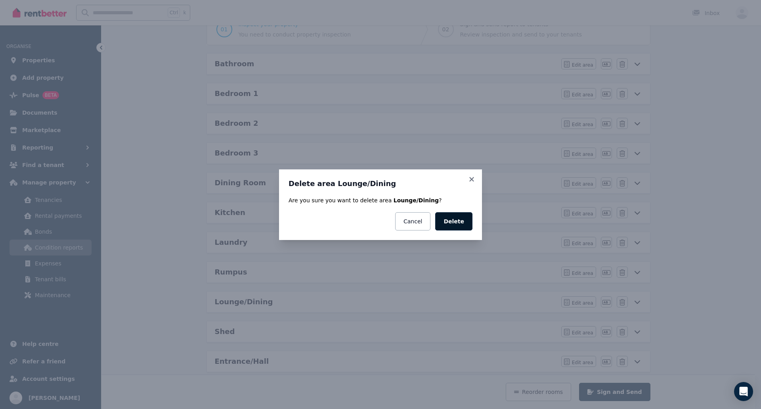
click at [454, 219] on button "Delete" at bounding box center [453, 221] width 37 height 18
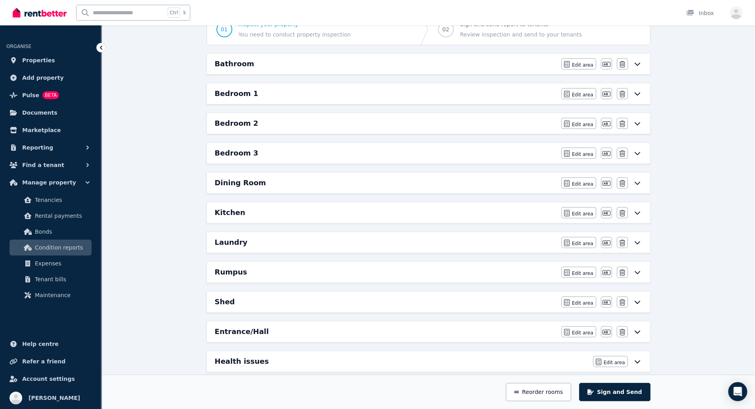
click at [638, 269] on icon at bounding box center [638, 272] width 10 height 6
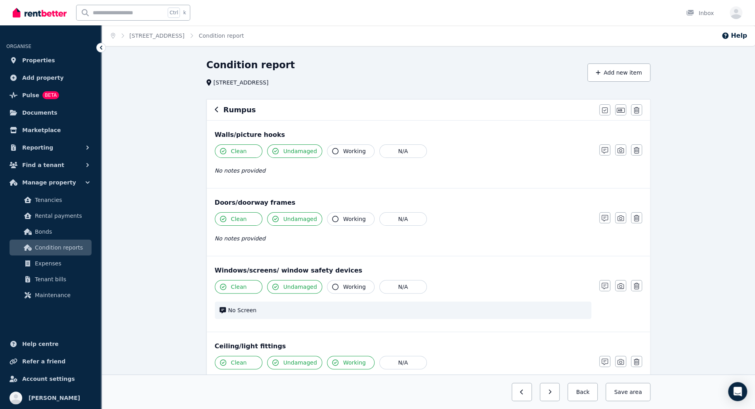
scroll to position [155, 0]
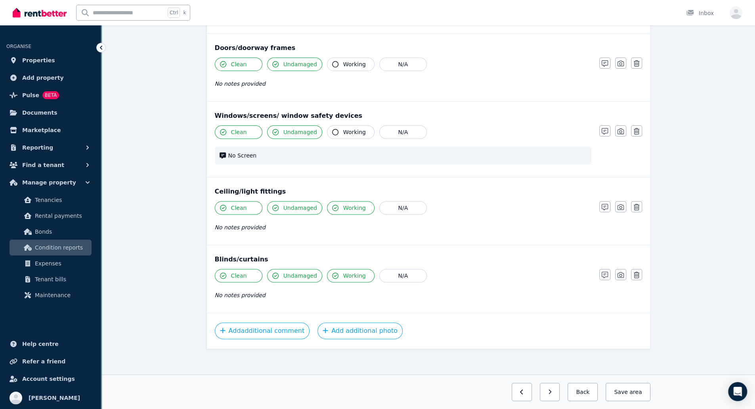
click at [568, 389] on div "Previous: Laundry Next: Shed Back Save area" at bounding box center [429, 392] width 444 height 18
click at [560, 391] on button "button" at bounding box center [550, 392] width 20 height 18
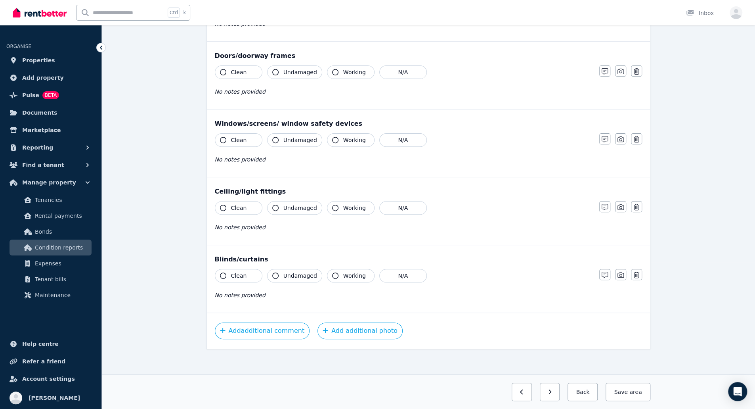
scroll to position [0, 0]
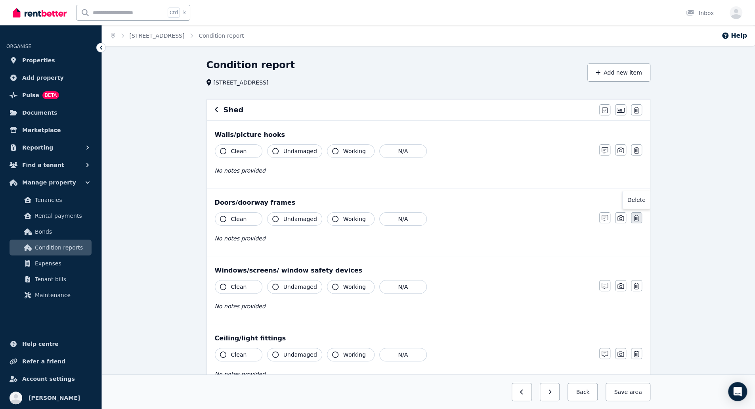
click at [634, 215] on icon "button" at bounding box center [637, 218] width 6 height 6
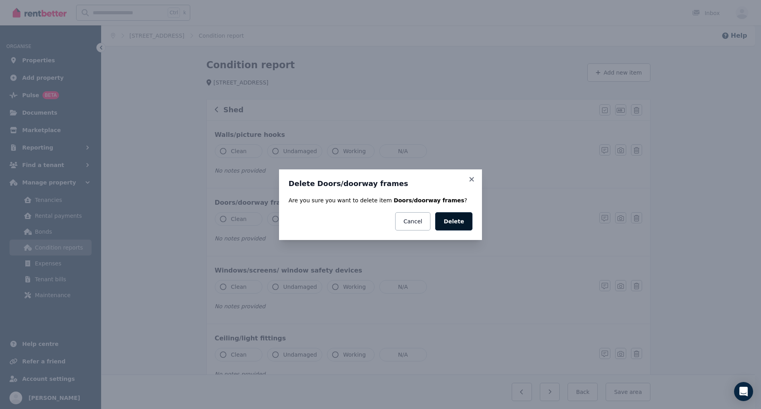
click at [450, 218] on button "Delete" at bounding box center [453, 221] width 37 height 18
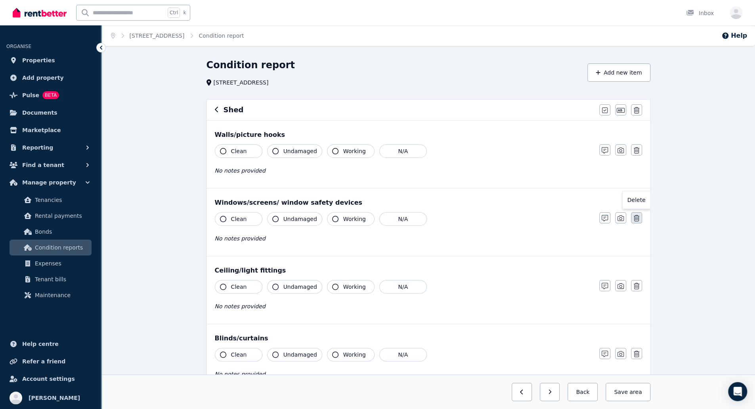
click at [640, 222] on button "button" at bounding box center [636, 217] width 11 height 11
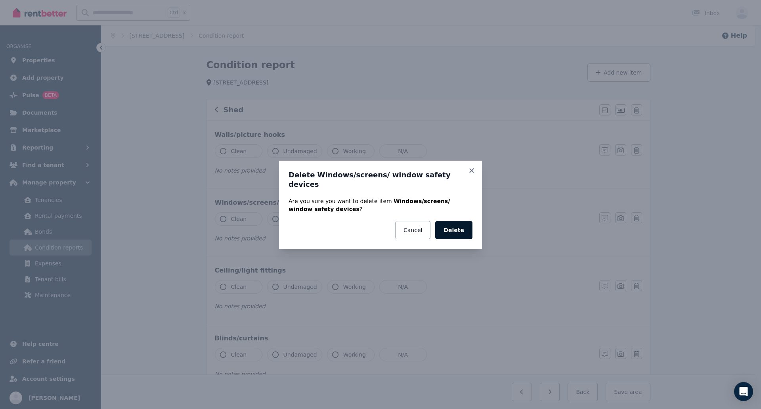
click at [452, 232] on button "Delete" at bounding box center [453, 230] width 37 height 18
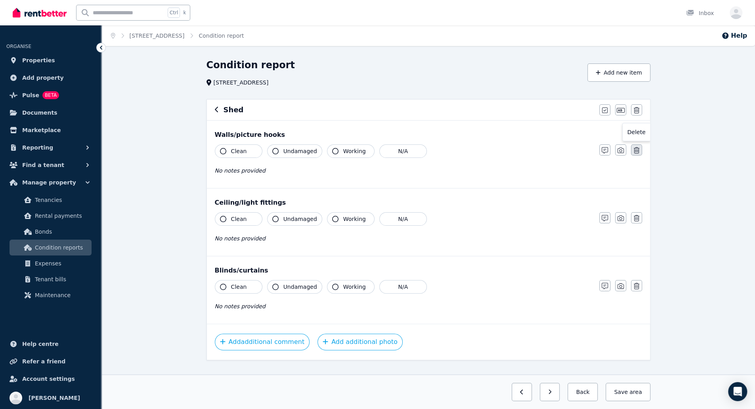
click at [640, 150] on button "button" at bounding box center [636, 149] width 11 height 11
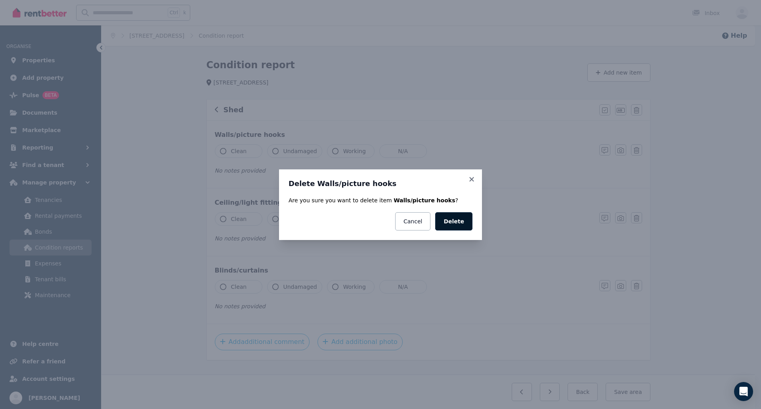
click at [466, 222] on button "Delete" at bounding box center [453, 221] width 37 height 18
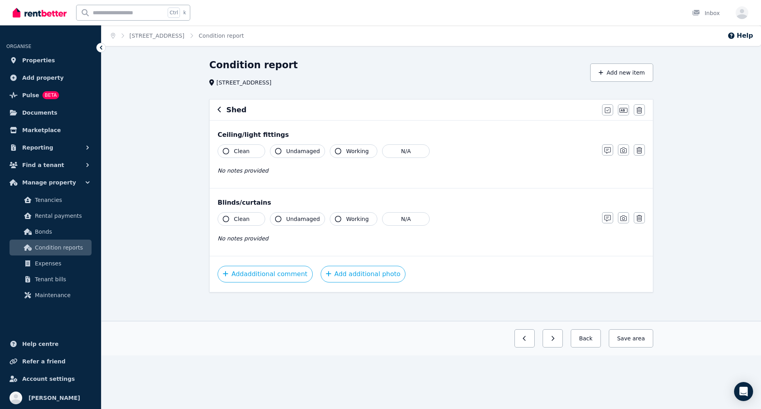
click at [636, 150] on button "button" at bounding box center [639, 149] width 11 height 11
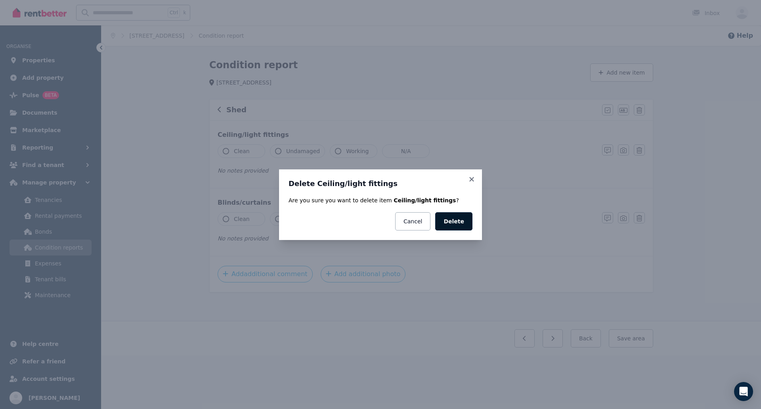
click at [448, 224] on button "Delete" at bounding box center [453, 221] width 37 height 18
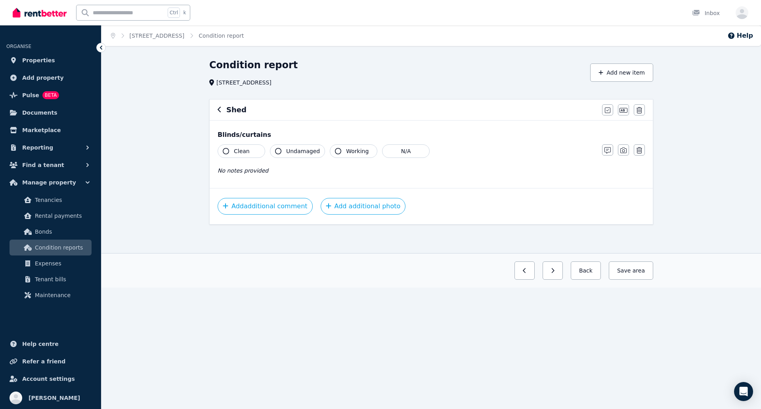
click at [255, 136] on div "Blinds/curtains" at bounding box center [431, 135] width 427 height 10
click at [643, 150] on button "button" at bounding box center [639, 149] width 11 height 11
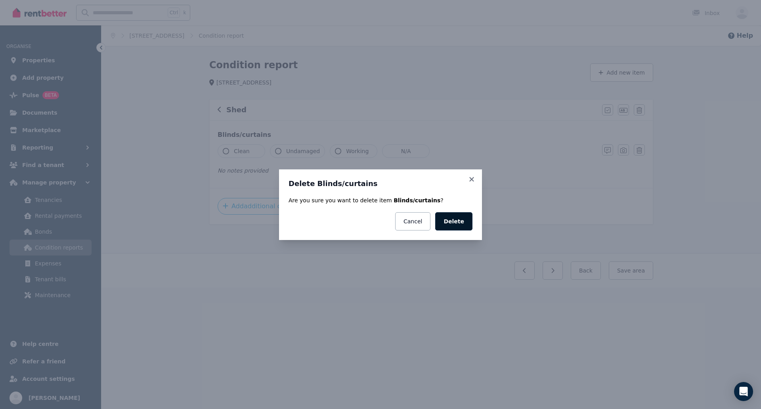
click at [455, 221] on button "Delete" at bounding box center [453, 221] width 37 height 18
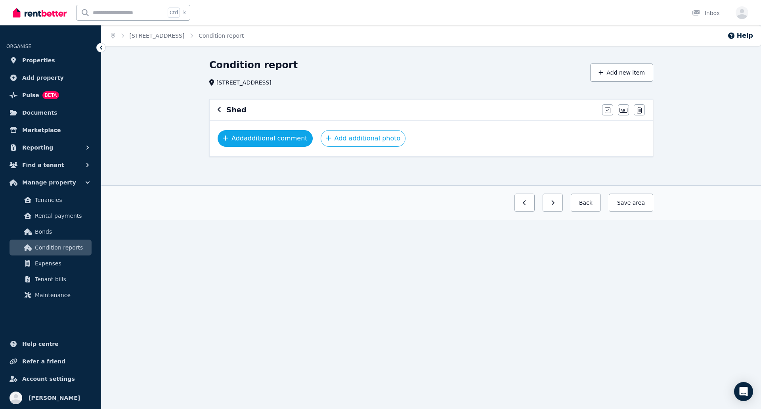
click at [271, 134] on button "Add additional comment" at bounding box center [265, 138] width 95 height 17
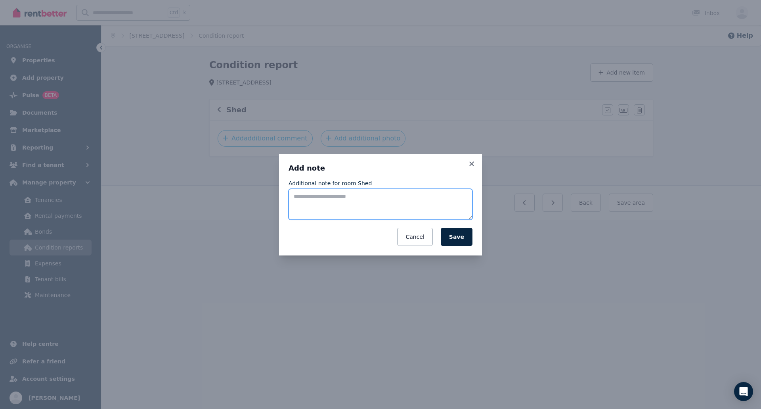
click at [359, 199] on textarea "Additional note for room Shed" at bounding box center [381, 204] width 184 height 31
type textarea "**********"
click at [470, 237] on button "Save" at bounding box center [457, 236] width 32 height 18
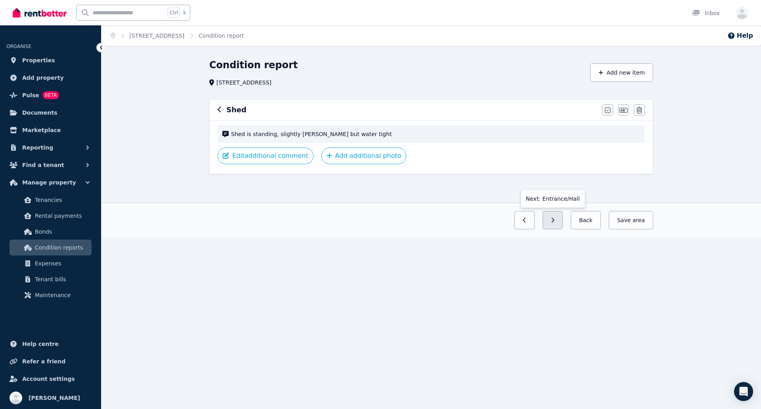
click at [563, 219] on button "button" at bounding box center [553, 220] width 20 height 18
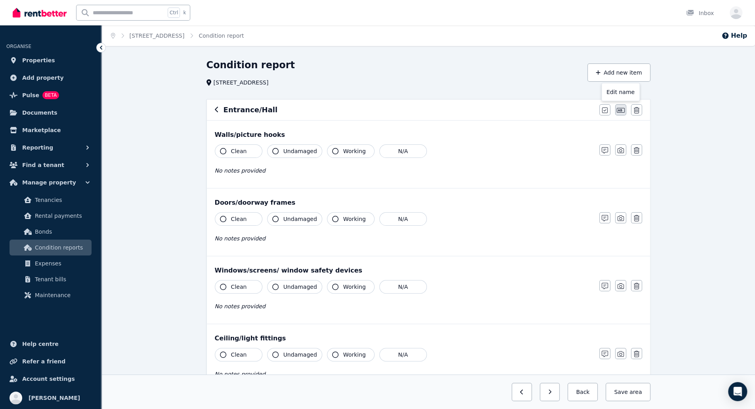
click at [618, 111] on icon "button" at bounding box center [621, 110] width 8 height 6
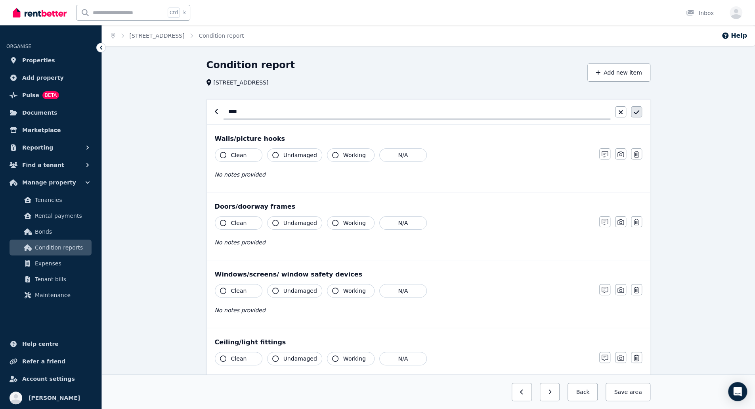
type input "****"
click at [634, 111] on icon "button" at bounding box center [637, 112] width 6 height 6
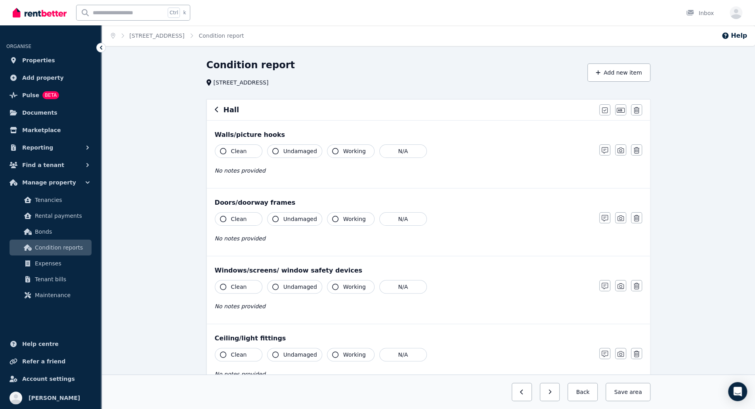
click at [244, 152] on button "Clean" at bounding box center [239, 150] width 48 height 13
click at [240, 223] on button "Clean" at bounding box center [239, 218] width 48 height 13
click at [634, 284] on icon "button" at bounding box center [637, 286] width 6 height 6
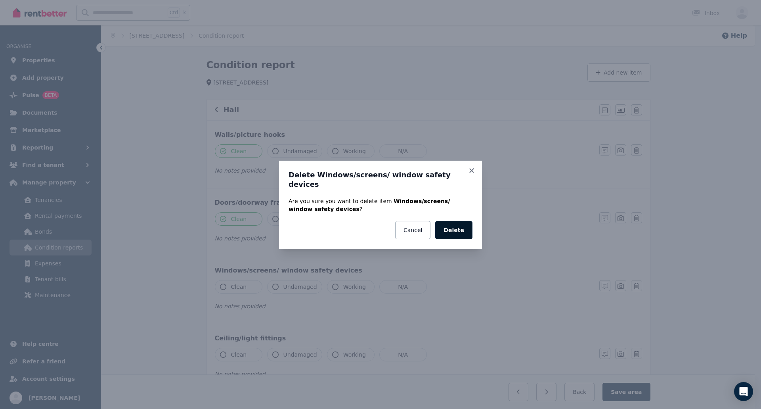
click at [469, 228] on button "Delete" at bounding box center [453, 230] width 37 height 18
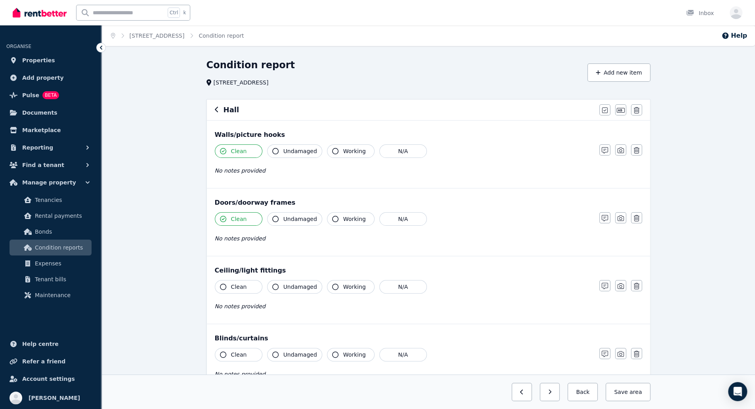
click at [244, 283] on span "Clean" at bounding box center [239, 287] width 16 height 8
click at [637, 354] on icon "button" at bounding box center [637, 353] width 6 height 6
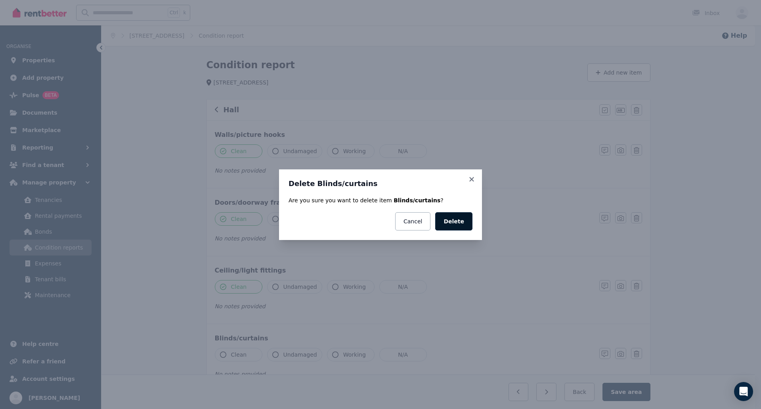
click at [457, 217] on button "Delete" at bounding box center [453, 221] width 37 height 18
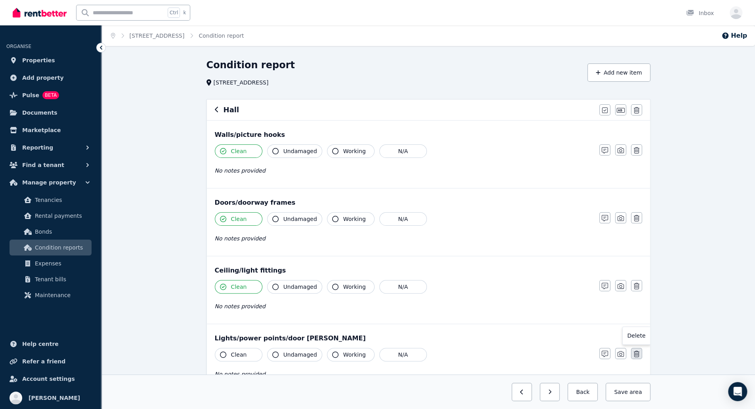
click at [639, 351] on button "button" at bounding box center [636, 353] width 11 height 11
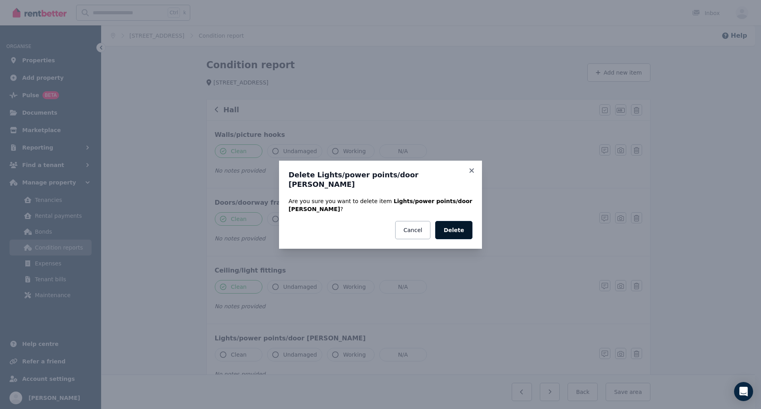
click at [458, 224] on button "Delete" at bounding box center [453, 230] width 37 height 18
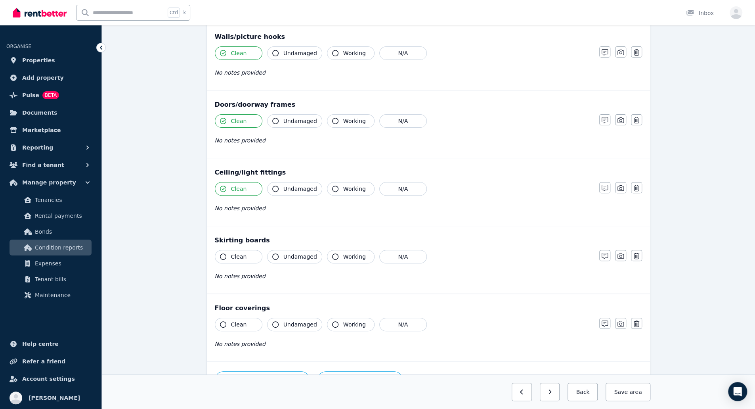
scroll to position [104, 0]
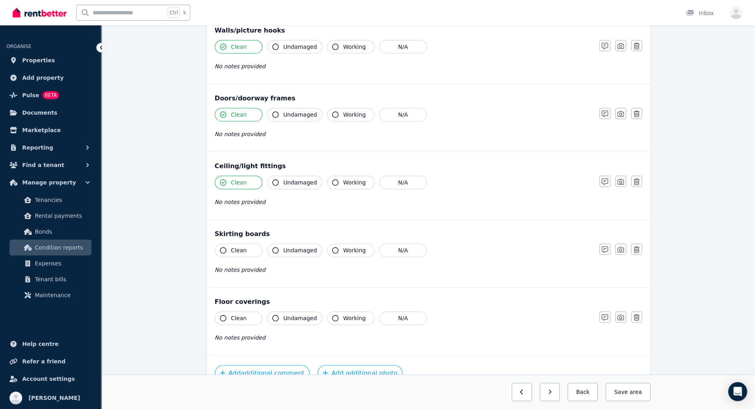
click at [351, 248] on span "Working" at bounding box center [354, 250] width 23 height 8
click at [350, 249] on span "Working" at bounding box center [354, 250] width 23 height 8
click at [349, 249] on span "Working" at bounding box center [354, 250] width 23 height 8
click at [220, 248] on icon "button" at bounding box center [223, 250] width 6 height 6
click at [237, 321] on button "Clean" at bounding box center [239, 317] width 48 height 13
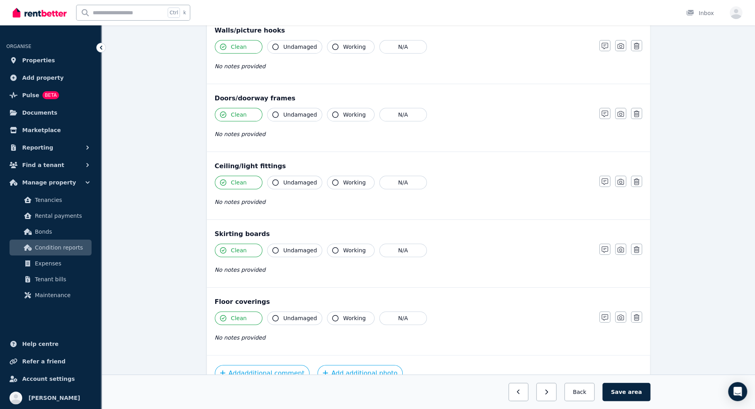
click at [289, 323] on div "Clean Undamaged Working N/A No notes provided" at bounding box center [403, 330] width 377 height 39
click at [300, 316] on span "Undamaged" at bounding box center [300, 318] width 34 height 8
click at [632, 390] on span "area" at bounding box center [635, 392] width 14 height 8
click at [548, 392] on button "button" at bounding box center [543, 392] width 20 height 18
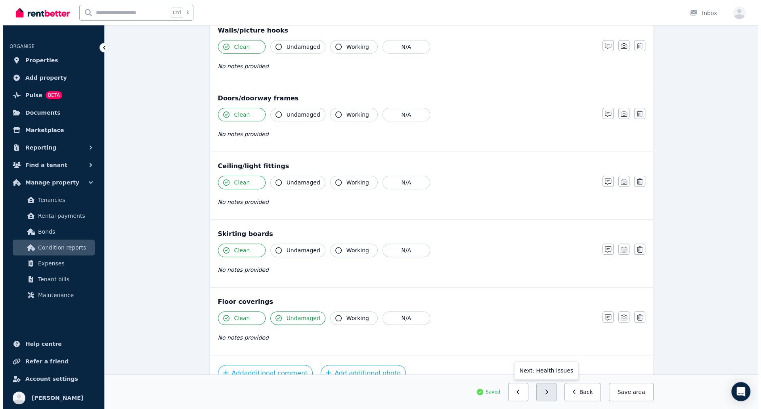
scroll to position [0, 0]
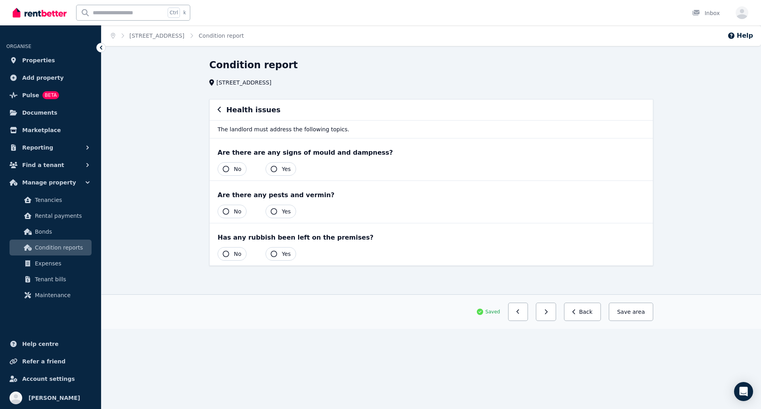
click at [234, 166] on span "No" at bounding box center [238, 169] width 8 height 8
click at [232, 210] on button "No" at bounding box center [232, 211] width 29 height 13
